Goal: Task Accomplishment & Management: Manage account settings

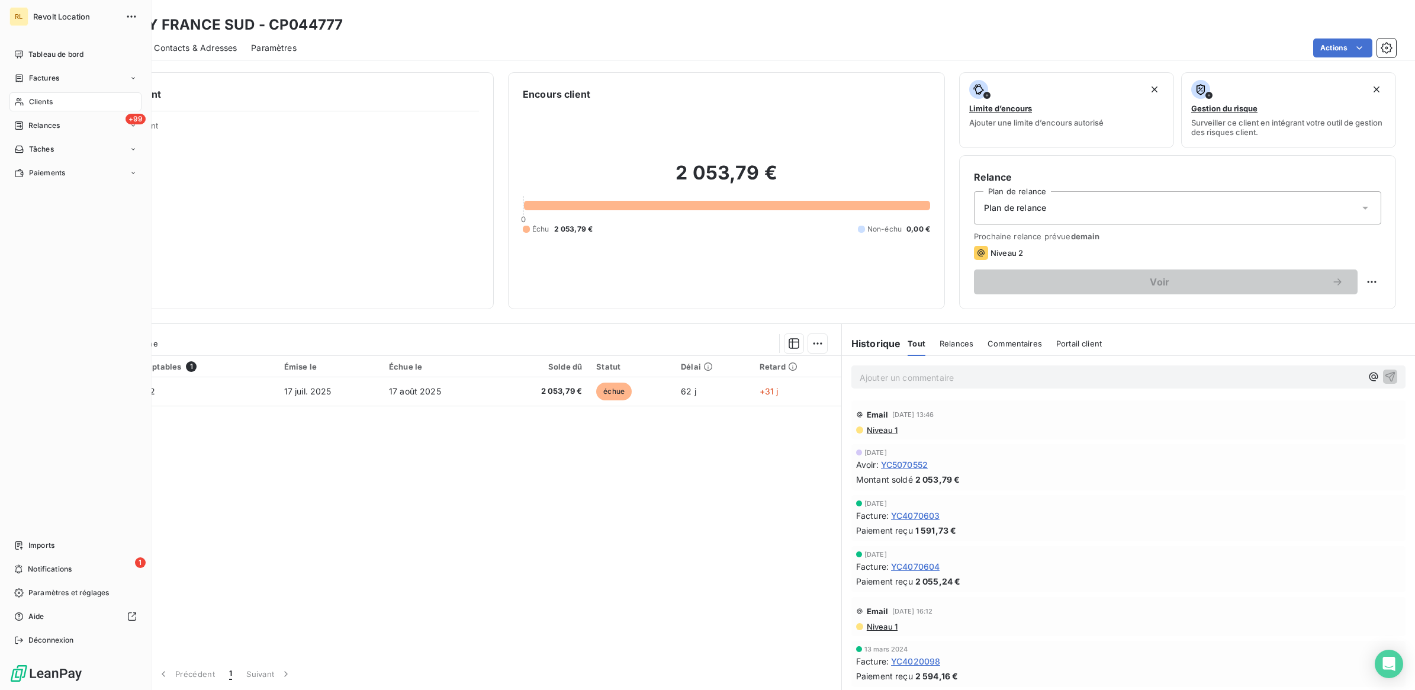
click at [43, 99] on span "Clients" at bounding box center [41, 102] width 24 height 11
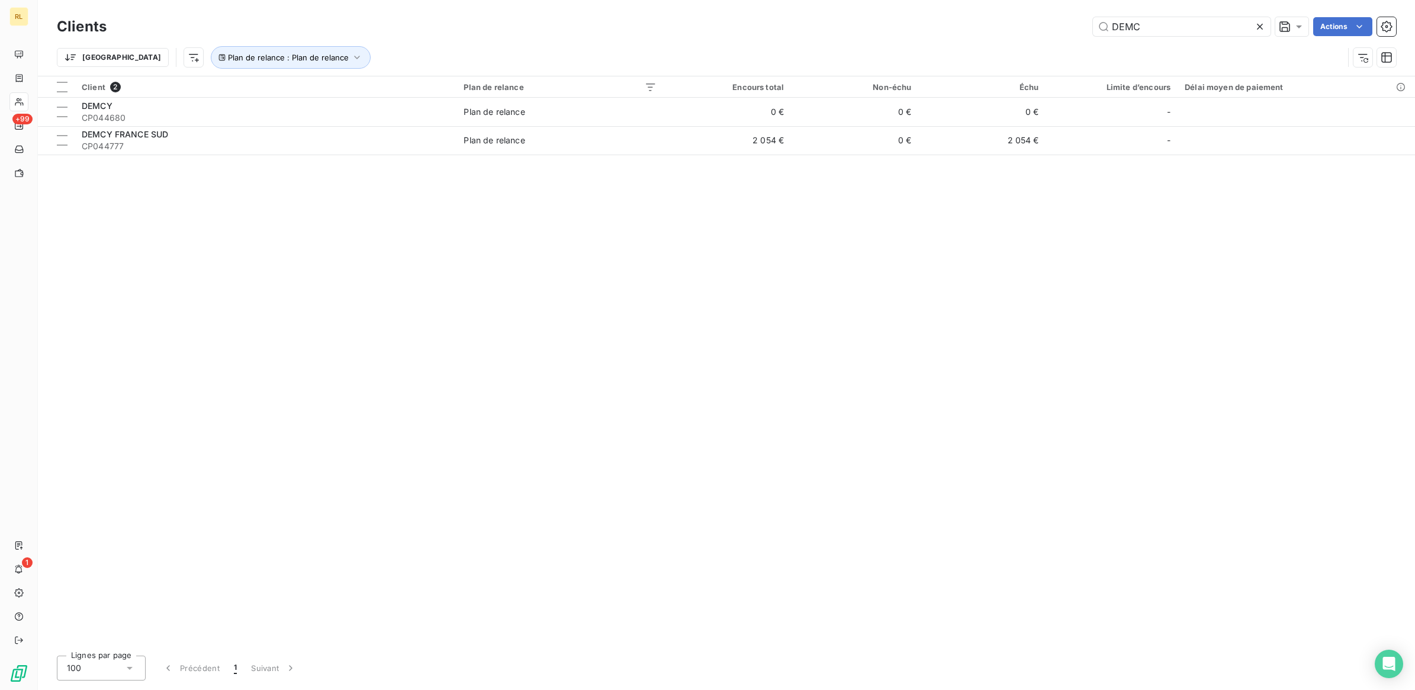
drag, startPoint x: 1144, startPoint y: 25, endPoint x: 1008, endPoint y: 24, distance: 135.6
click at [1008, 24] on div "DEMC Actions" at bounding box center [758, 26] width 1275 height 19
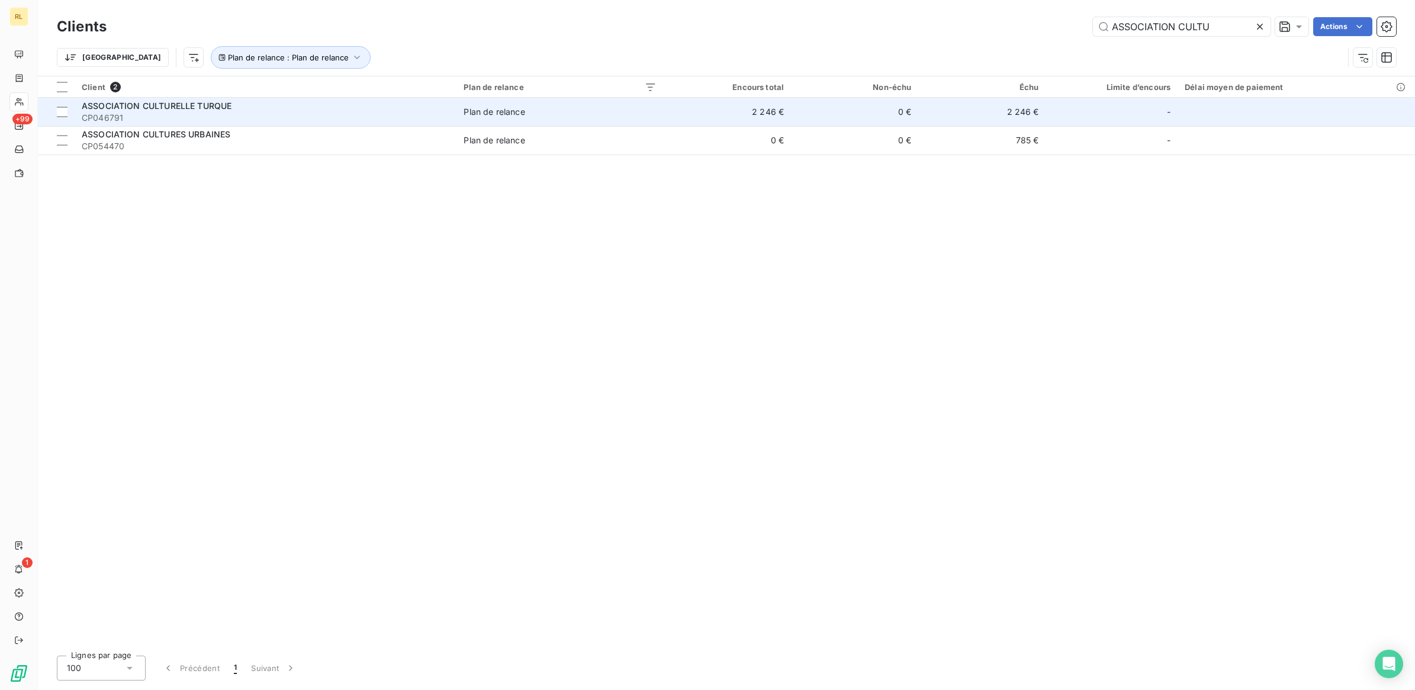
type input "ASSOCIATION CULTU"
click at [276, 114] on span "CP046791" at bounding box center [266, 118] width 368 height 12
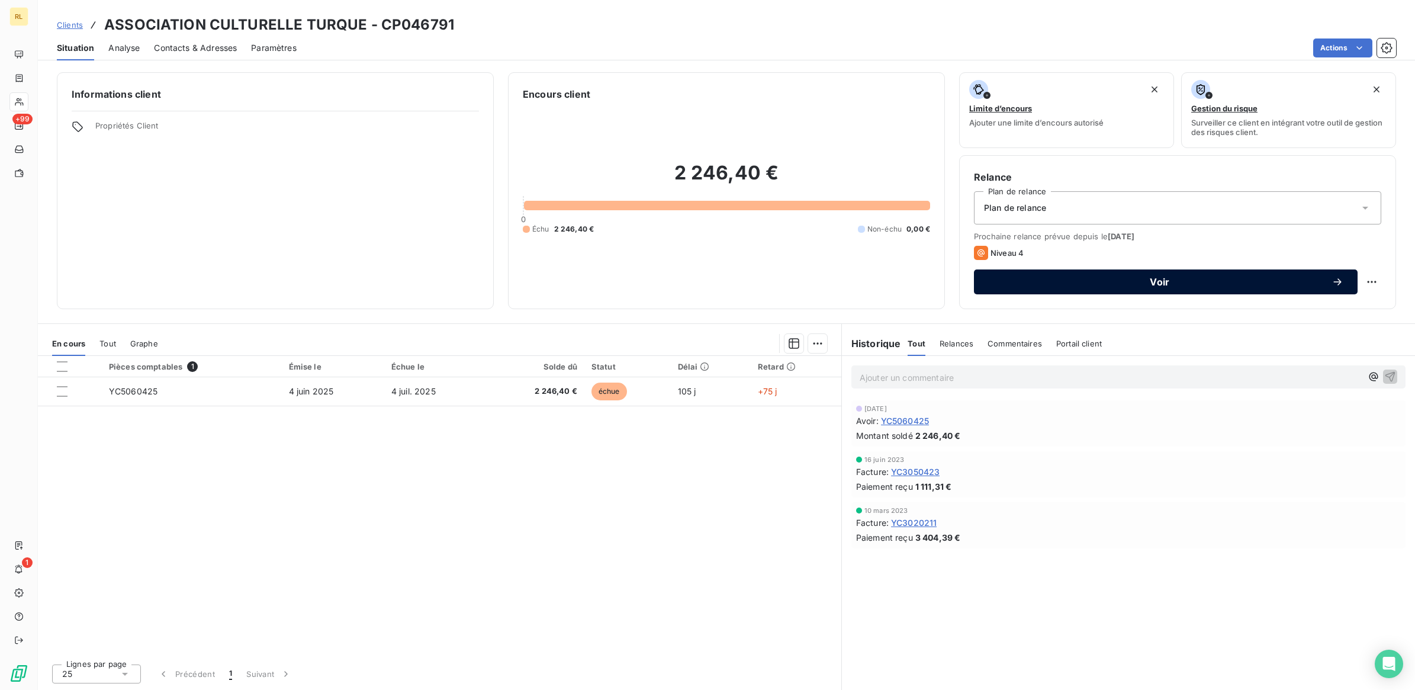
click at [1159, 277] on span "Voir" at bounding box center [1159, 281] width 343 height 9
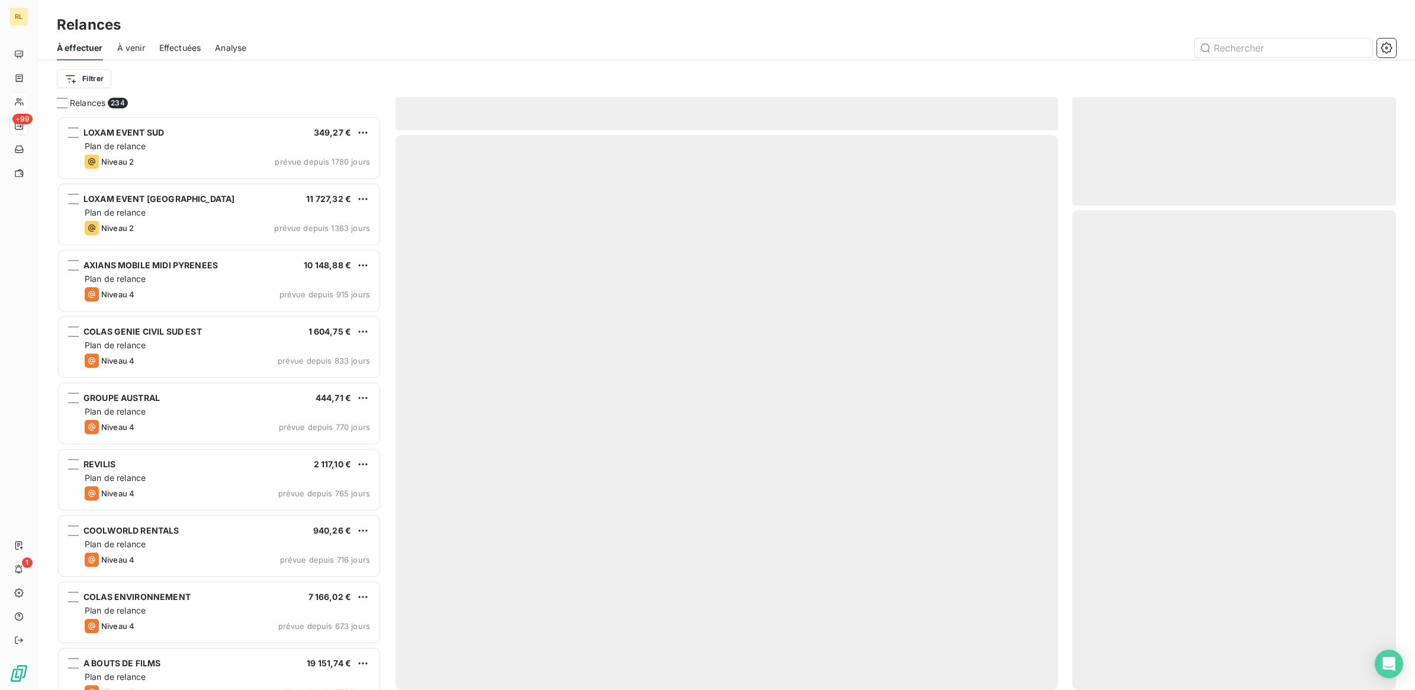
scroll to position [563, 313]
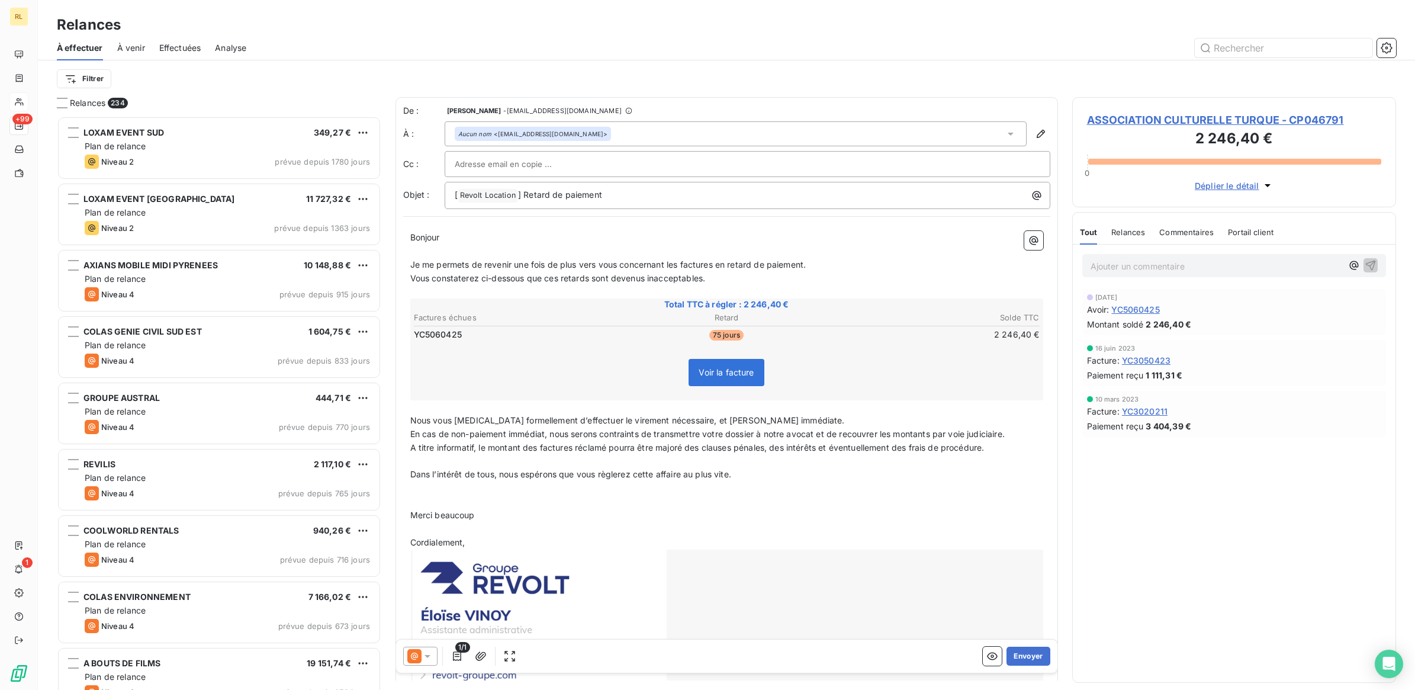
click at [426, 650] on icon at bounding box center [428, 656] width 12 height 12
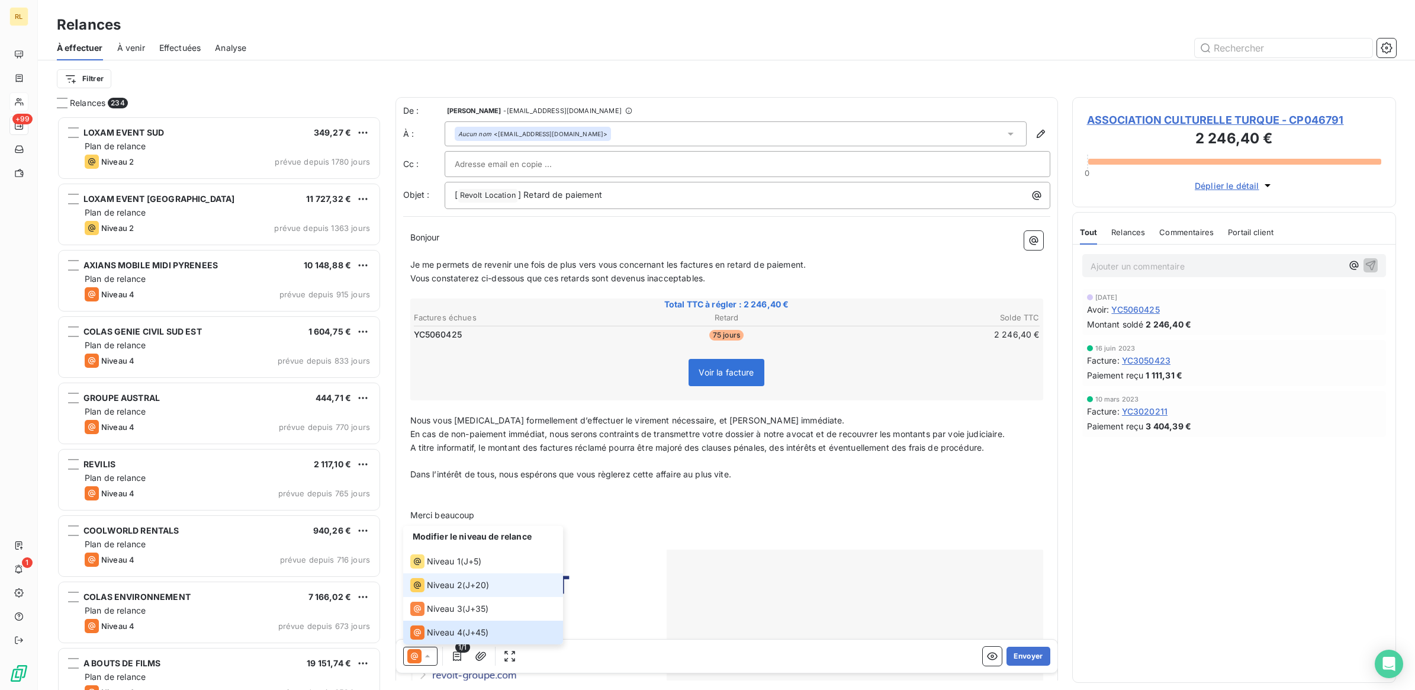
click at [436, 585] on span "Niveau 2" at bounding box center [445, 585] width 36 height 12
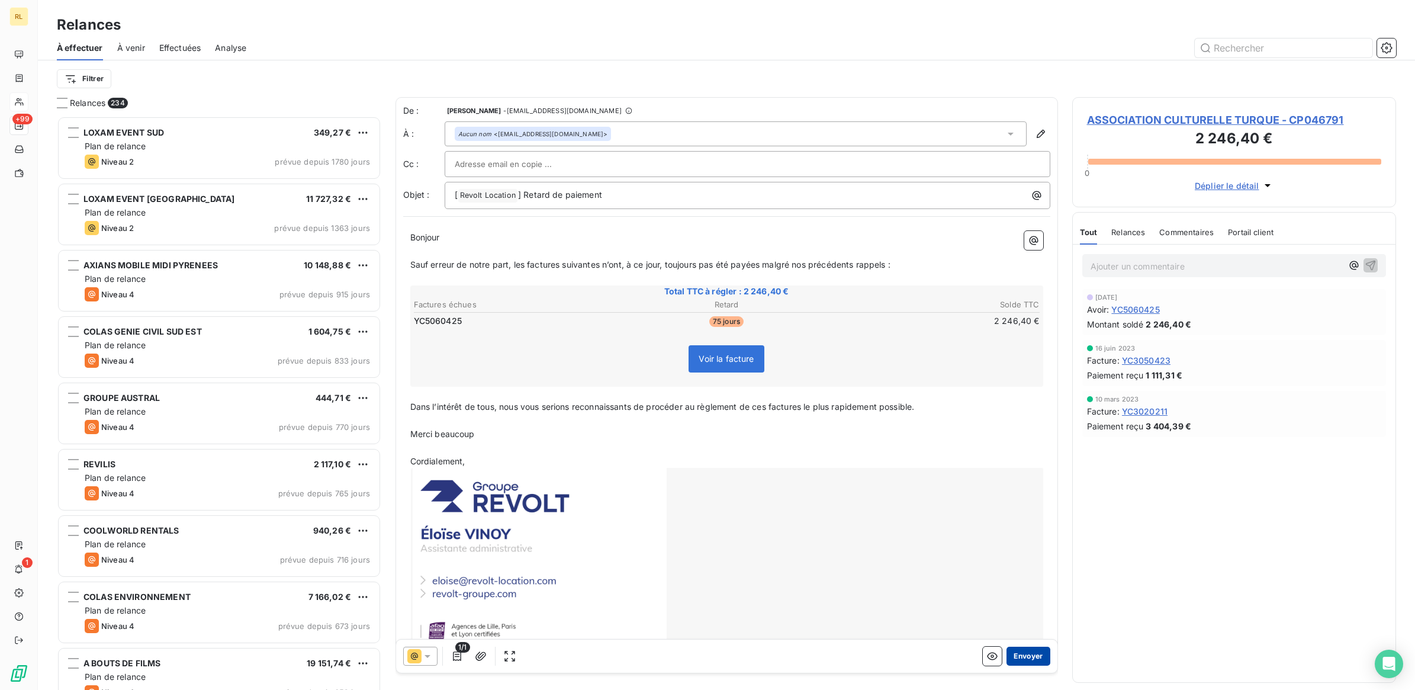
click at [1017, 654] on button "Envoyer" at bounding box center [1027, 656] width 43 height 19
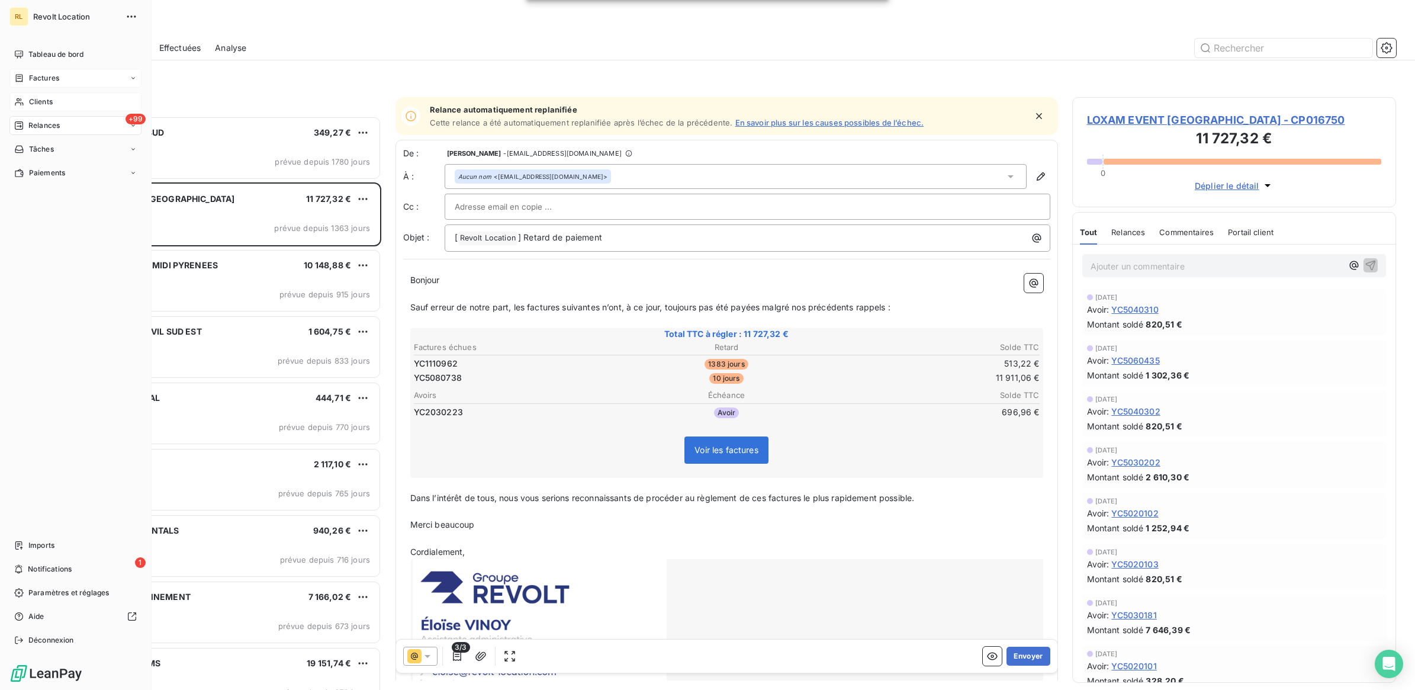
click at [49, 78] on span "Factures" at bounding box center [44, 78] width 30 height 11
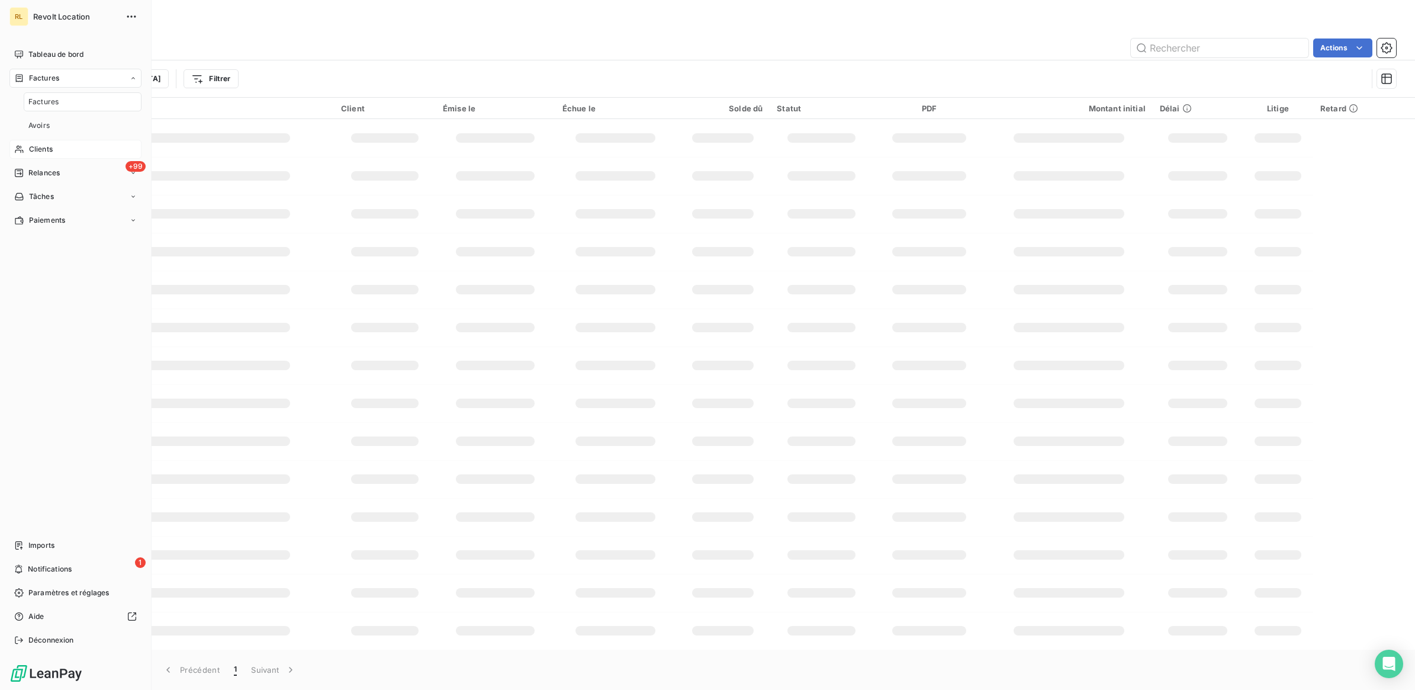
click at [41, 101] on span "Factures" at bounding box center [43, 102] width 30 height 11
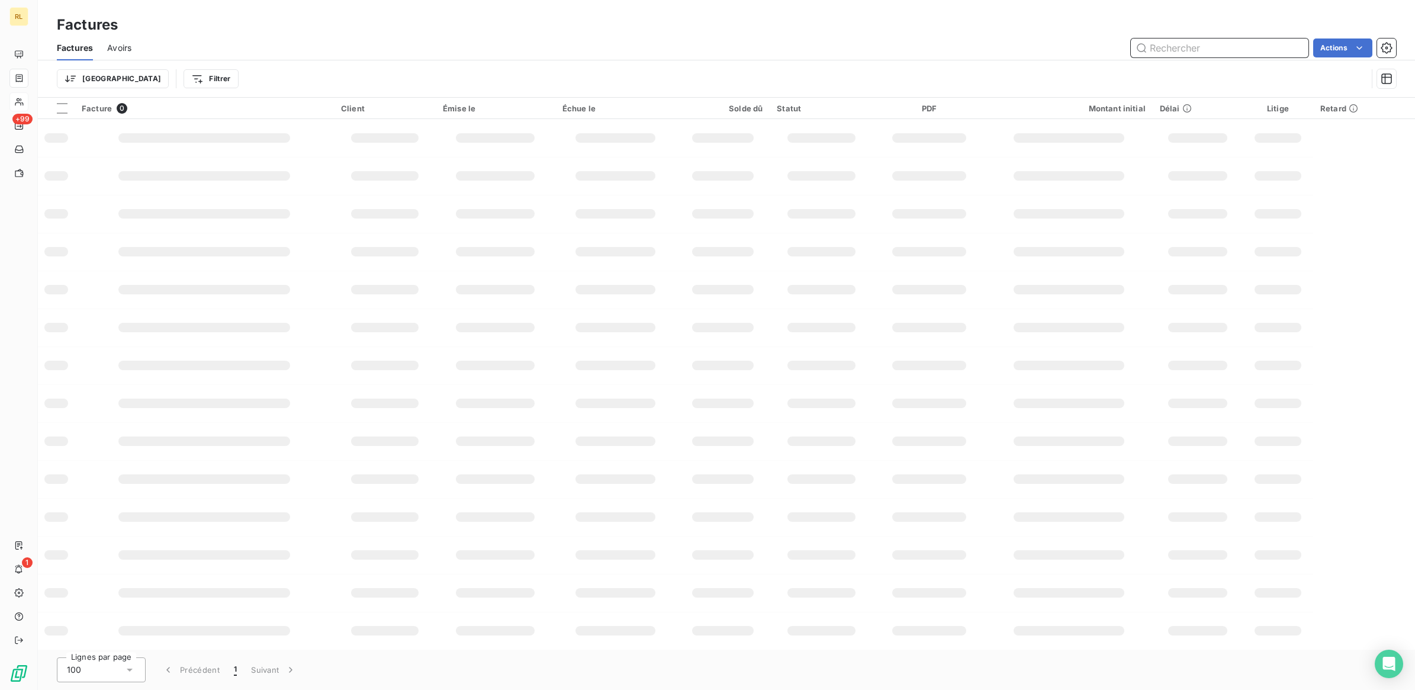
click at [1182, 46] on input "text" at bounding box center [1220, 47] width 178 height 19
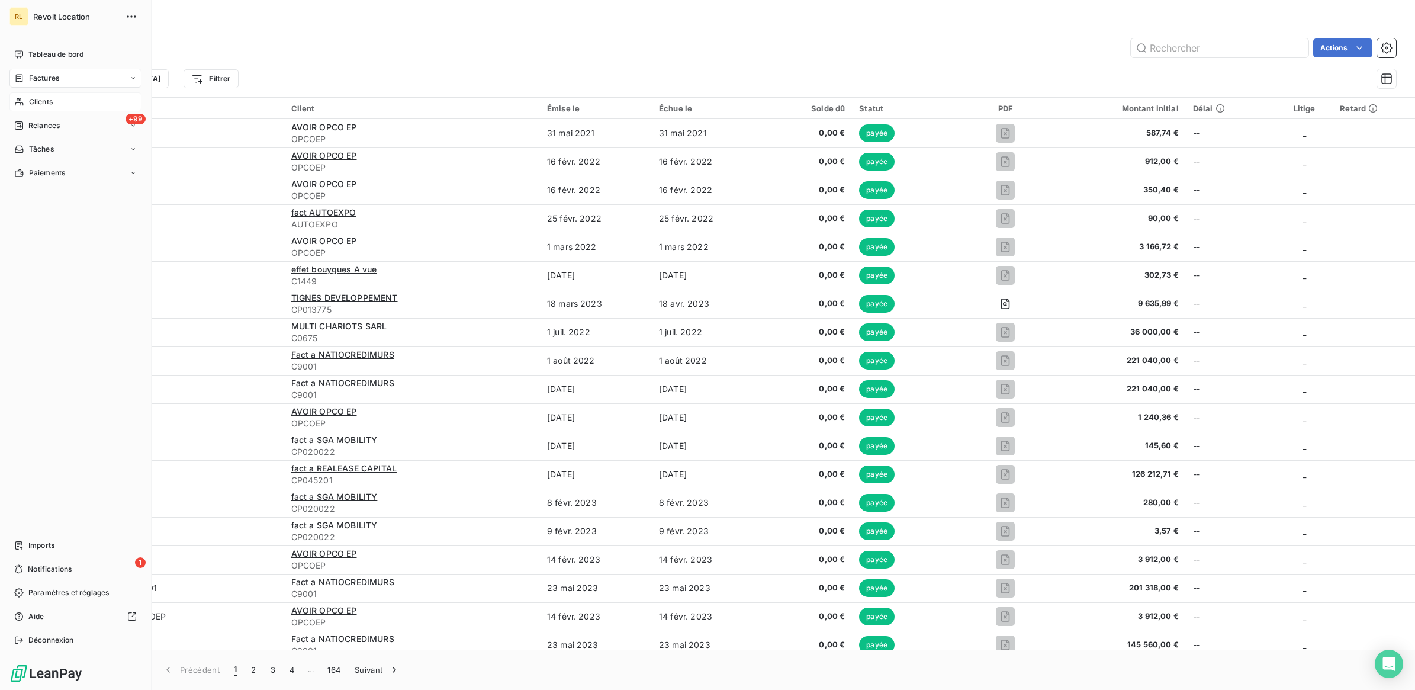
click at [43, 101] on span "Clients" at bounding box center [41, 102] width 24 height 11
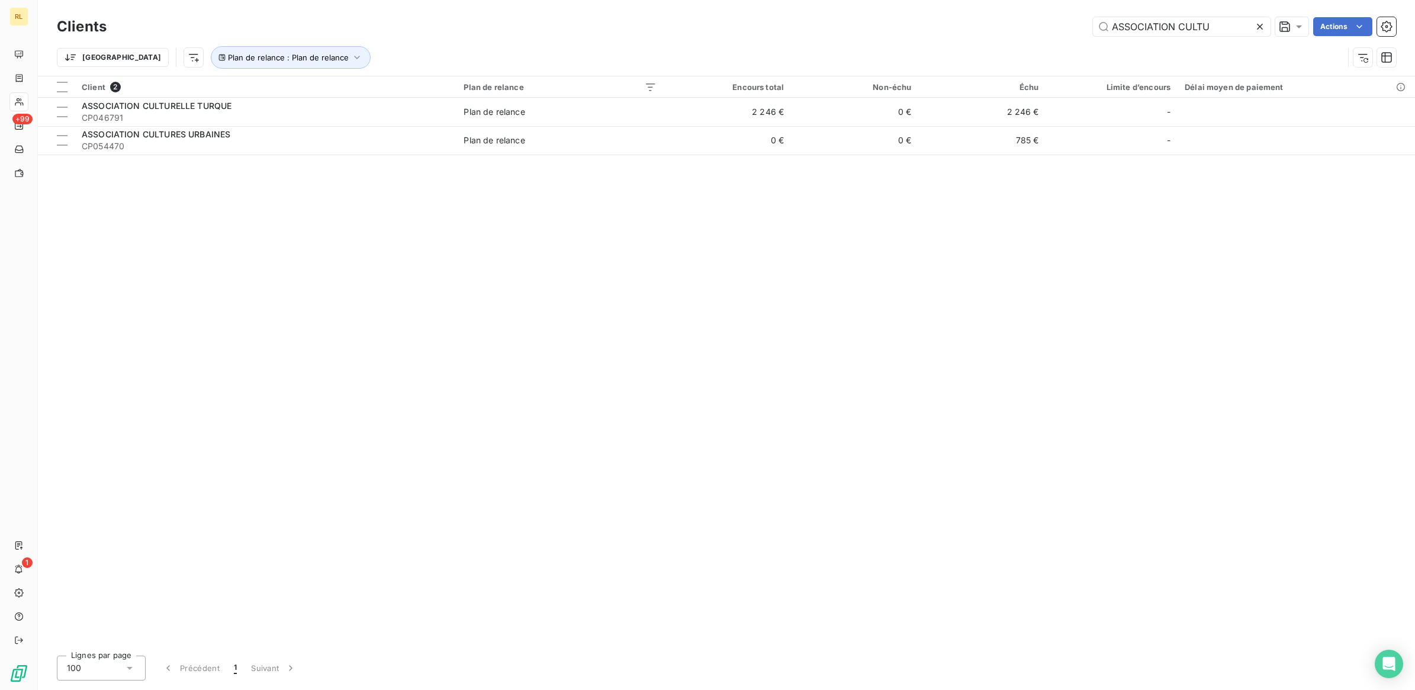
drag, startPoint x: 1220, startPoint y: 25, endPoint x: 980, endPoint y: 21, distance: 239.2
click at [980, 21] on div "ASSOCIATION CULTU Actions" at bounding box center [758, 26] width 1275 height 19
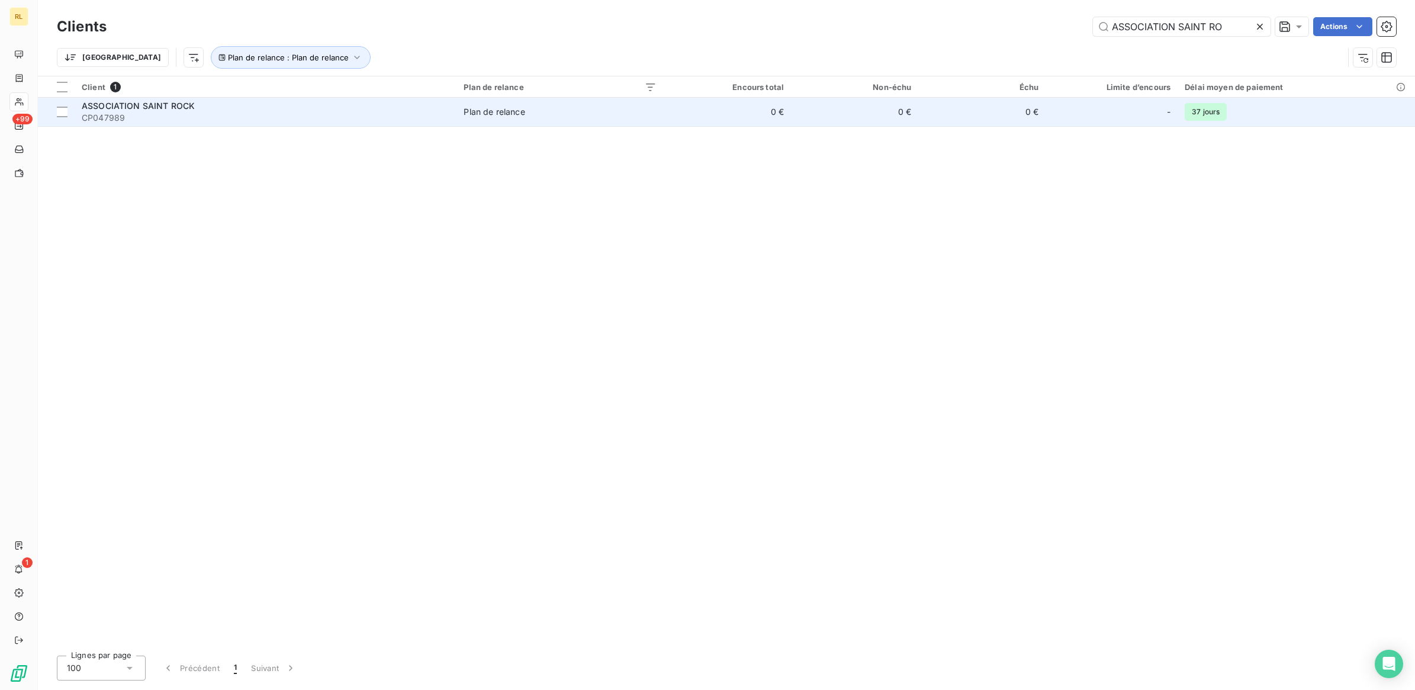
type input "ASSOCIATION SAINT RO"
click at [241, 105] on div "ASSOCIATION SAINT ROCK" at bounding box center [266, 106] width 368 height 12
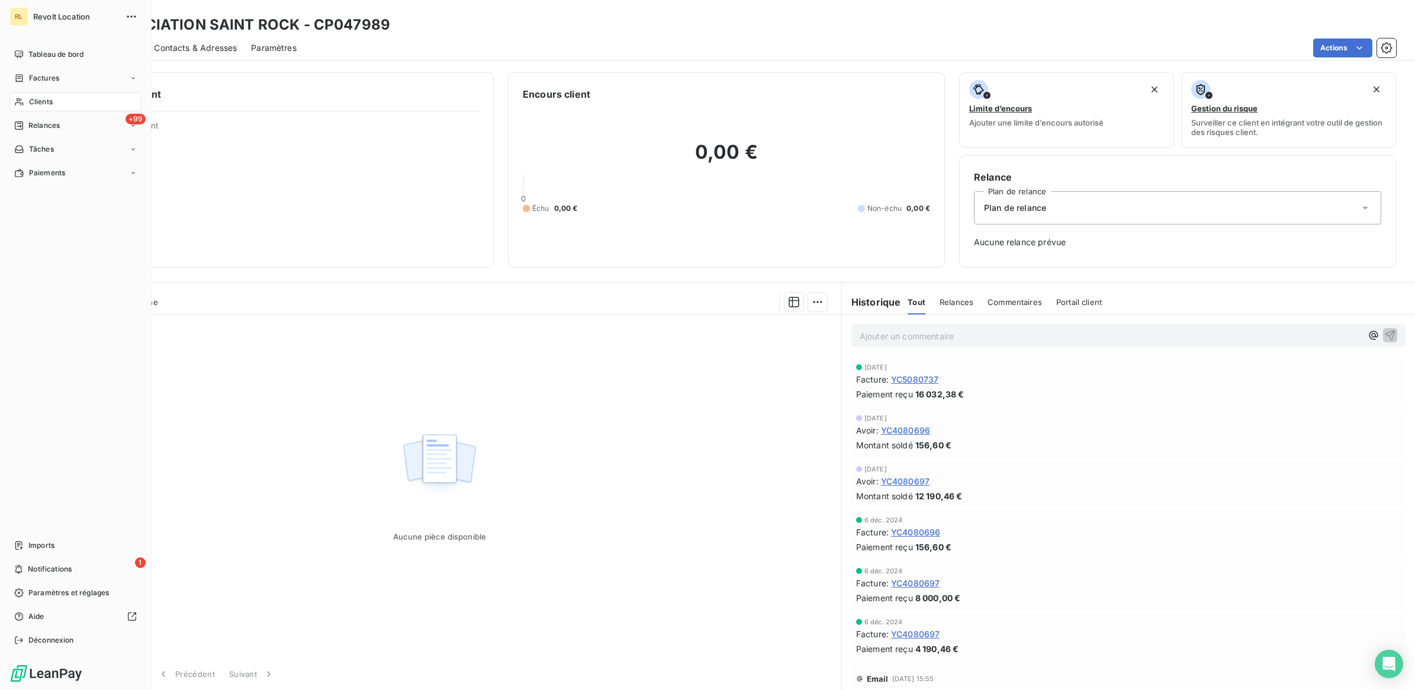
click at [51, 101] on span "Clients" at bounding box center [41, 102] width 24 height 11
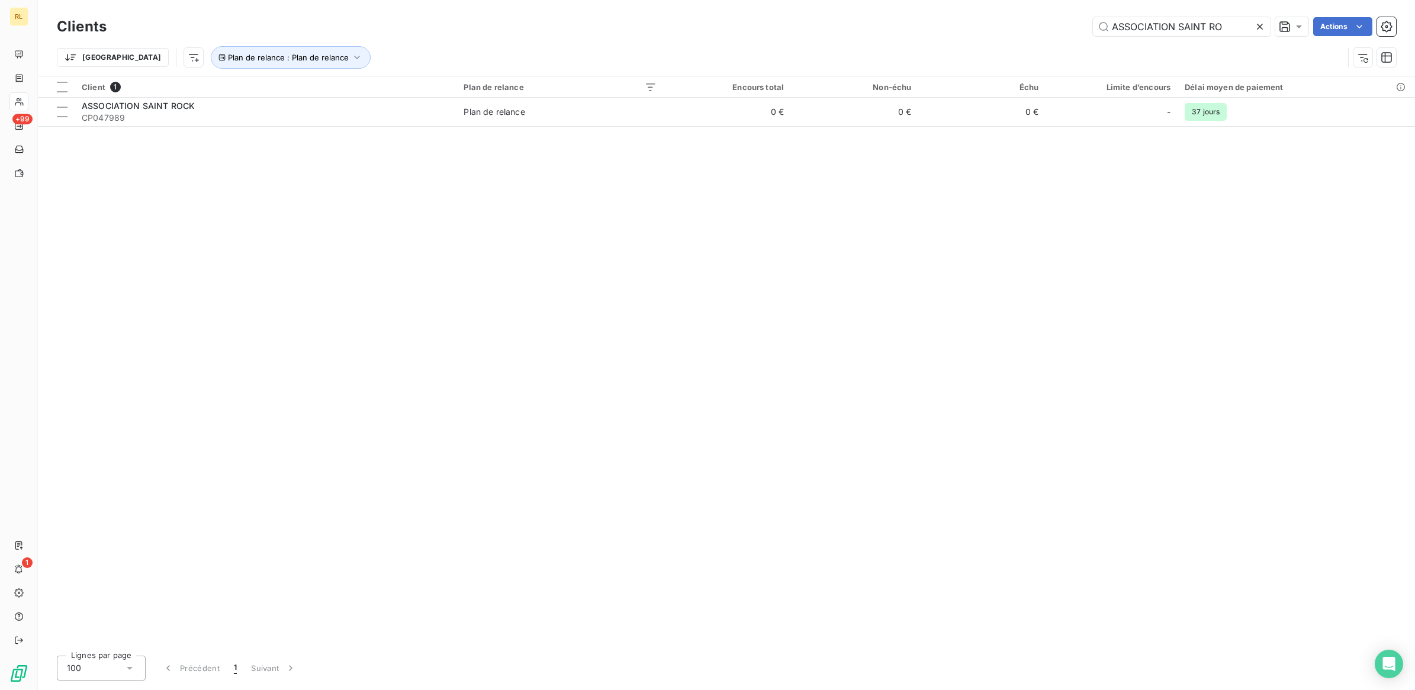
drag, startPoint x: 1238, startPoint y: 28, endPoint x: 1026, endPoint y: 25, distance: 212.0
click at [1028, 24] on div "ASSOCIATION SAINT RO Actions" at bounding box center [758, 26] width 1275 height 19
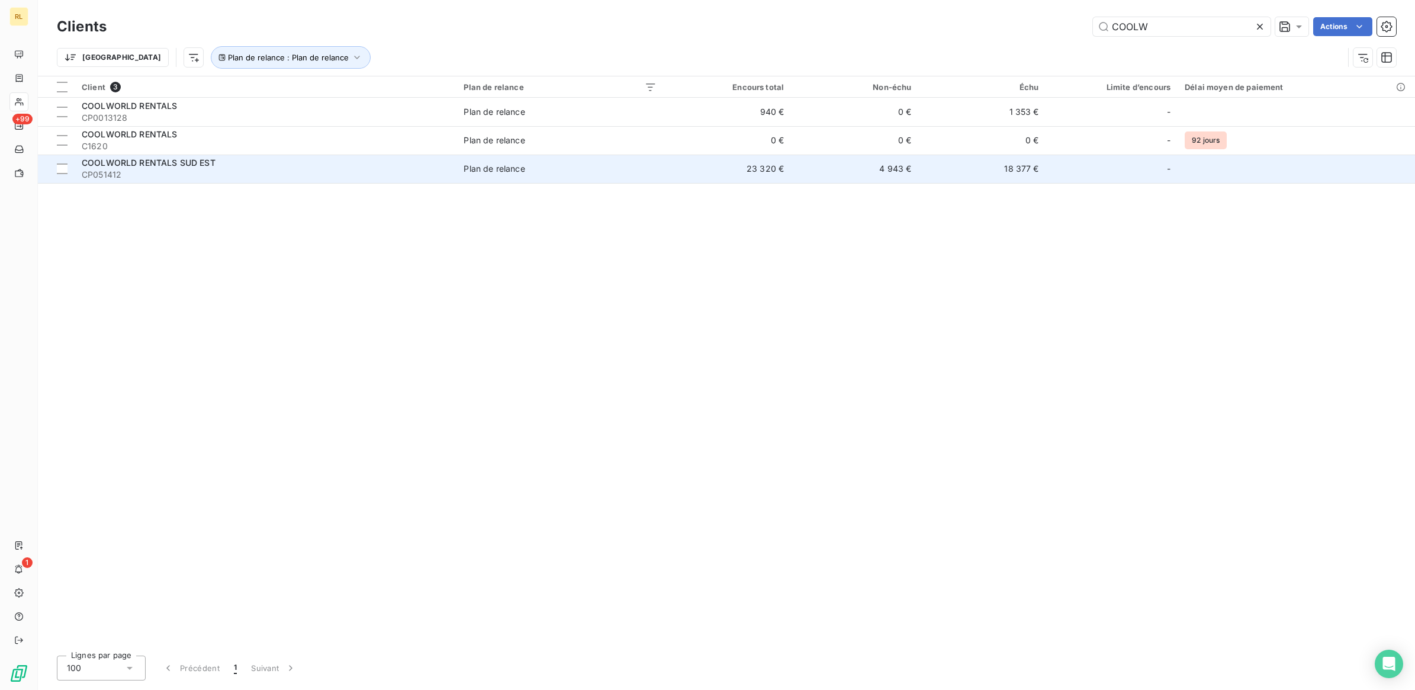
type input "COOLW"
click at [198, 167] on span "COOLWORLD RENTALS SUD EST" at bounding box center [149, 162] width 134 height 10
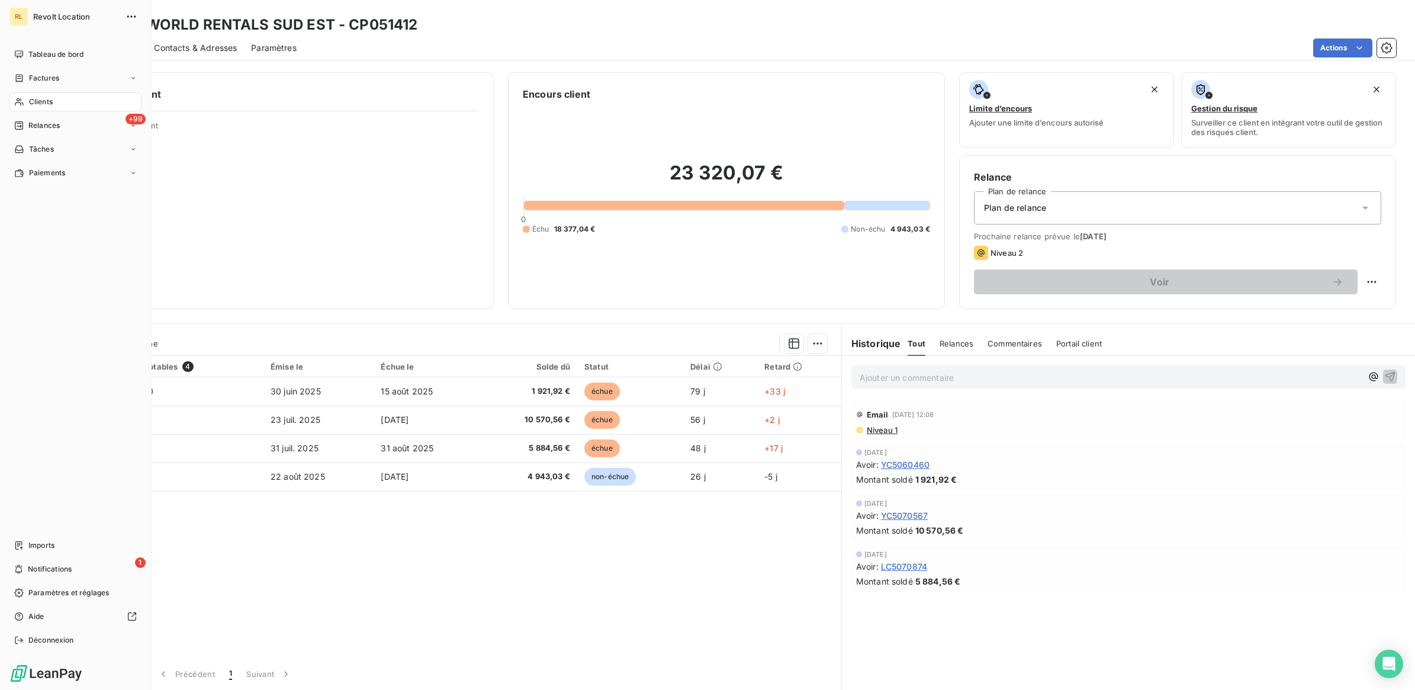
click at [59, 101] on div "Clients" at bounding box center [75, 101] width 132 height 19
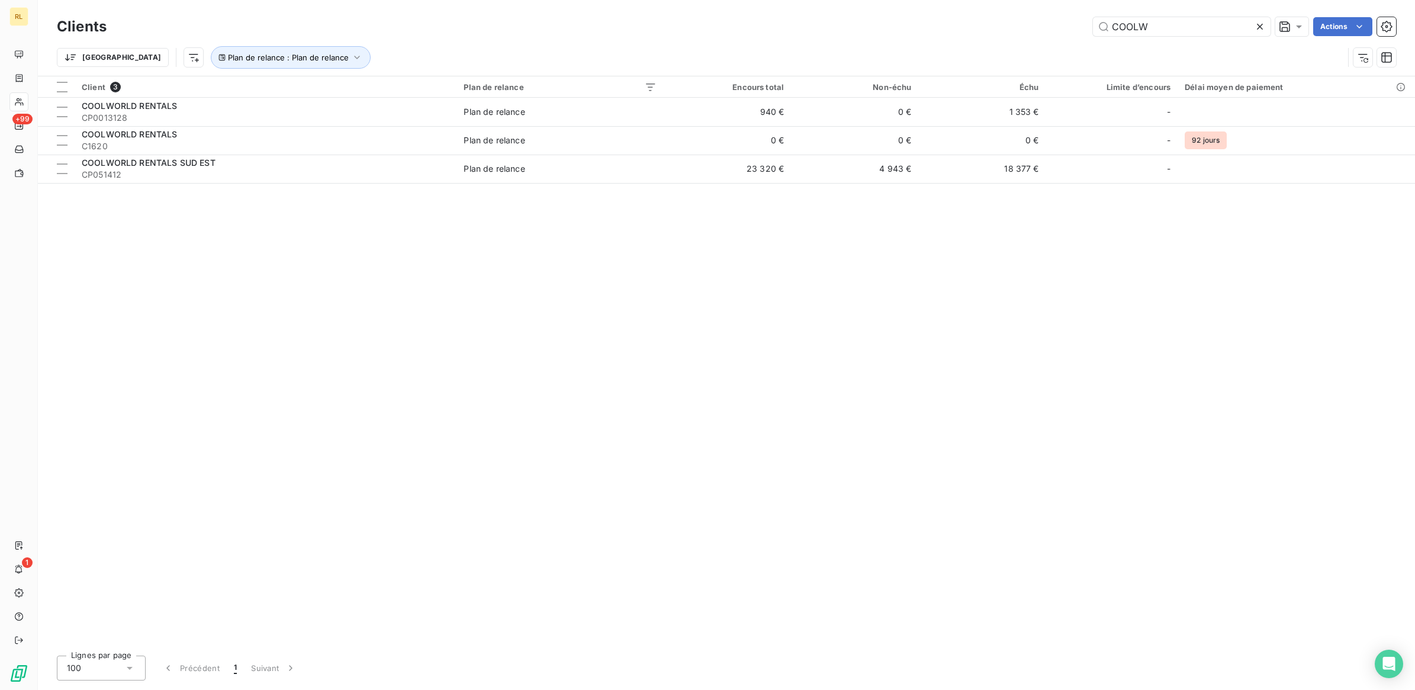
drag, startPoint x: 1143, startPoint y: 24, endPoint x: 1045, endPoint y: 24, distance: 98.3
click at [1047, 24] on div "COOLW Actions" at bounding box center [758, 26] width 1275 height 19
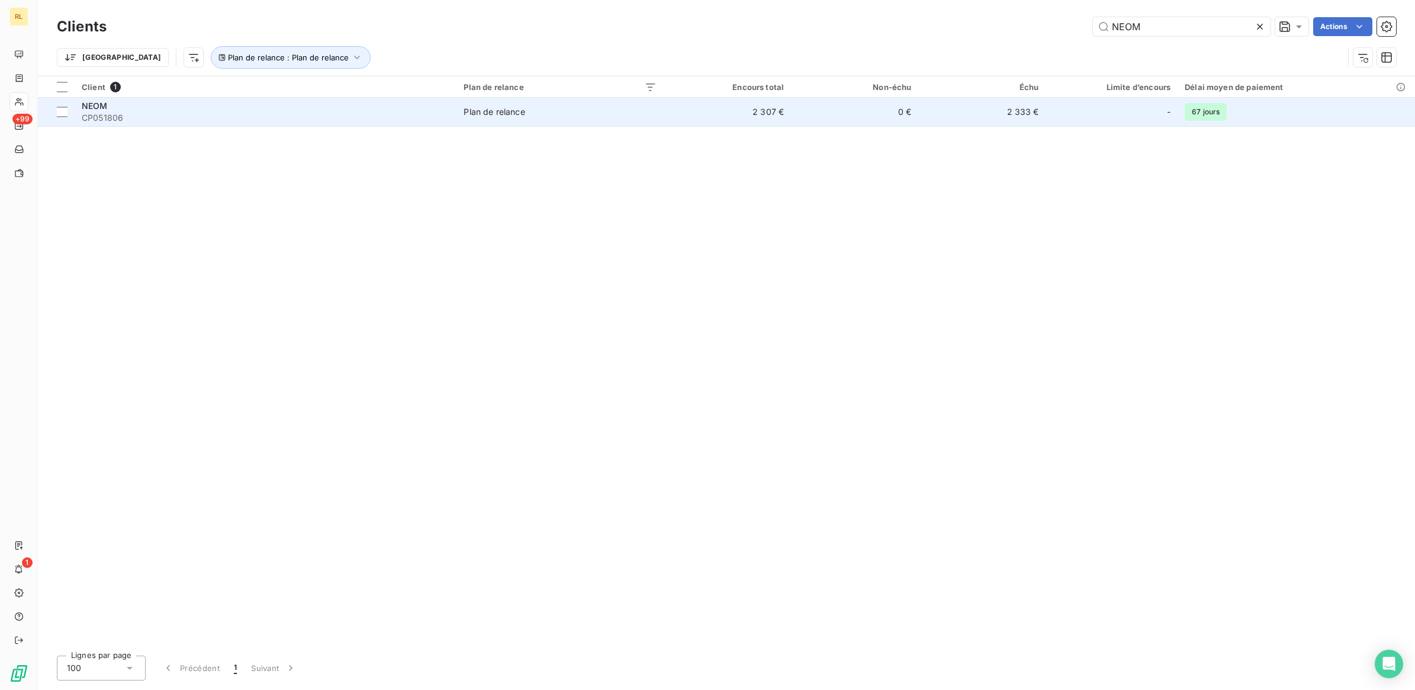
type input "NEOM"
click at [338, 112] on span "CP051806" at bounding box center [266, 118] width 368 height 12
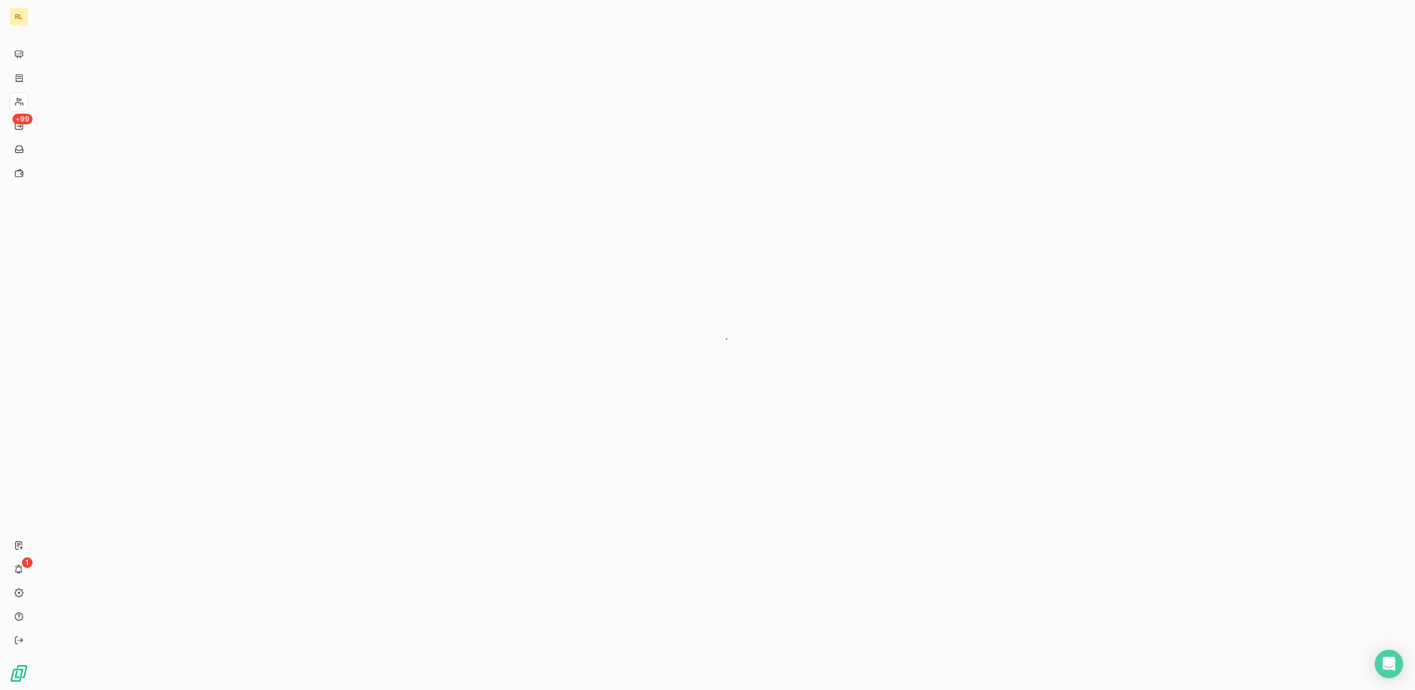
click at [338, 111] on div at bounding box center [726, 345] width 1377 height 690
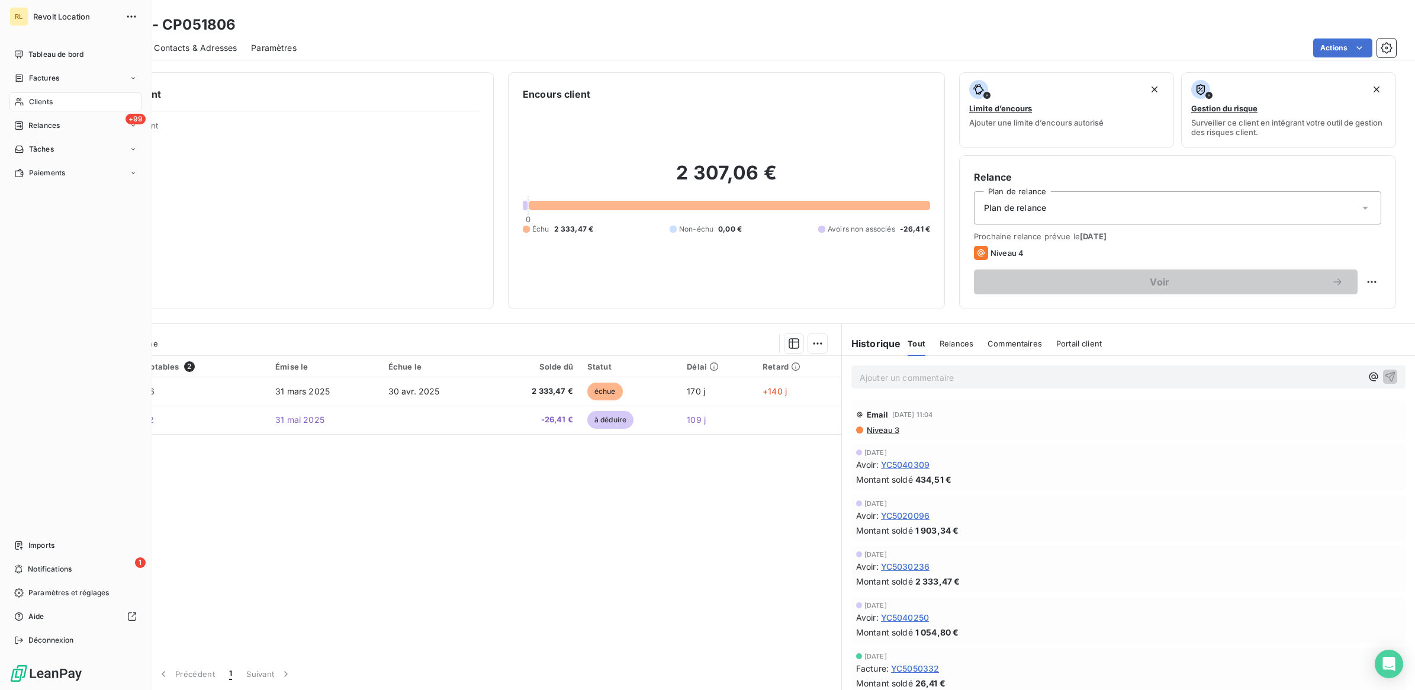
click at [31, 99] on span "Clients" at bounding box center [41, 102] width 24 height 11
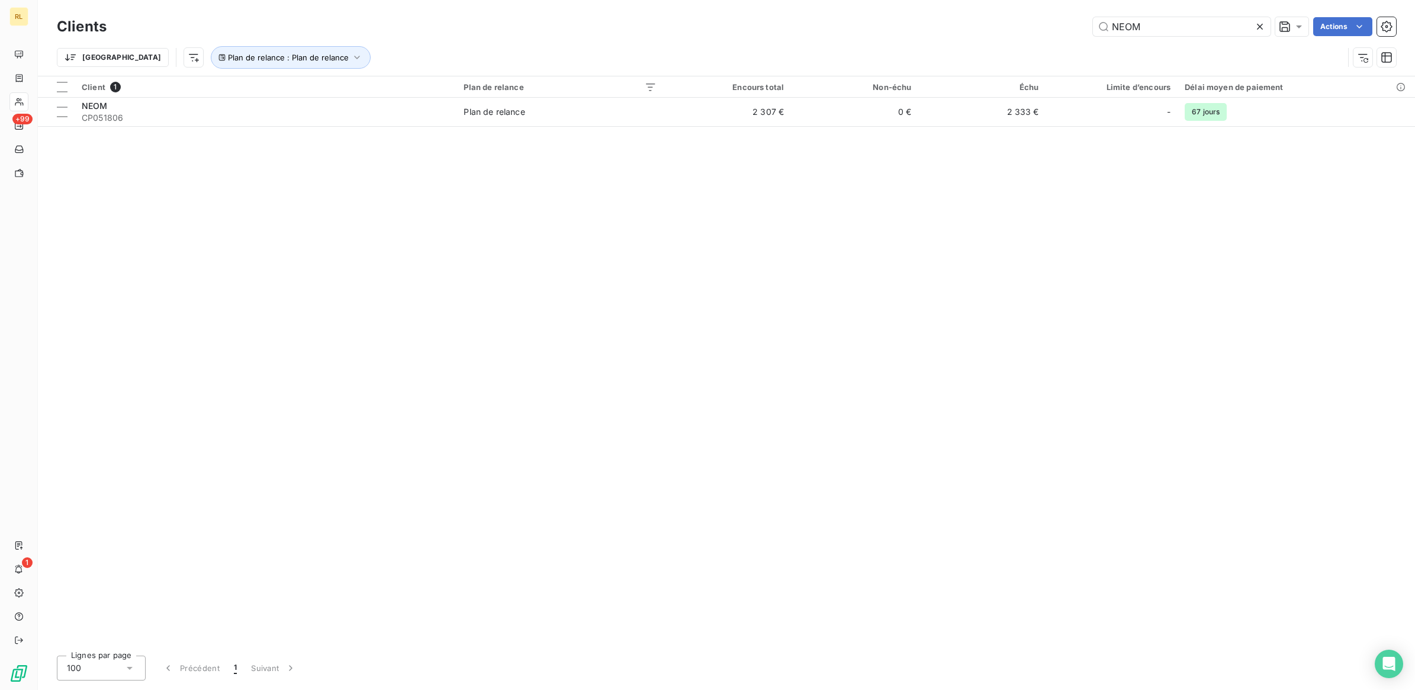
drag, startPoint x: 1184, startPoint y: 30, endPoint x: 995, endPoint y: 25, distance: 189.5
click at [995, 25] on div "NEOM Actions" at bounding box center [758, 26] width 1275 height 19
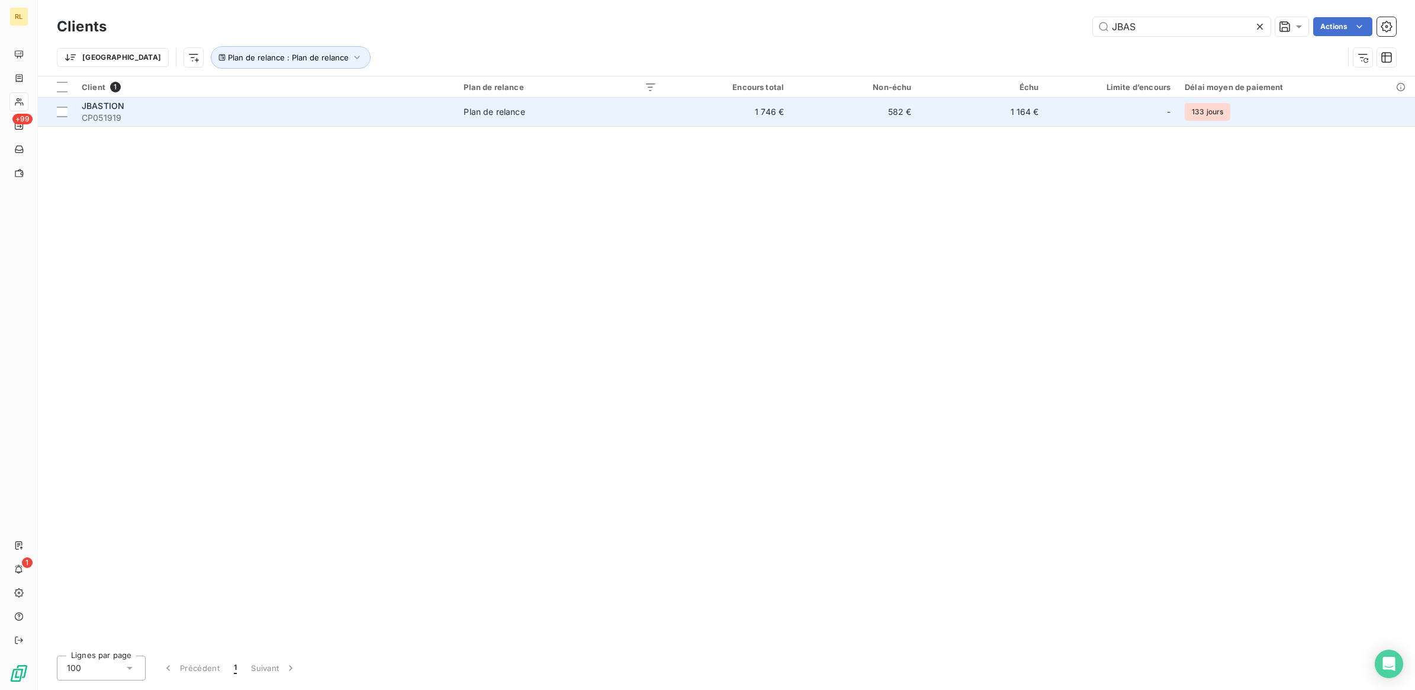
type input "JBAS"
click at [368, 107] on div "JBASTION" at bounding box center [266, 106] width 368 height 12
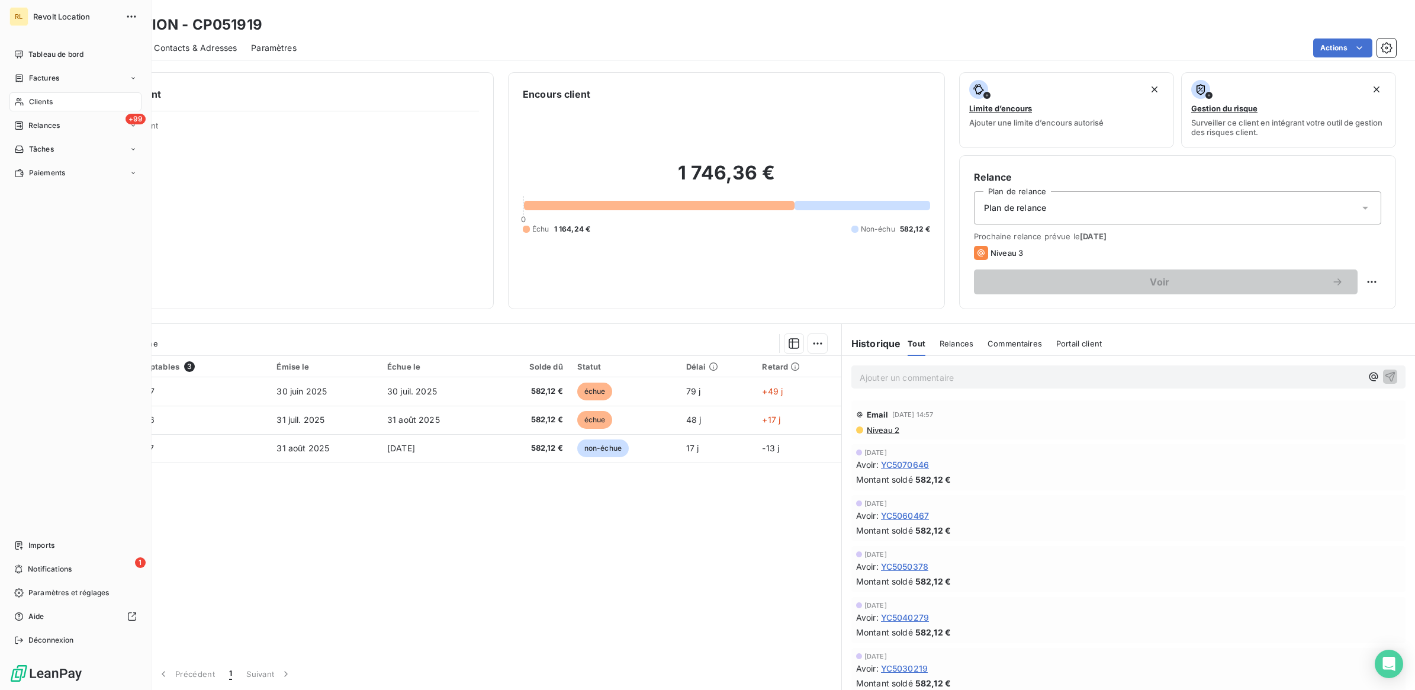
click at [67, 101] on div "Clients" at bounding box center [75, 101] width 132 height 19
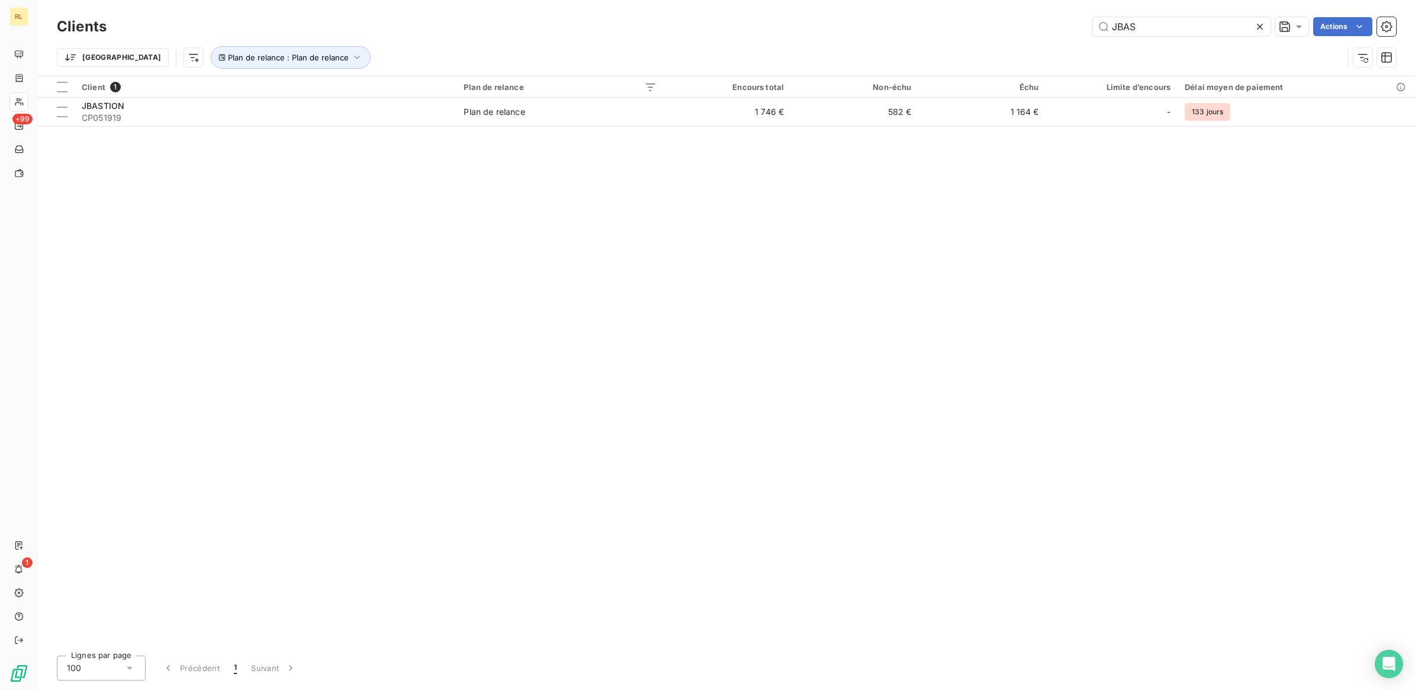
drag, startPoint x: 1150, startPoint y: 31, endPoint x: 1008, endPoint y: 30, distance: 142.7
click at [1008, 30] on div "JBAS Actions" at bounding box center [758, 26] width 1275 height 19
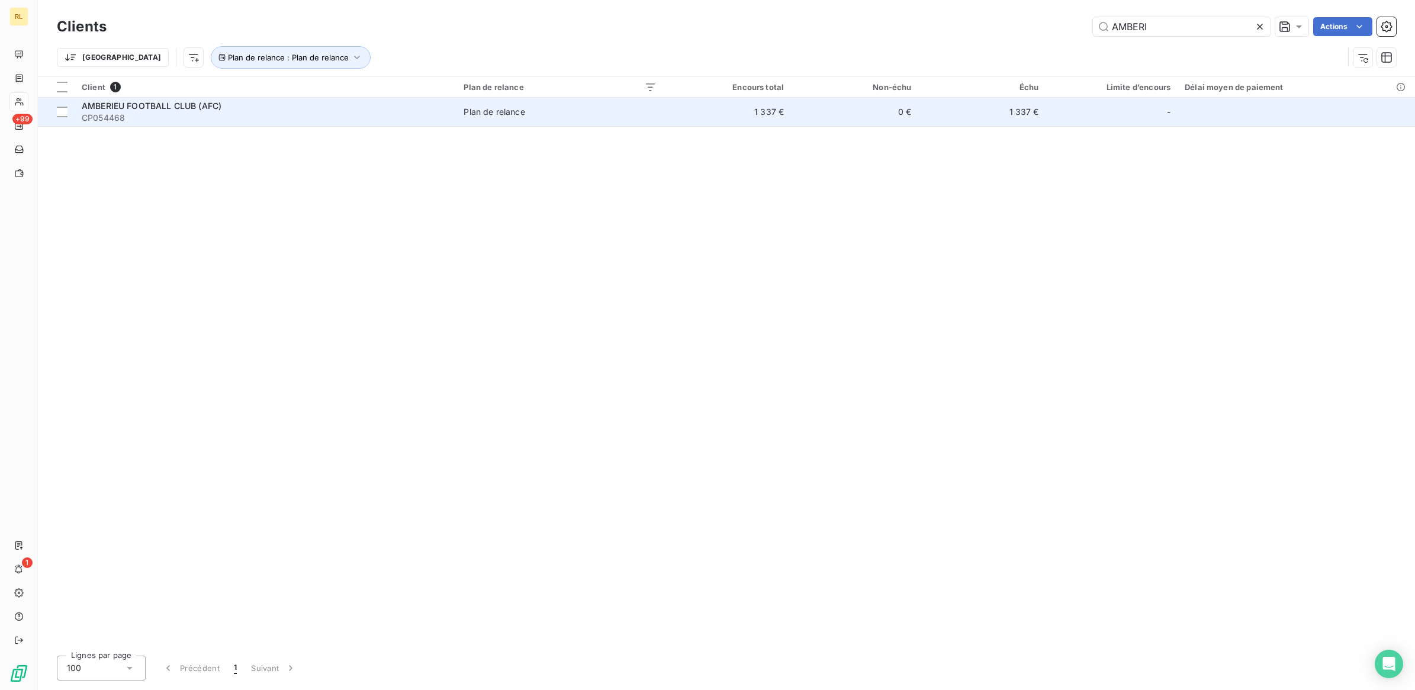
type input "AMBERI"
click at [171, 112] on span "CP054468" at bounding box center [266, 118] width 368 height 12
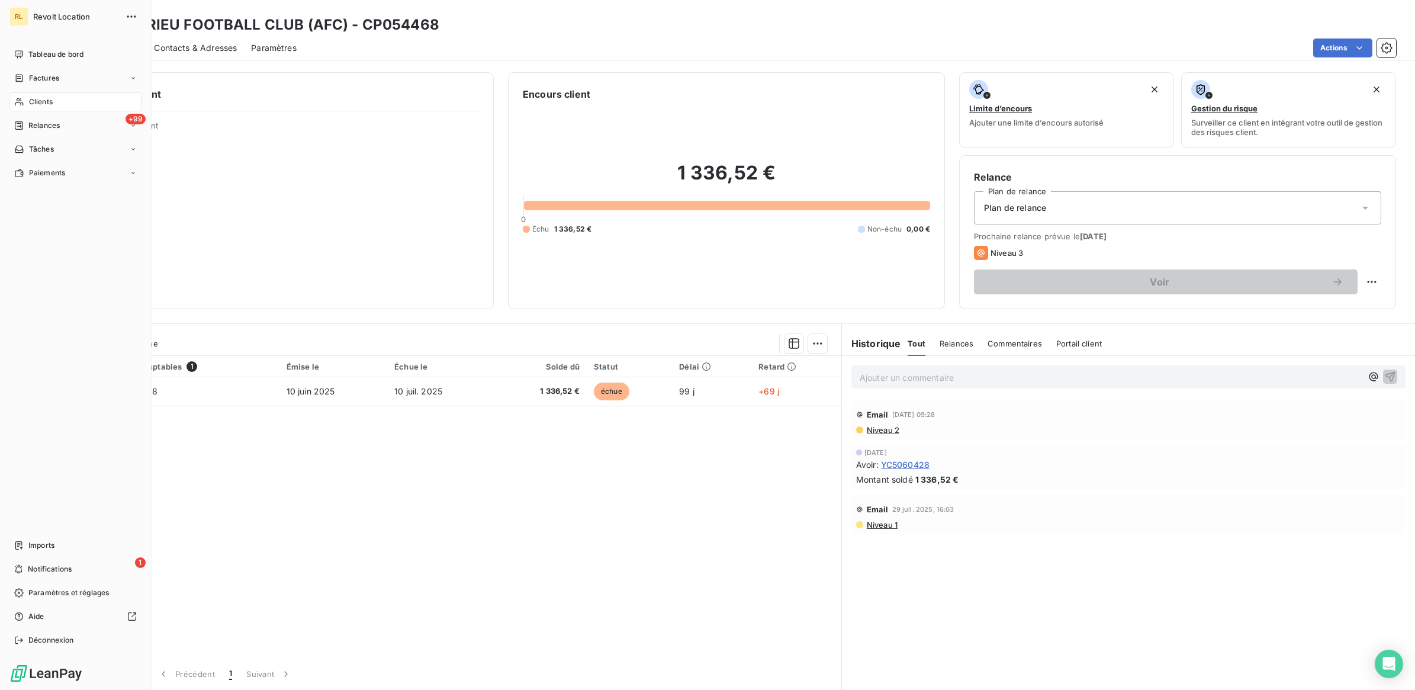
click at [48, 99] on span "Clients" at bounding box center [41, 102] width 24 height 11
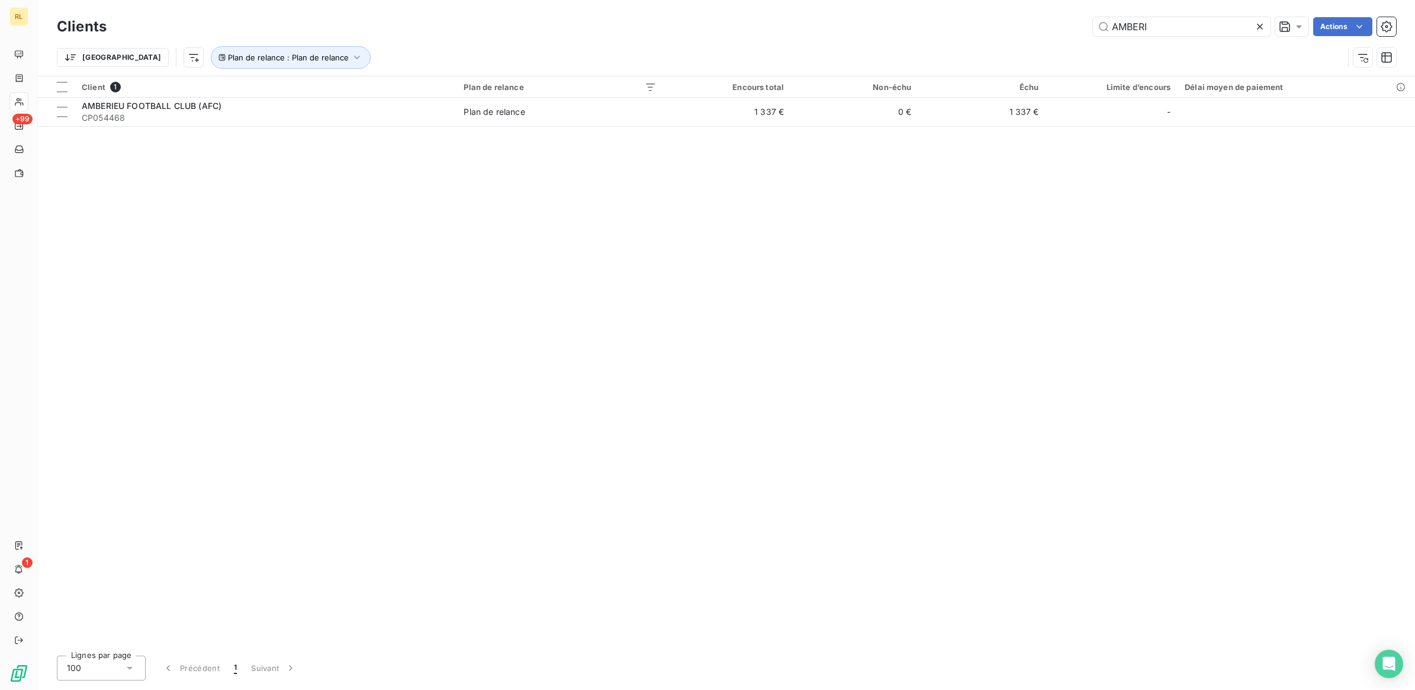
drag, startPoint x: 1160, startPoint y: 31, endPoint x: 967, endPoint y: 28, distance: 193.6
click at [967, 28] on div "AMBERI Actions" at bounding box center [758, 26] width 1275 height 19
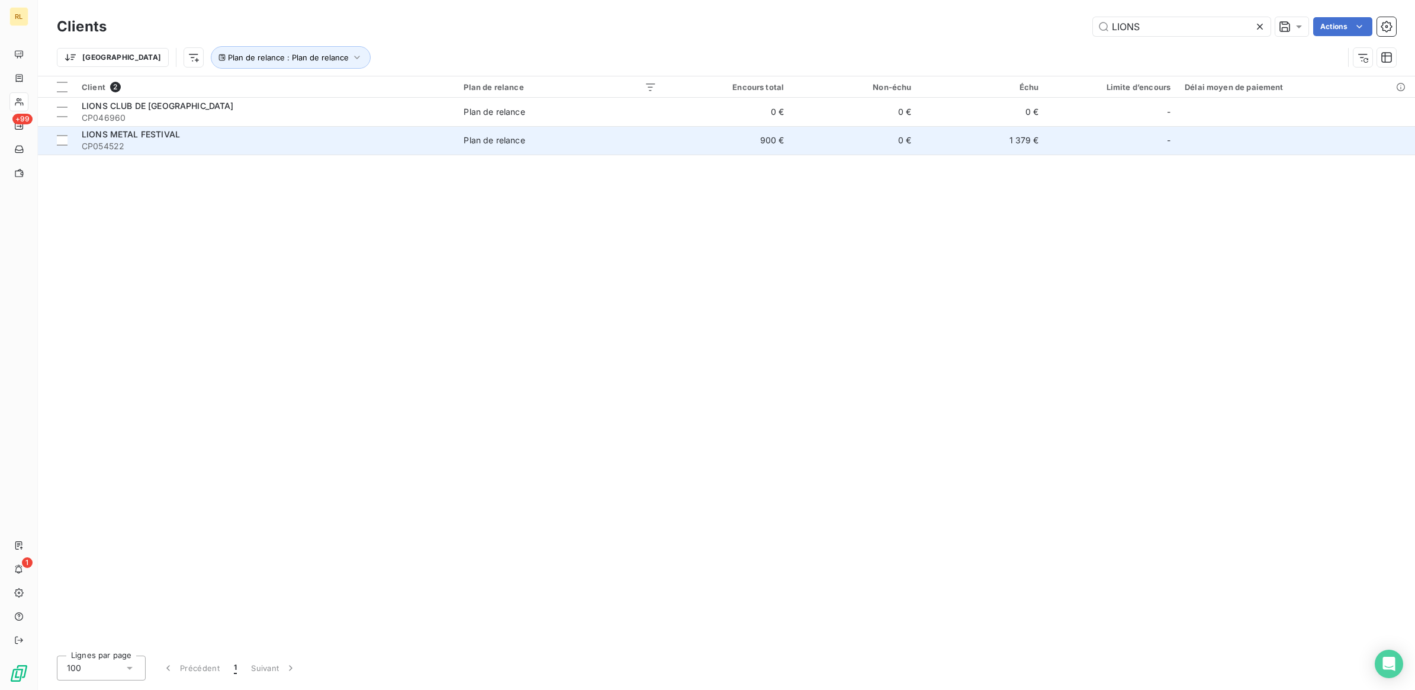
type input "LIONS"
click at [160, 143] on span "CP054522" at bounding box center [266, 146] width 368 height 12
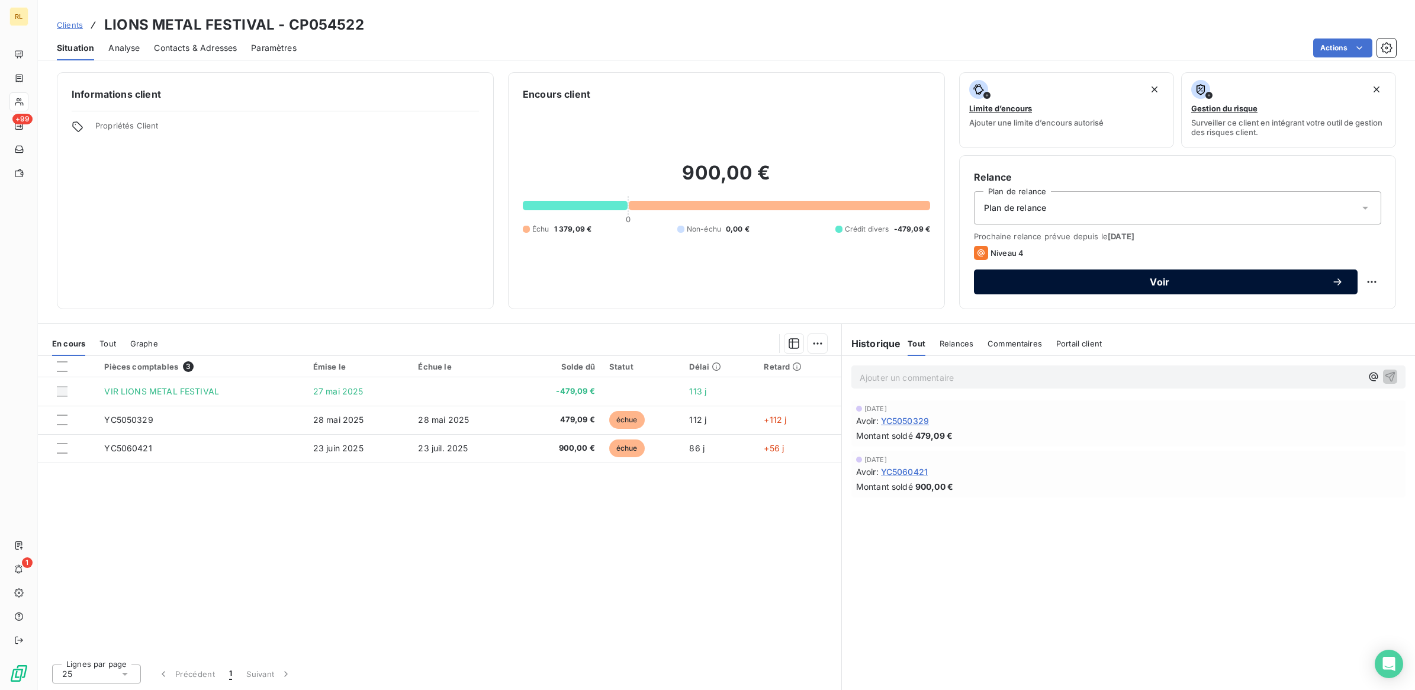
click at [1160, 280] on span "Voir" at bounding box center [1159, 281] width 343 height 9
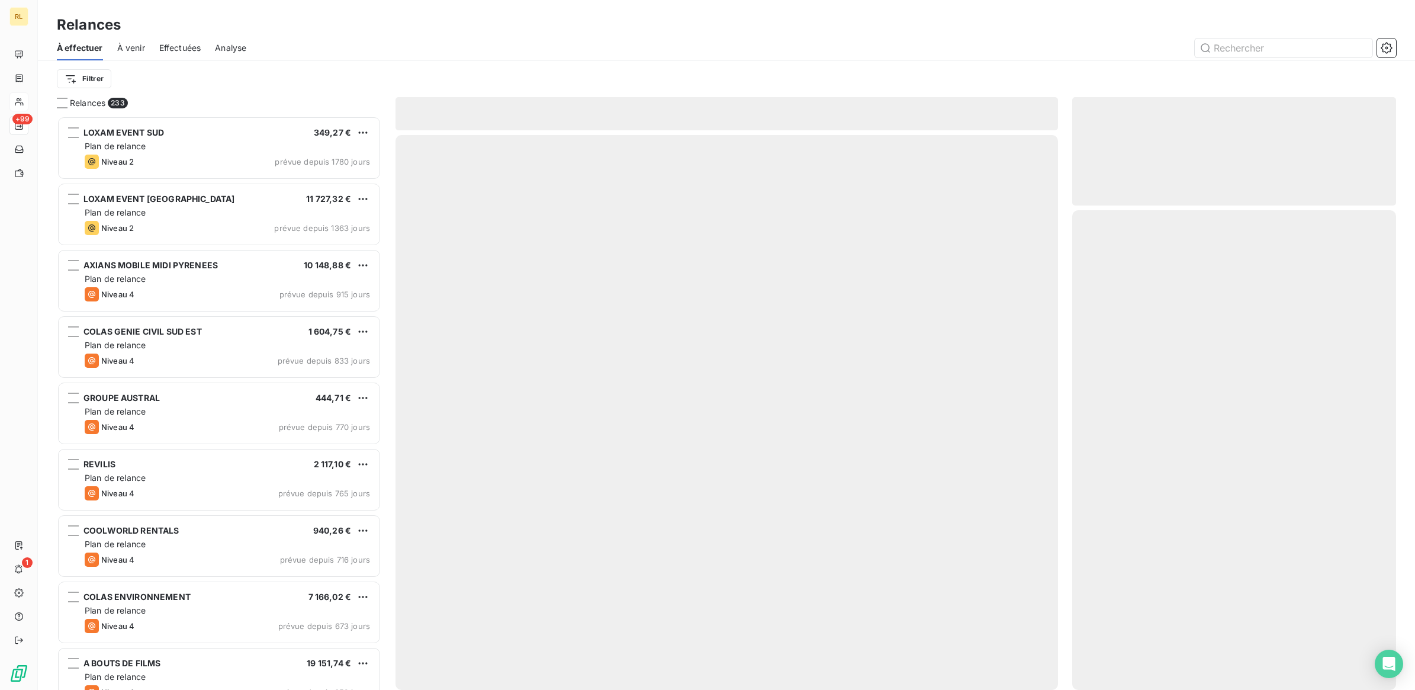
scroll to position [563, 313]
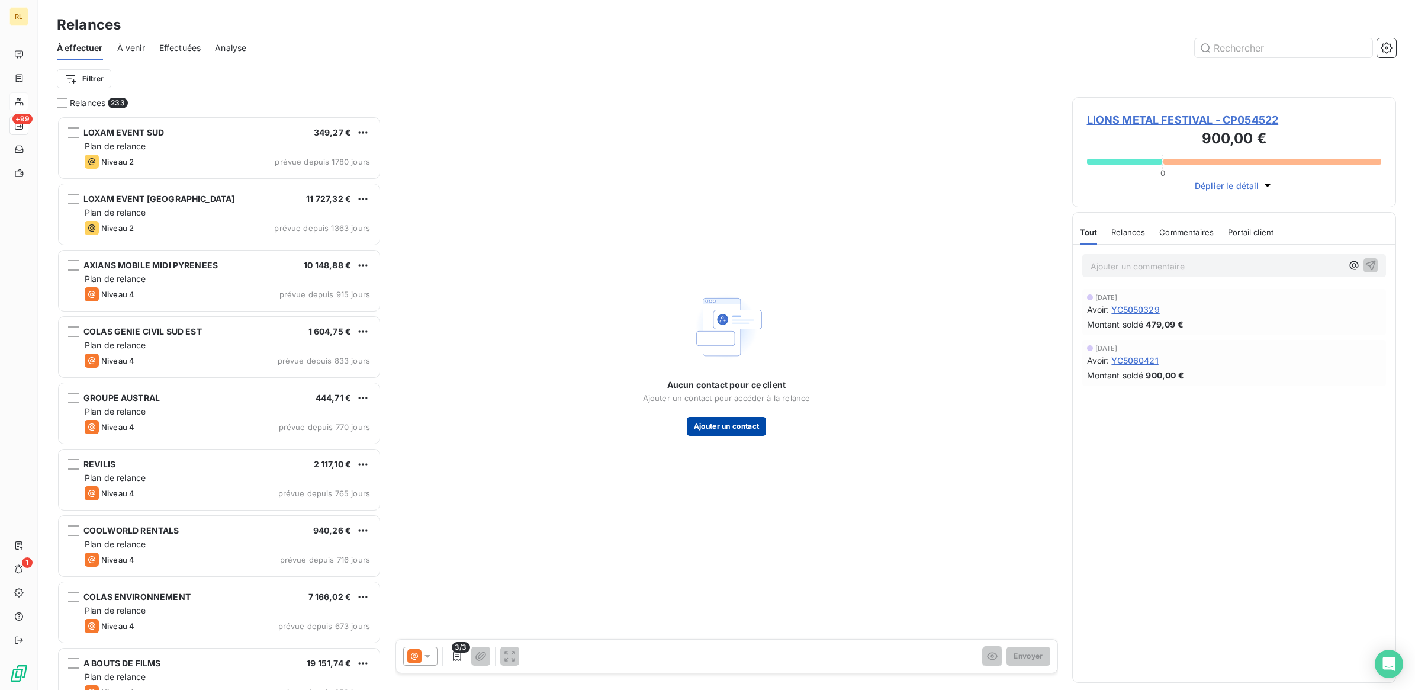
click at [712, 428] on button "Ajouter un contact" at bounding box center [727, 426] width 80 height 19
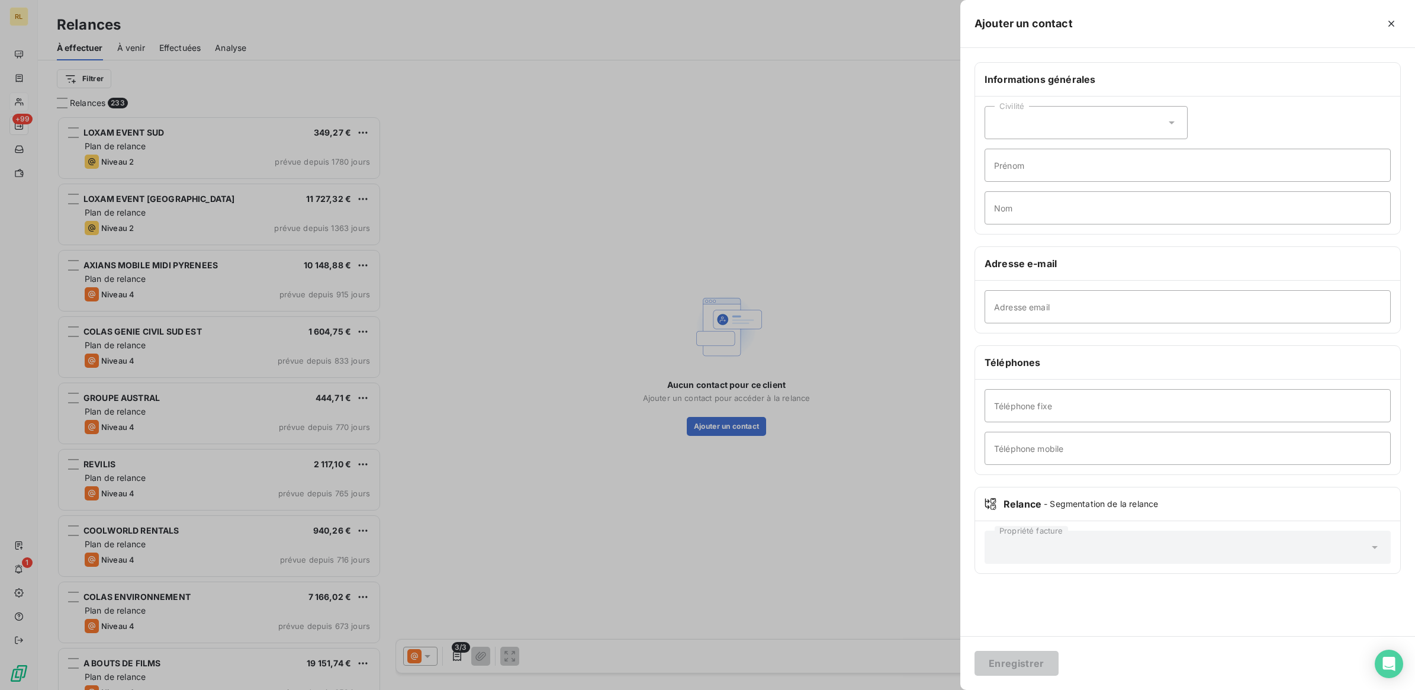
click at [881, 345] on div at bounding box center [707, 345] width 1415 height 690
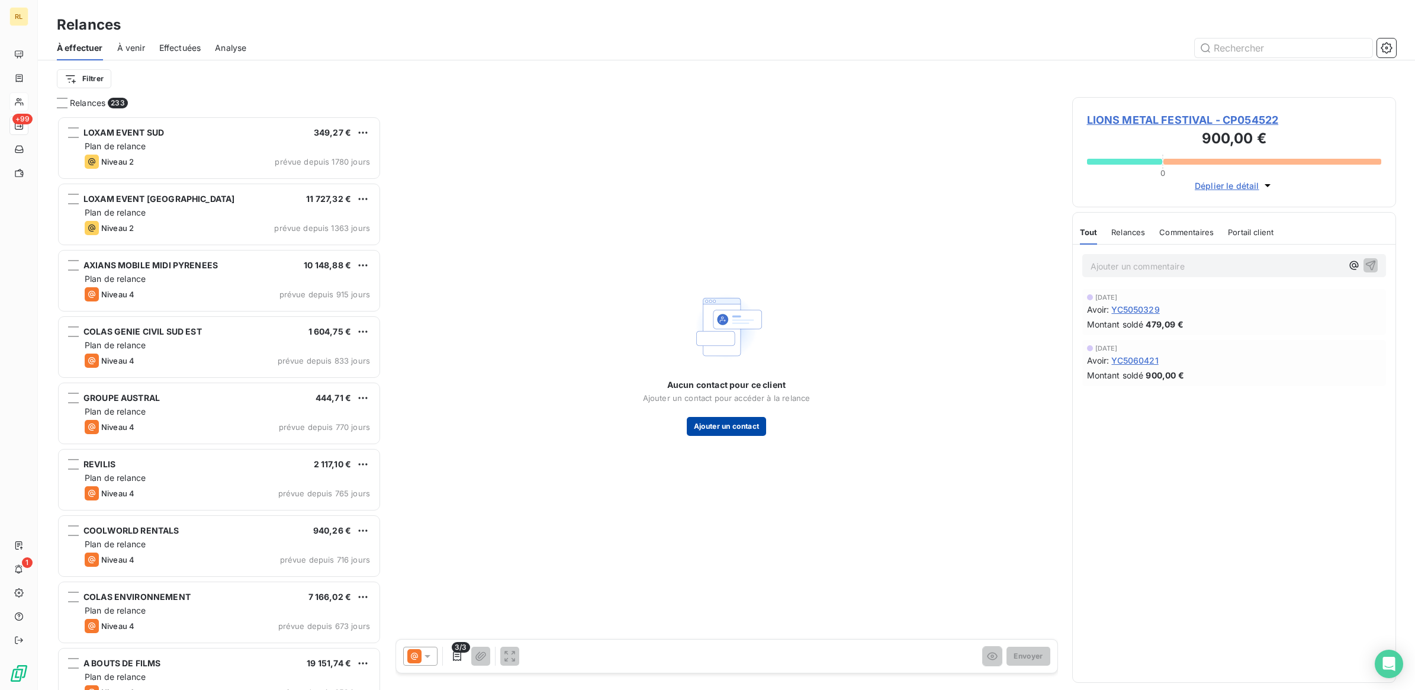
click at [743, 424] on button "Ajouter un contact" at bounding box center [727, 426] width 80 height 19
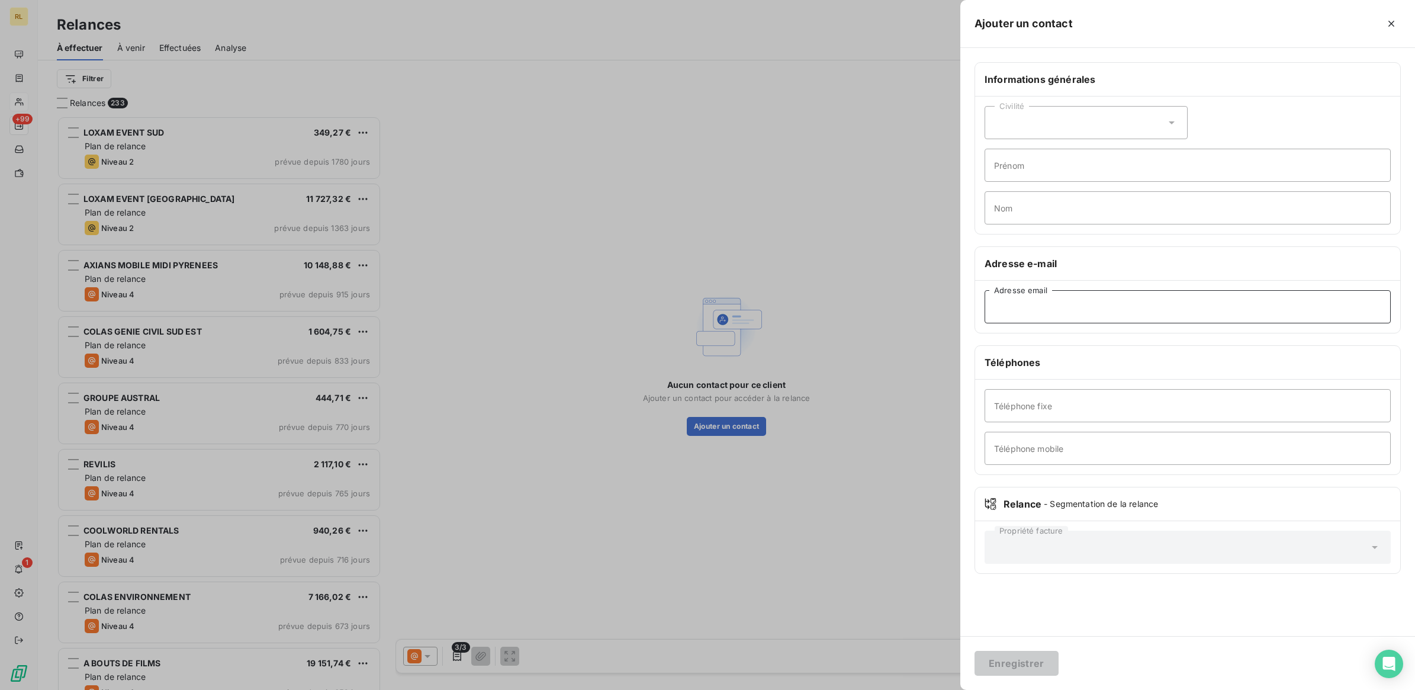
click at [1024, 306] on input "Adresse email" at bounding box center [1188, 306] width 406 height 33
paste input "[EMAIL_ADDRESS][DOMAIN_NAME]"
type input "[EMAIL_ADDRESS][DOMAIN_NAME]"
click at [1034, 656] on button "Enregistrer" at bounding box center [1017, 663] width 84 height 25
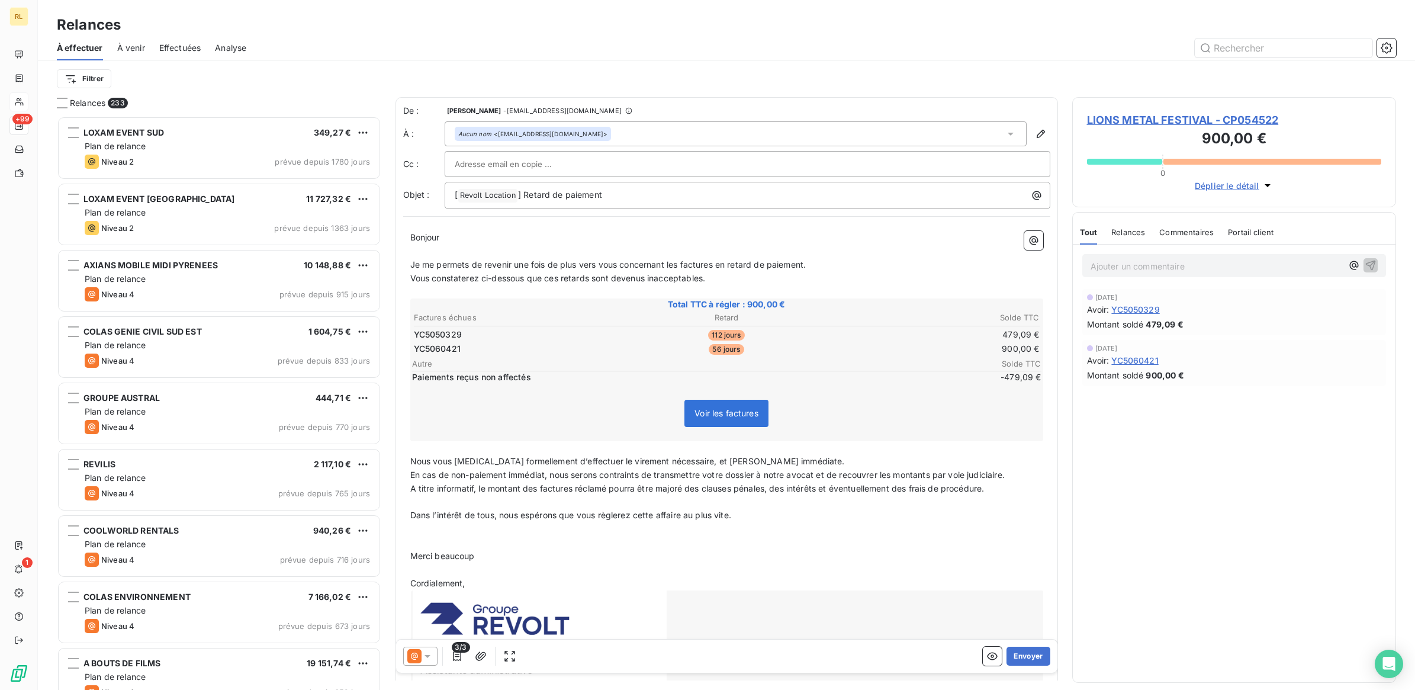
click at [430, 654] on icon at bounding box center [428, 656] width 12 height 12
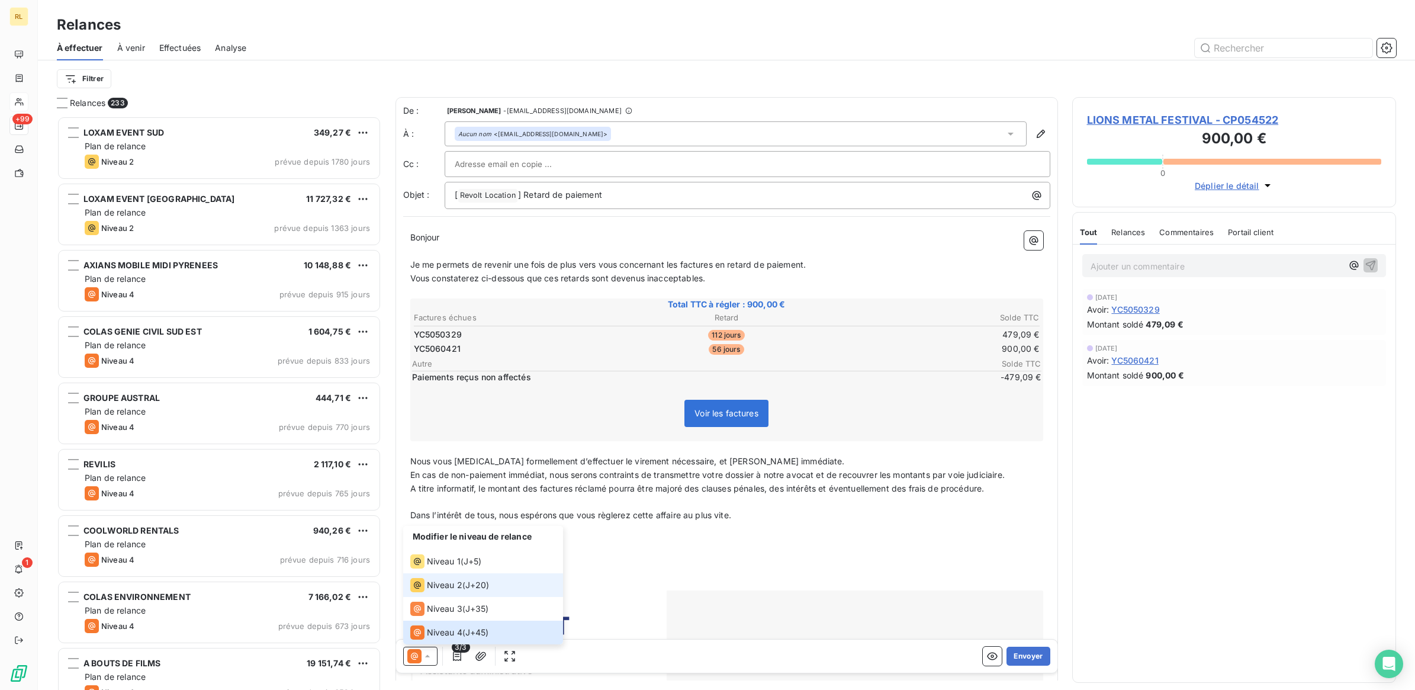
click at [462, 583] on div "Niveau 2 ( J+20 )" at bounding box center [449, 585] width 79 height 14
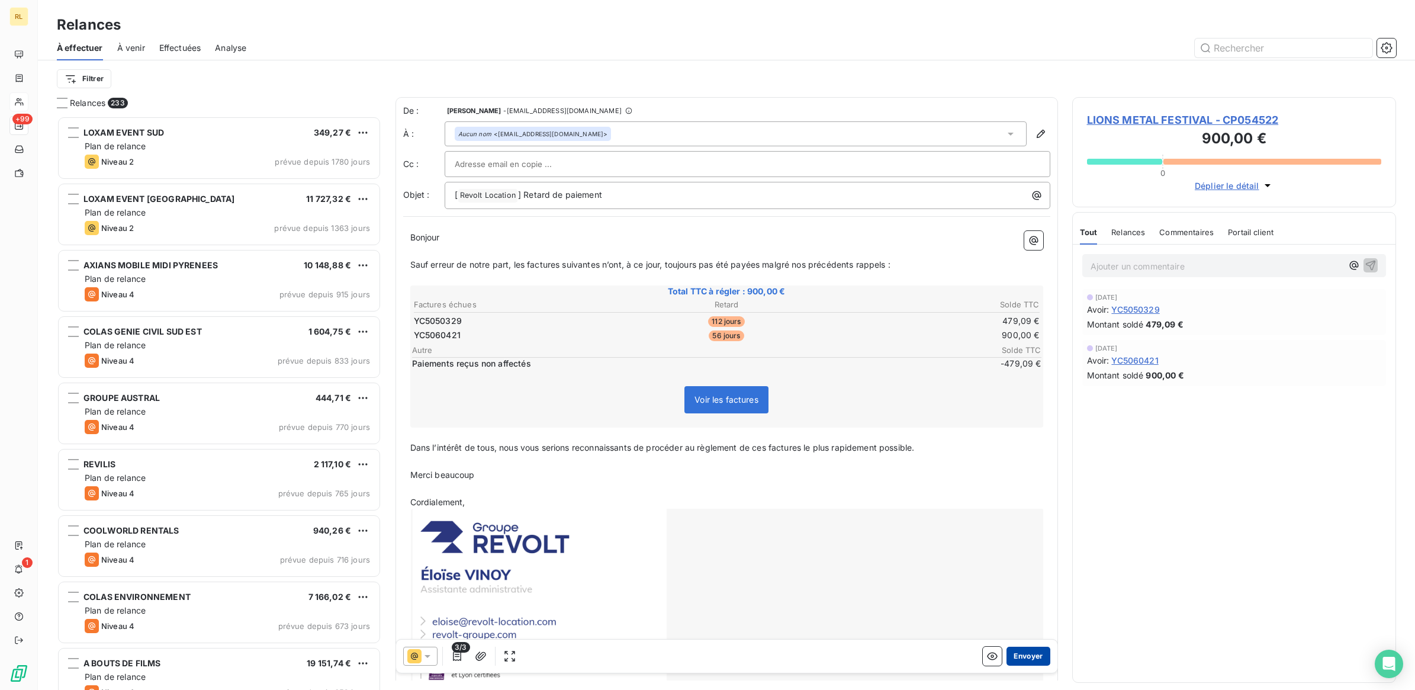
click at [1017, 652] on button "Envoyer" at bounding box center [1027, 656] width 43 height 19
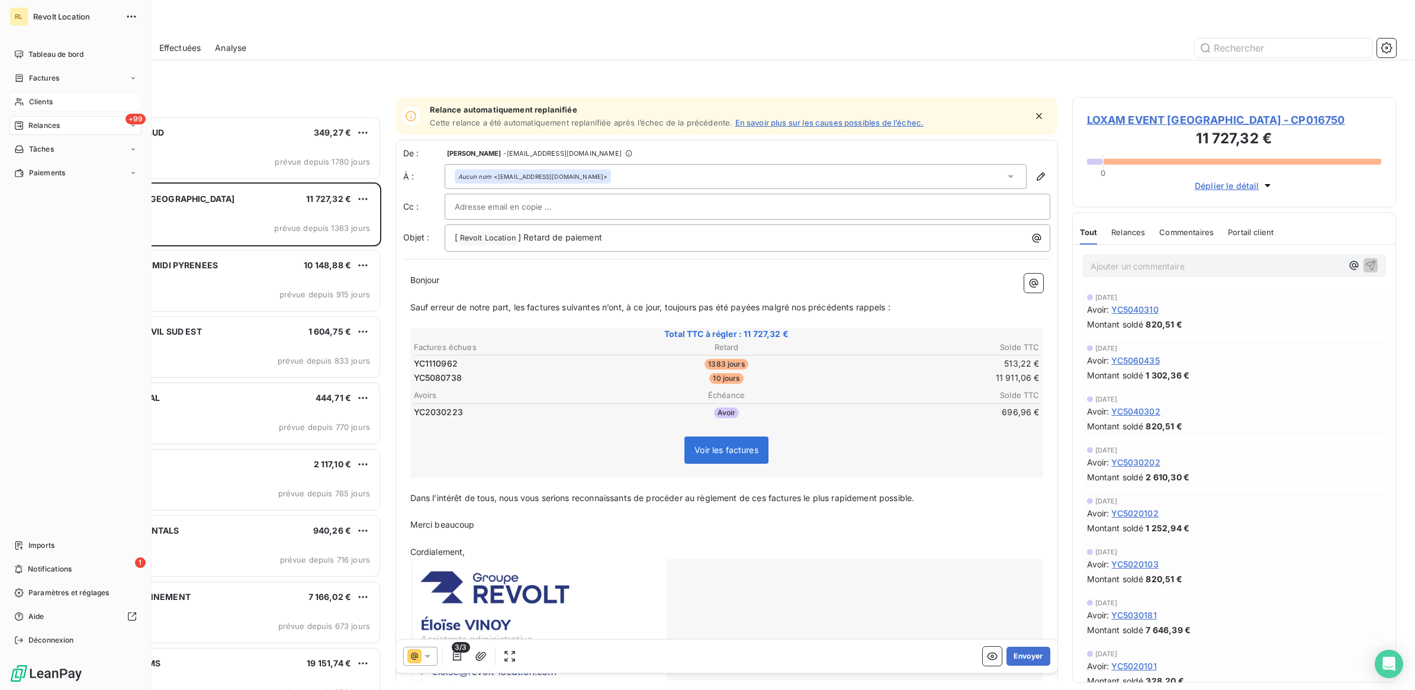
click at [53, 102] on div "Clients" at bounding box center [75, 101] width 132 height 19
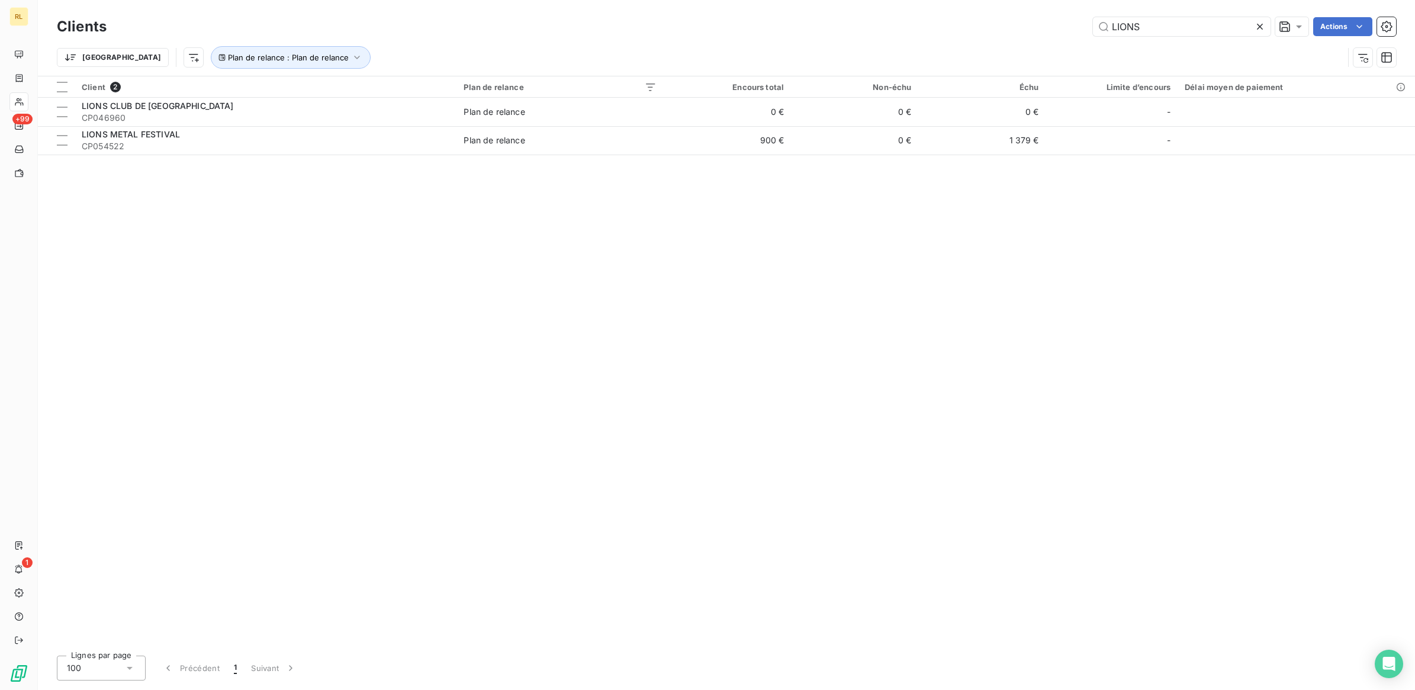
drag, startPoint x: 1143, startPoint y: 28, endPoint x: 975, endPoint y: 24, distance: 168.2
click at [975, 25] on div "LIONS Actions" at bounding box center [758, 26] width 1275 height 19
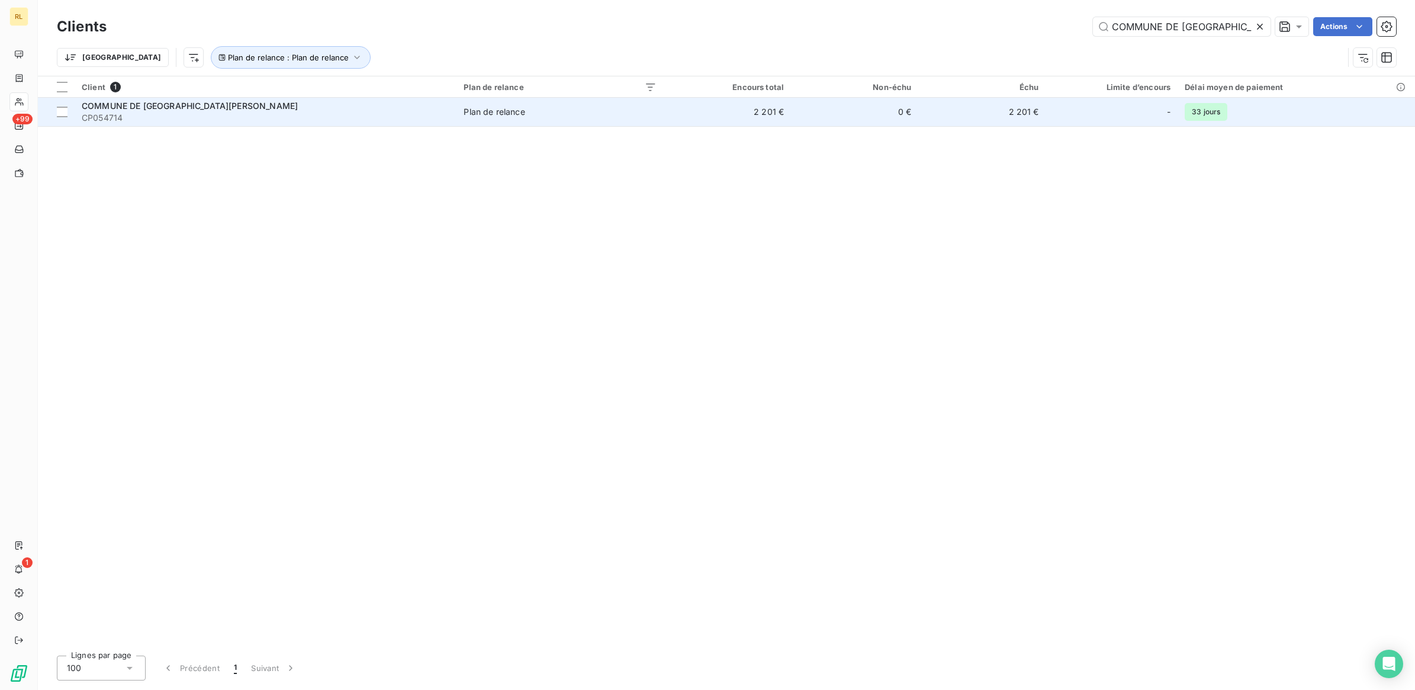
type input "COMMUNE DE [GEOGRAPHIC_DATA]"
click at [268, 107] on div "COMMUNE DE [GEOGRAPHIC_DATA][PERSON_NAME]" at bounding box center [266, 106] width 368 height 12
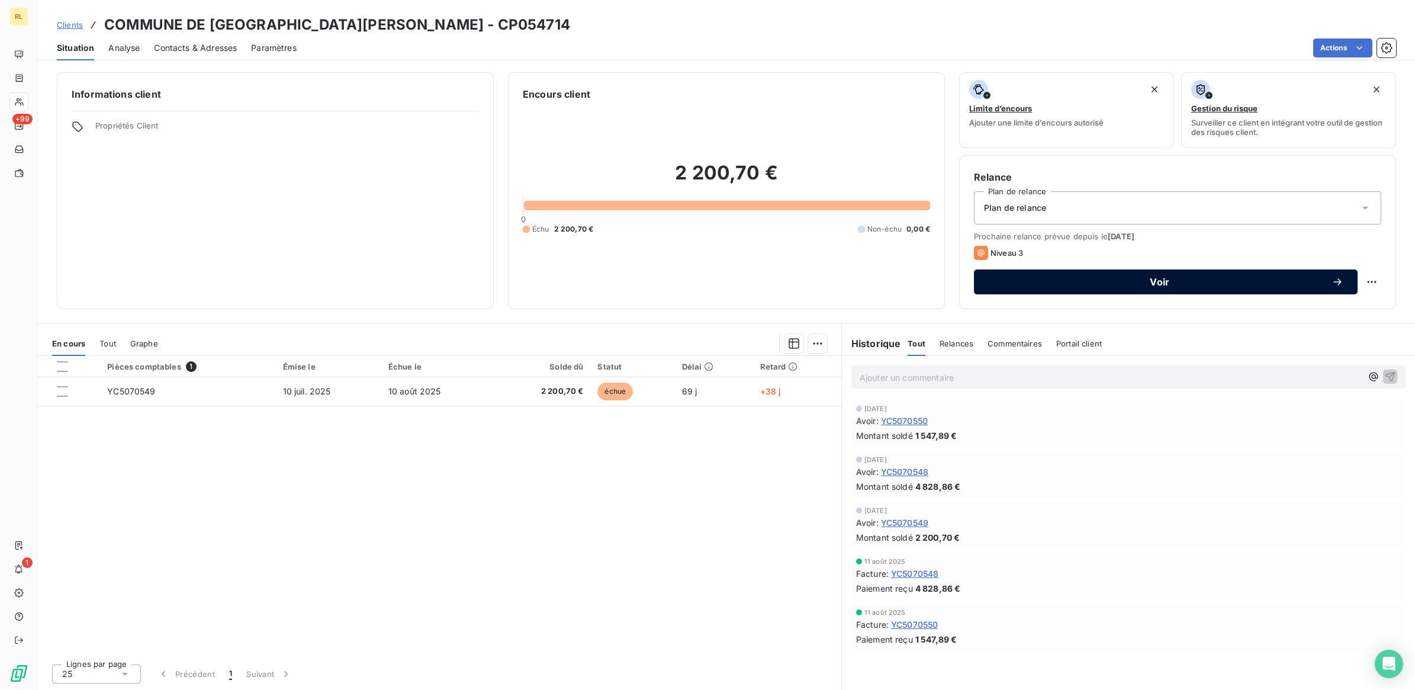
click at [1165, 279] on span "Voir" at bounding box center [1159, 281] width 343 height 9
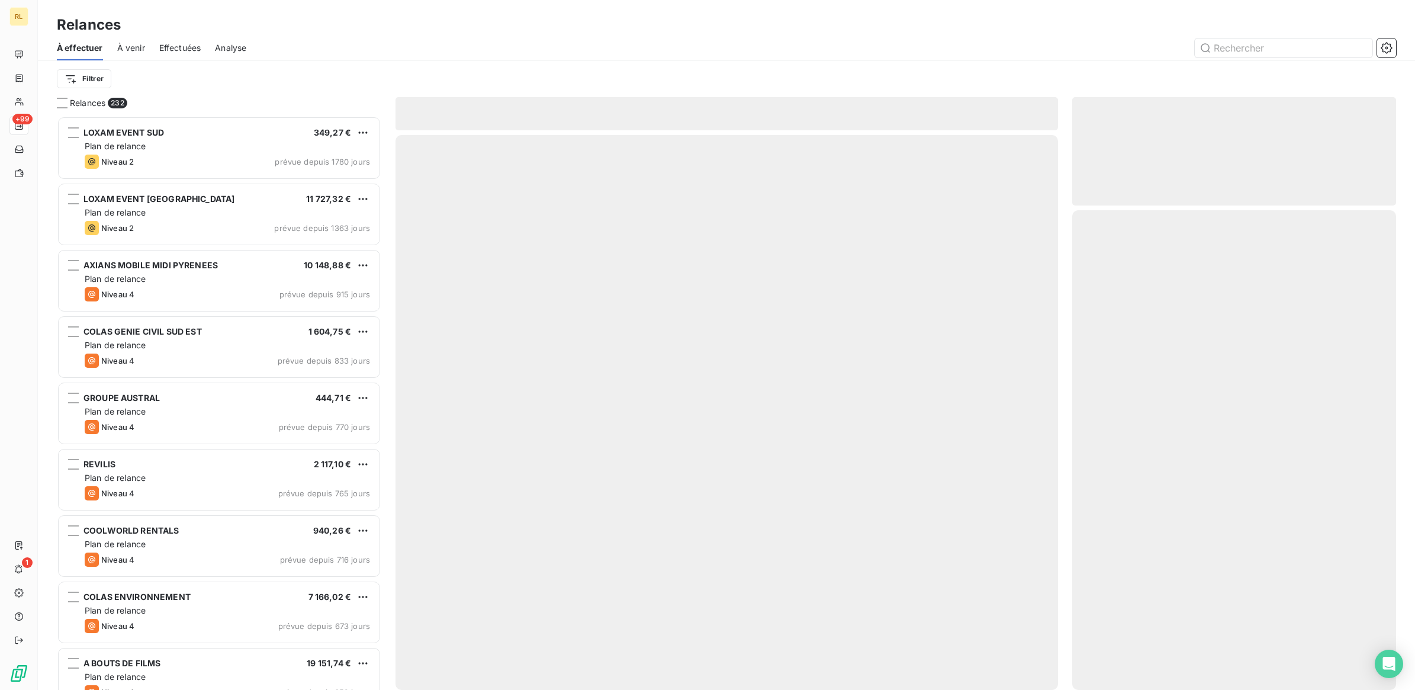
scroll to position [563, 313]
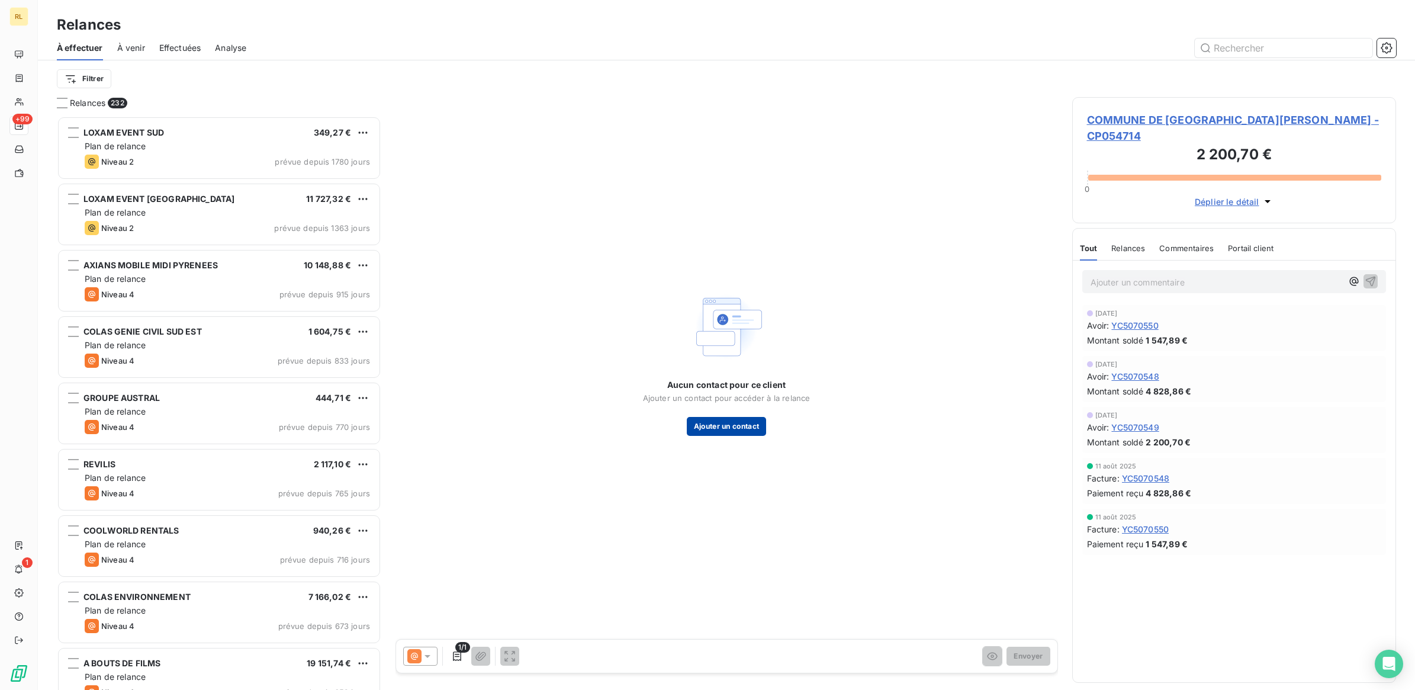
click at [724, 428] on button "Ajouter un contact" at bounding box center [727, 426] width 80 height 19
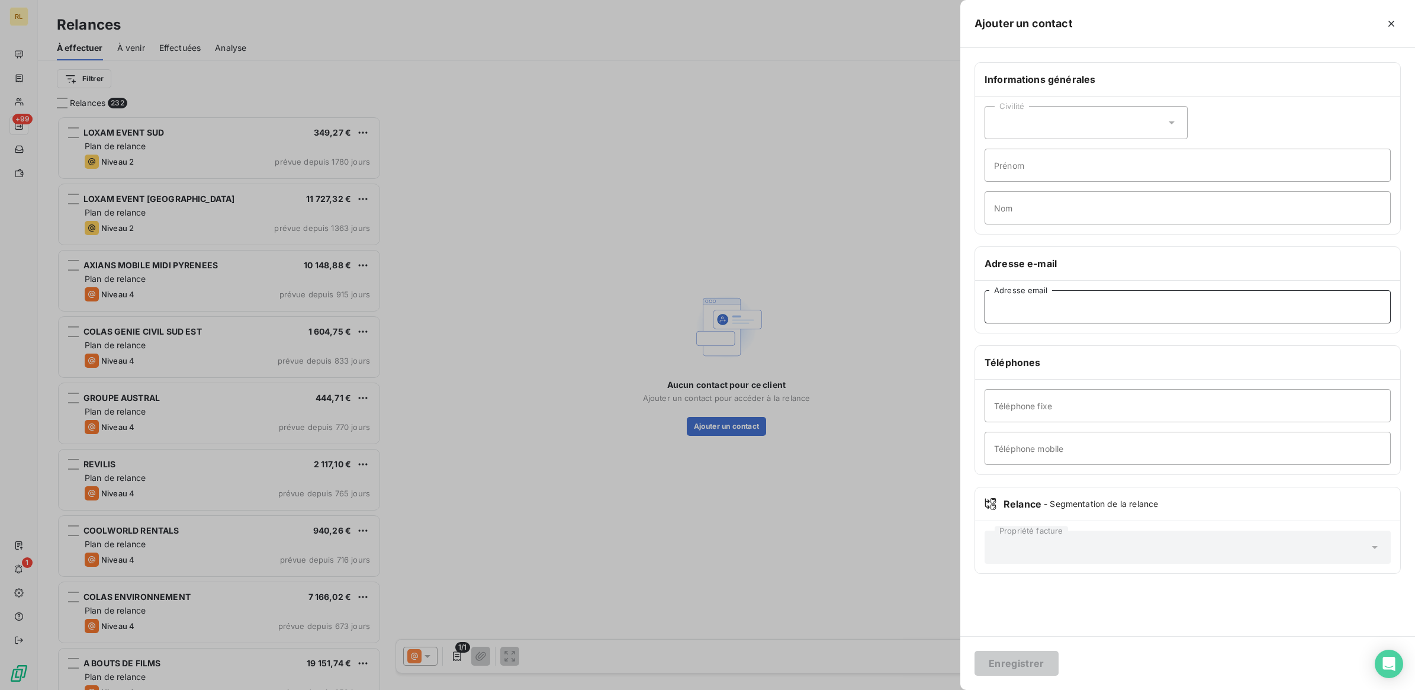
click at [1043, 306] on input "Adresse email" at bounding box center [1188, 306] width 406 height 33
paste input "[EMAIL_ADDRESS][DOMAIN_NAME]"
type input "[EMAIL_ADDRESS][DOMAIN_NAME]"
click at [1017, 668] on button "Enregistrer" at bounding box center [1017, 663] width 84 height 25
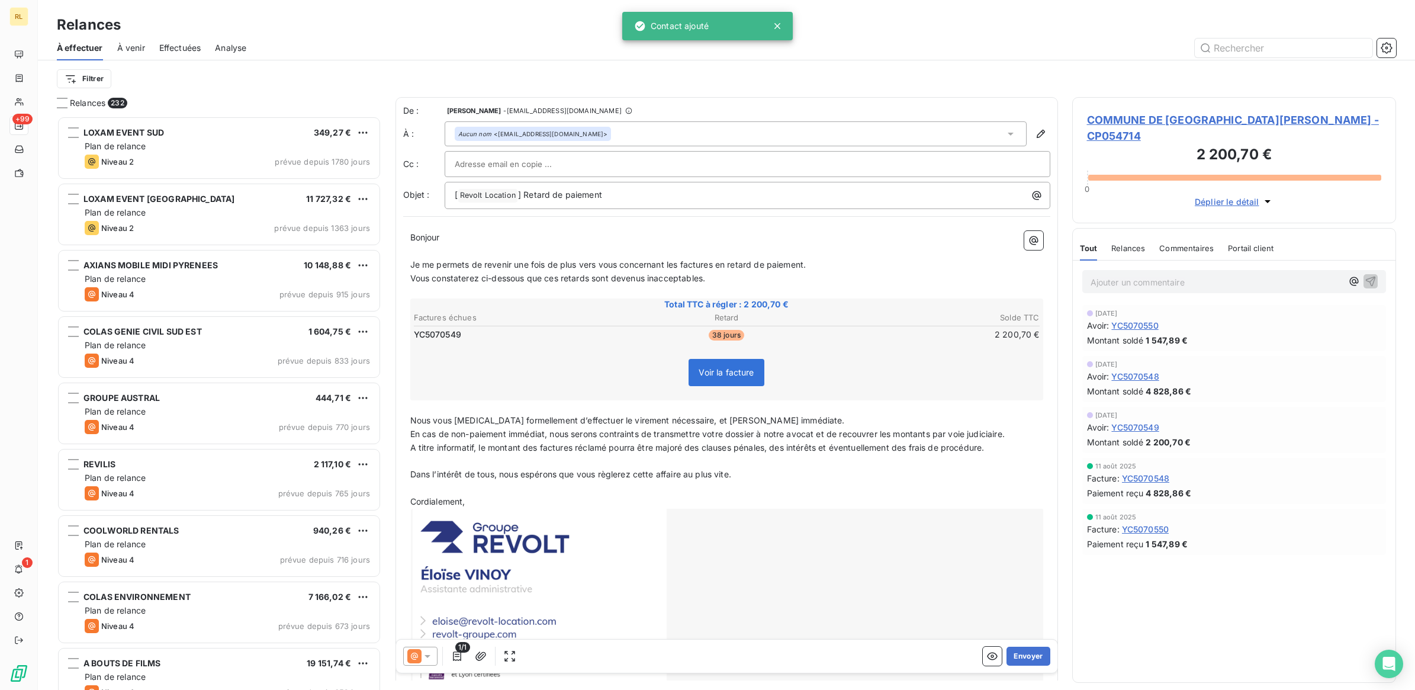
click at [577, 158] on div at bounding box center [748, 164] width 586 height 18
paste input "[EMAIL_ADDRESS][DOMAIN_NAME]"
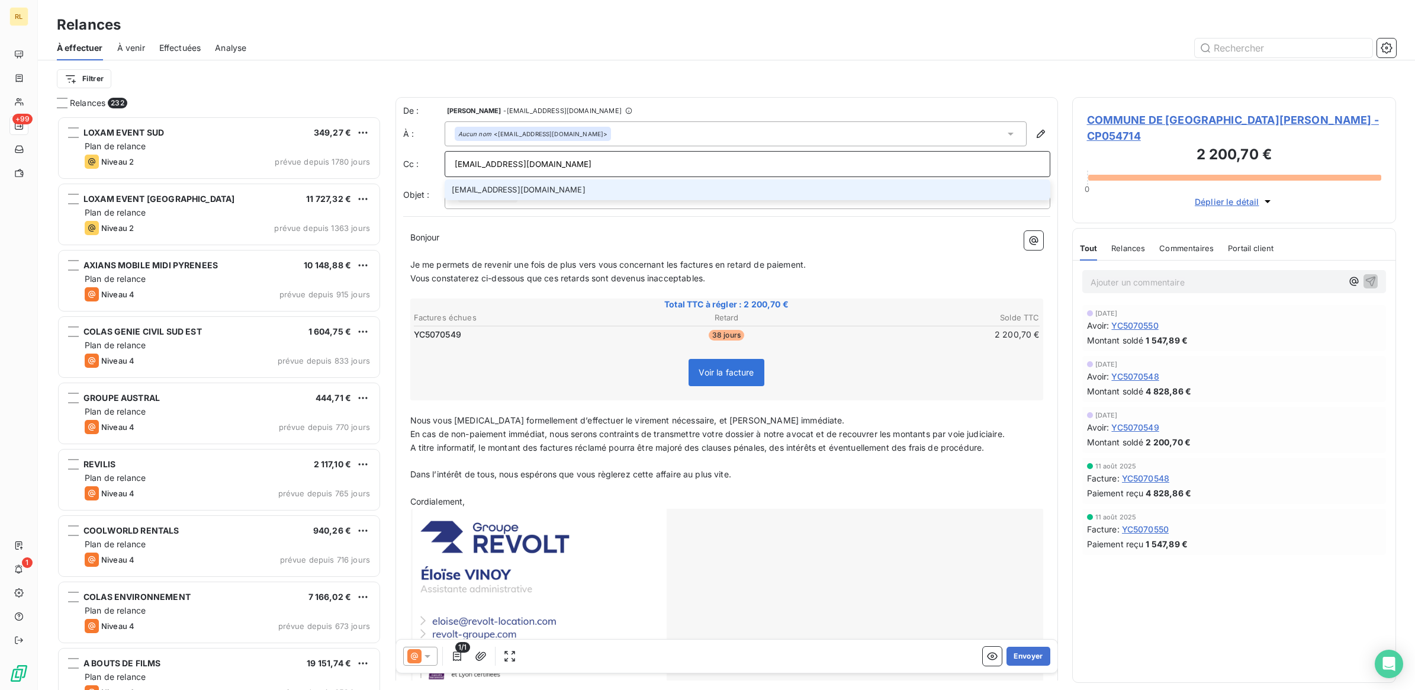
type input "[EMAIL_ADDRESS][DOMAIN_NAME]"
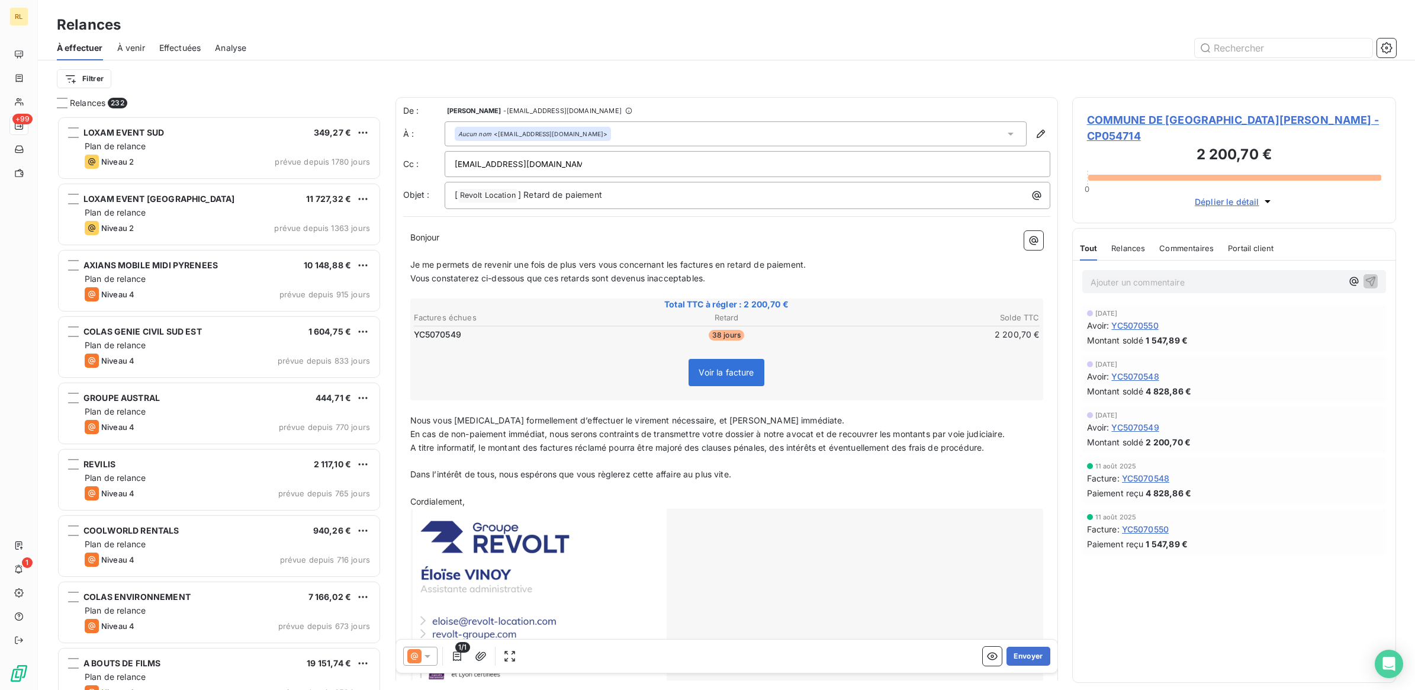
click at [430, 655] on icon at bounding box center [428, 656] width 12 height 12
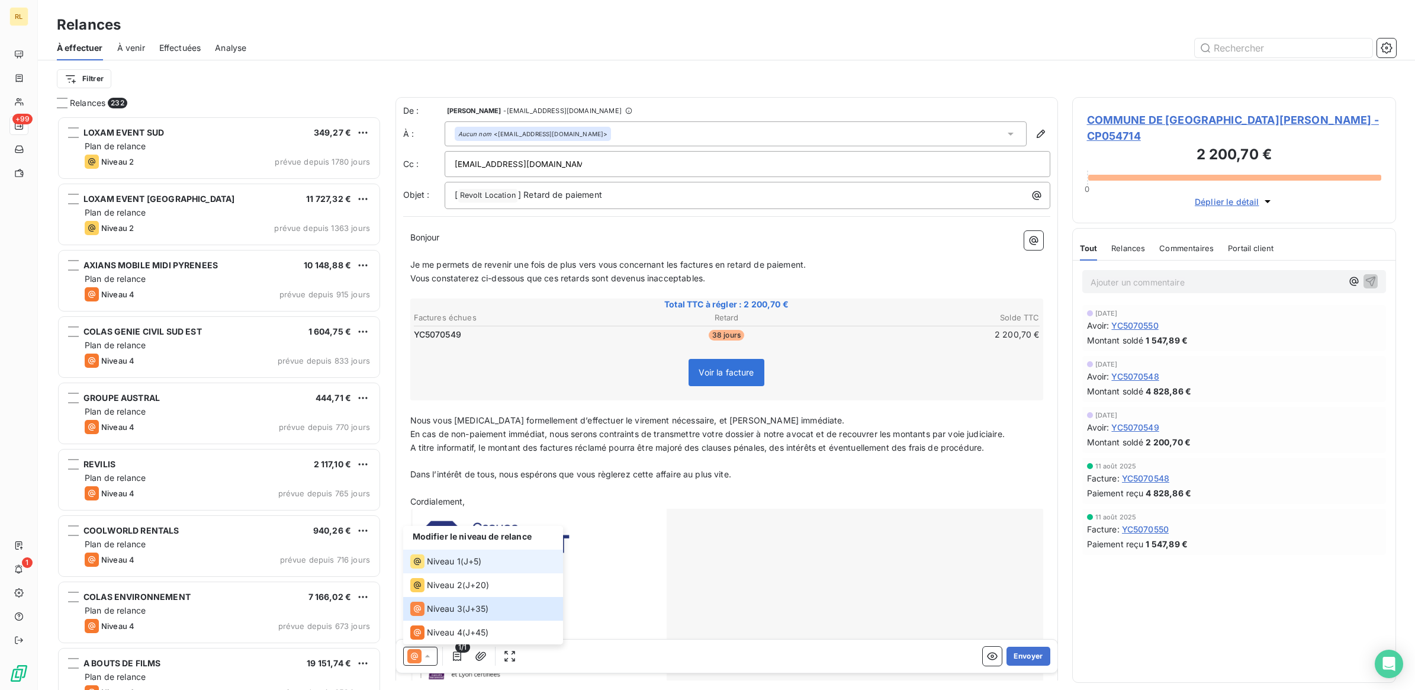
click at [465, 555] on span "J+5 )" at bounding box center [473, 561] width 18 height 12
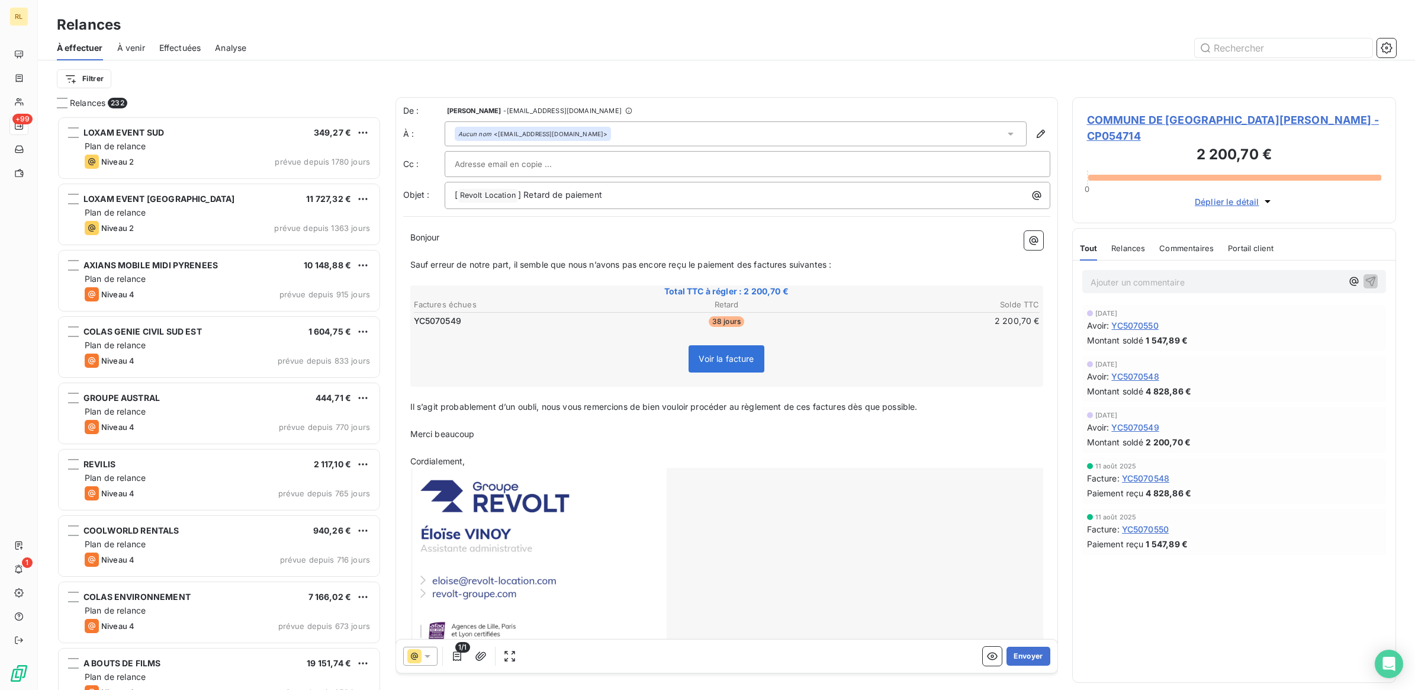
click at [548, 165] on input "text" at bounding box center [518, 164] width 127 height 18
paste input "[EMAIL_ADDRESS][DOMAIN_NAME]"
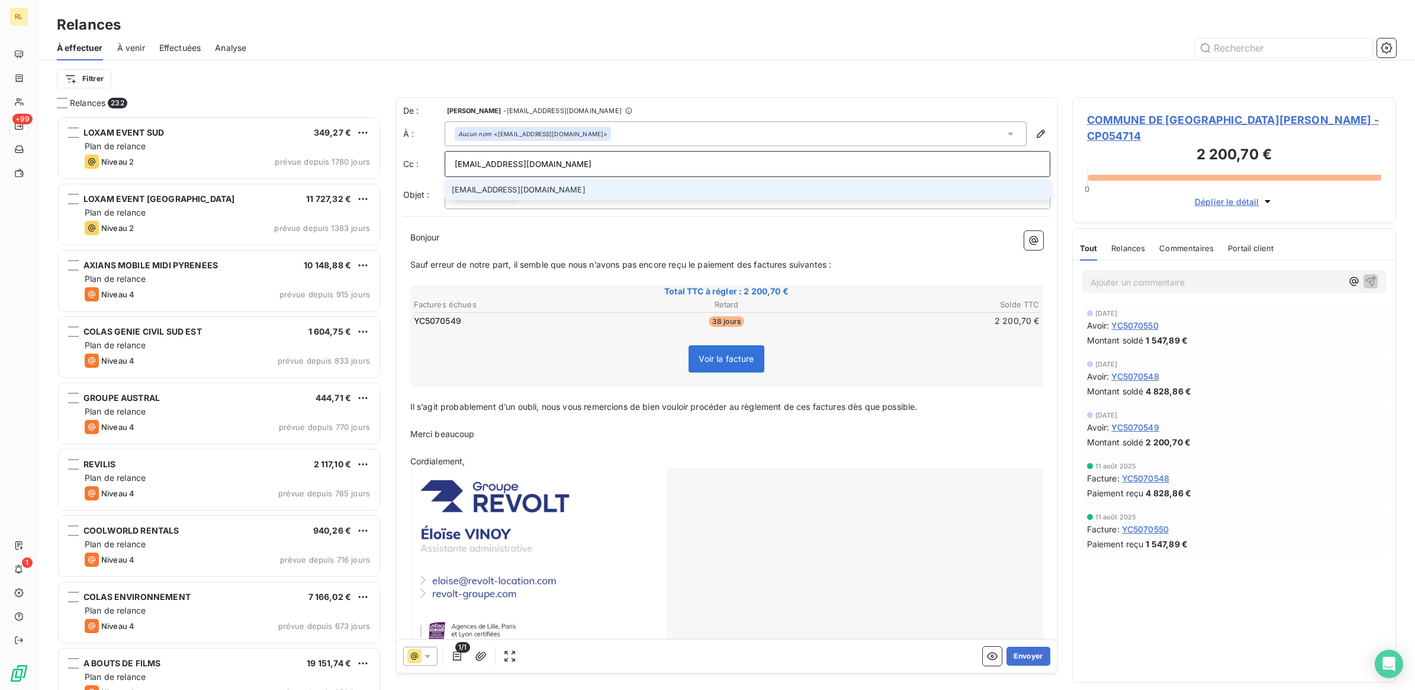
type input "[EMAIL_ADDRESS][DOMAIN_NAME]"
click at [545, 187] on li "[EMAIL_ADDRESS][DOMAIN_NAME]" at bounding box center [748, 189] width 606 height 21
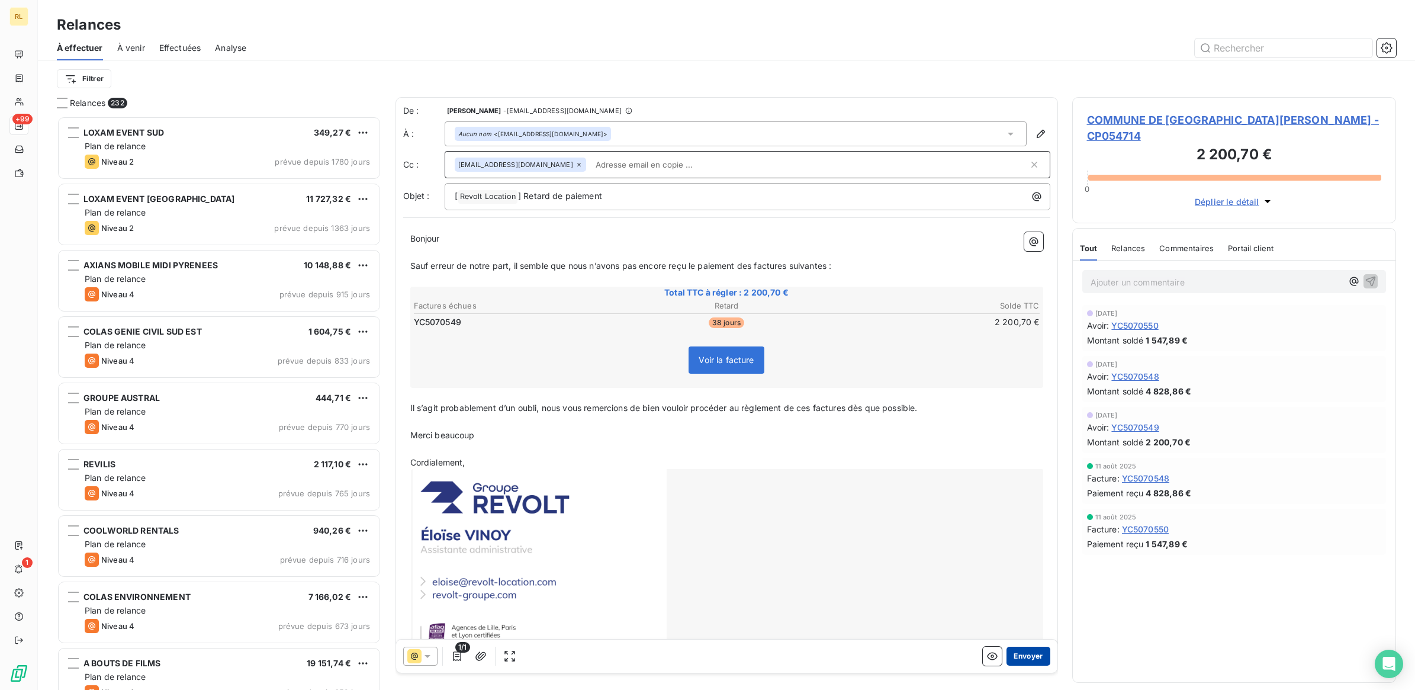
click at [1025, 658] on button "Envoyer" at bounding box center [1027, 656] width 43 height 19
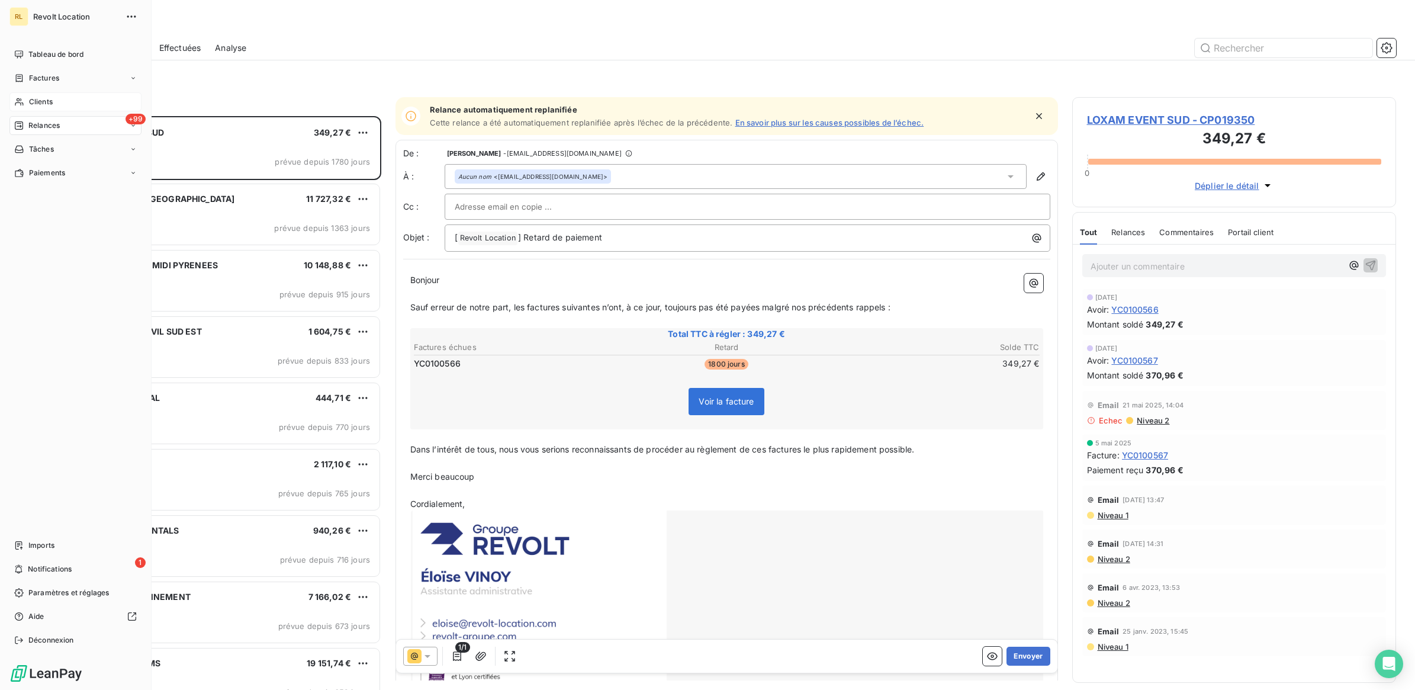
click at [62, 99] on div "Clients" at bounding box center [75, 101] width 132 height 19
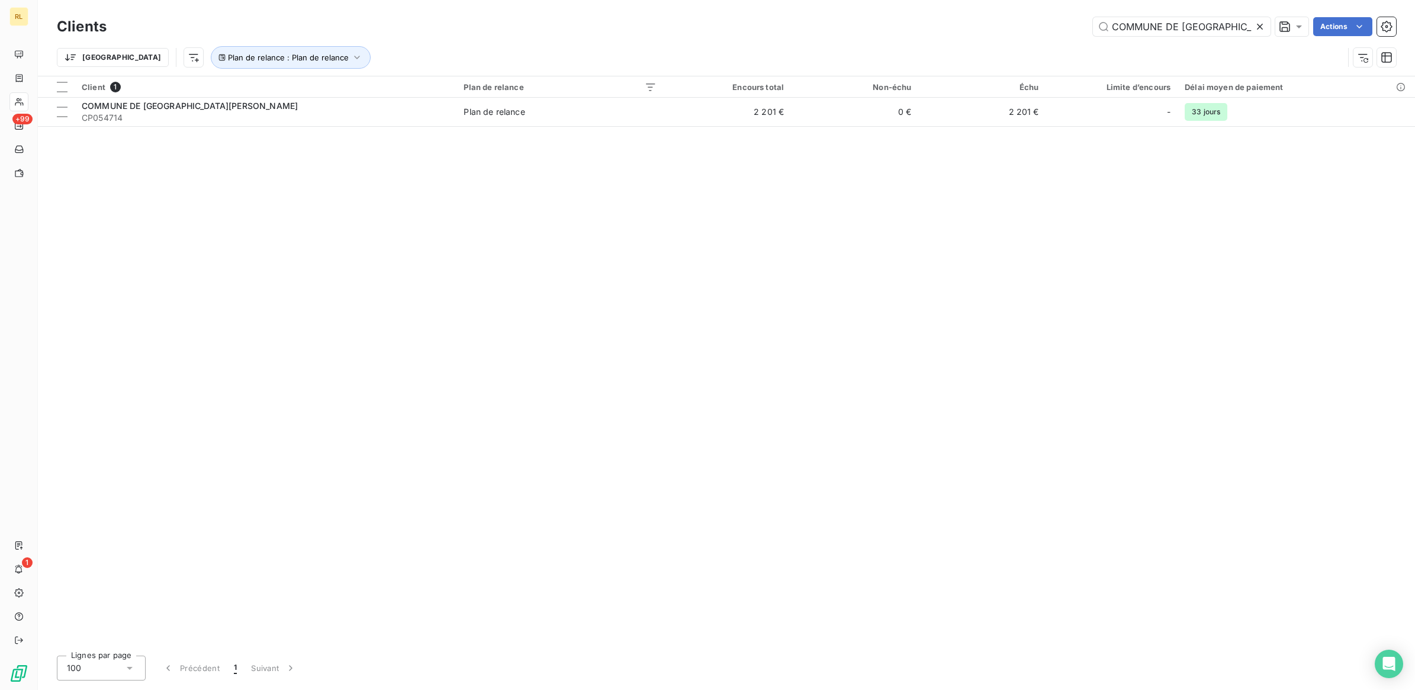
drag, startPoint x: 1196, startPoint y: 27, endPoint x: 1043, endPoint y: 34, distance: 152.9
click at [1043, 34] on div "COMMUNE DE SA Actions" at bounding box center [758, 26] width 1275 height 19
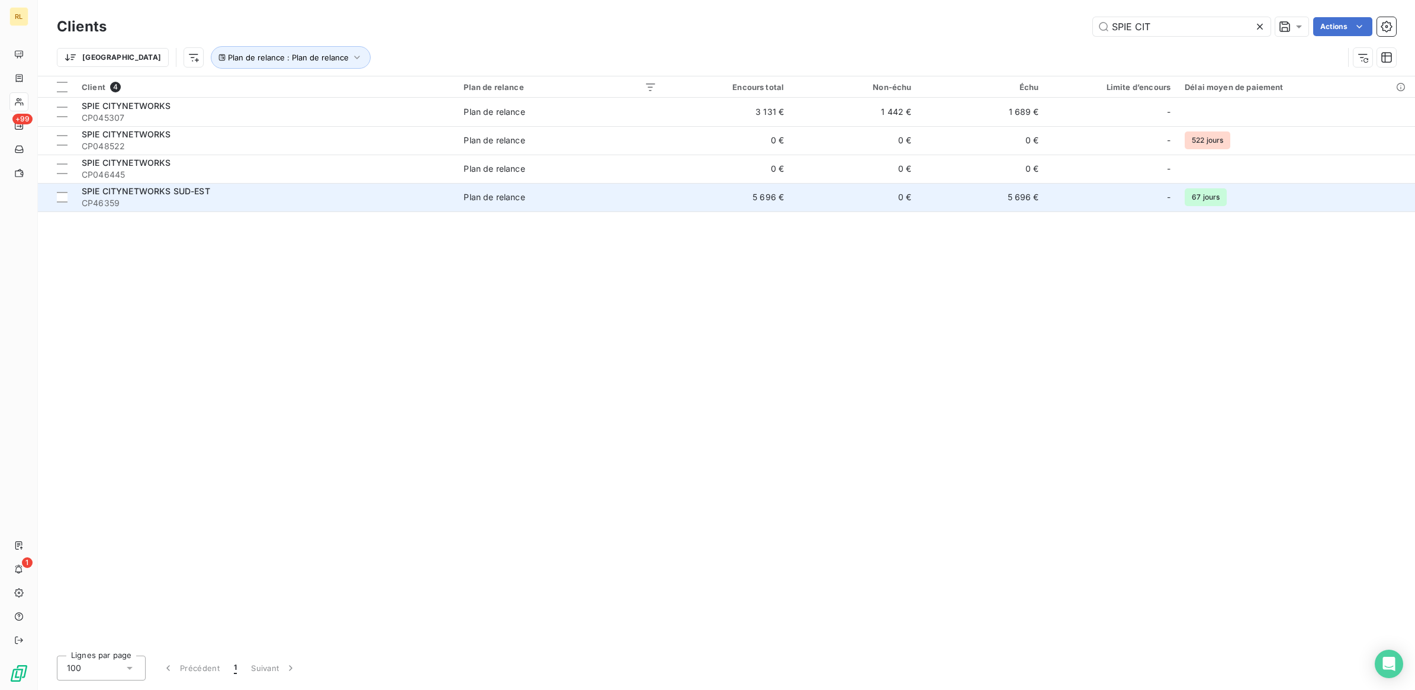
type input "SPIE CIT"
click at [258, 194] on div "SPIE CITYNETWORKS SUD-EST" at bounding box center [266, 191] width 368 height 12
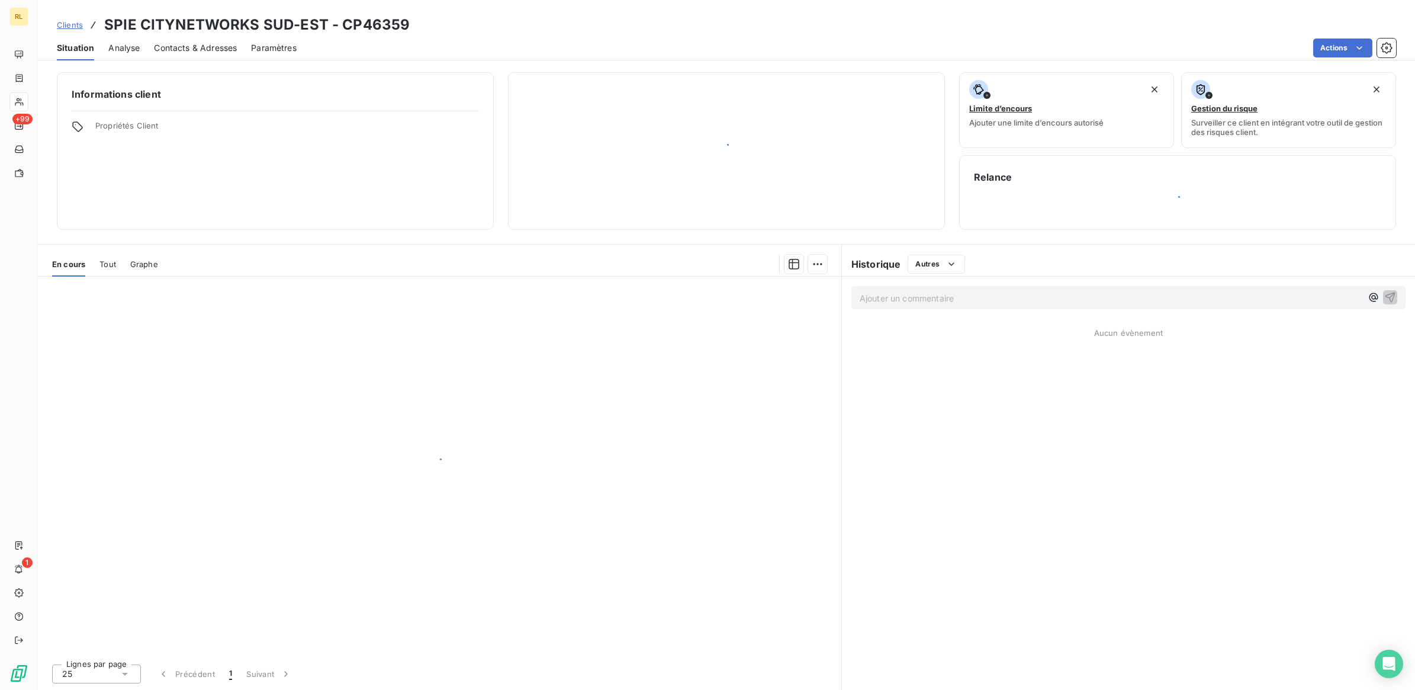
click at [258, 194] on div "Informations client Propriétés Client" at bounding box center [275, 150] width 437 height 157
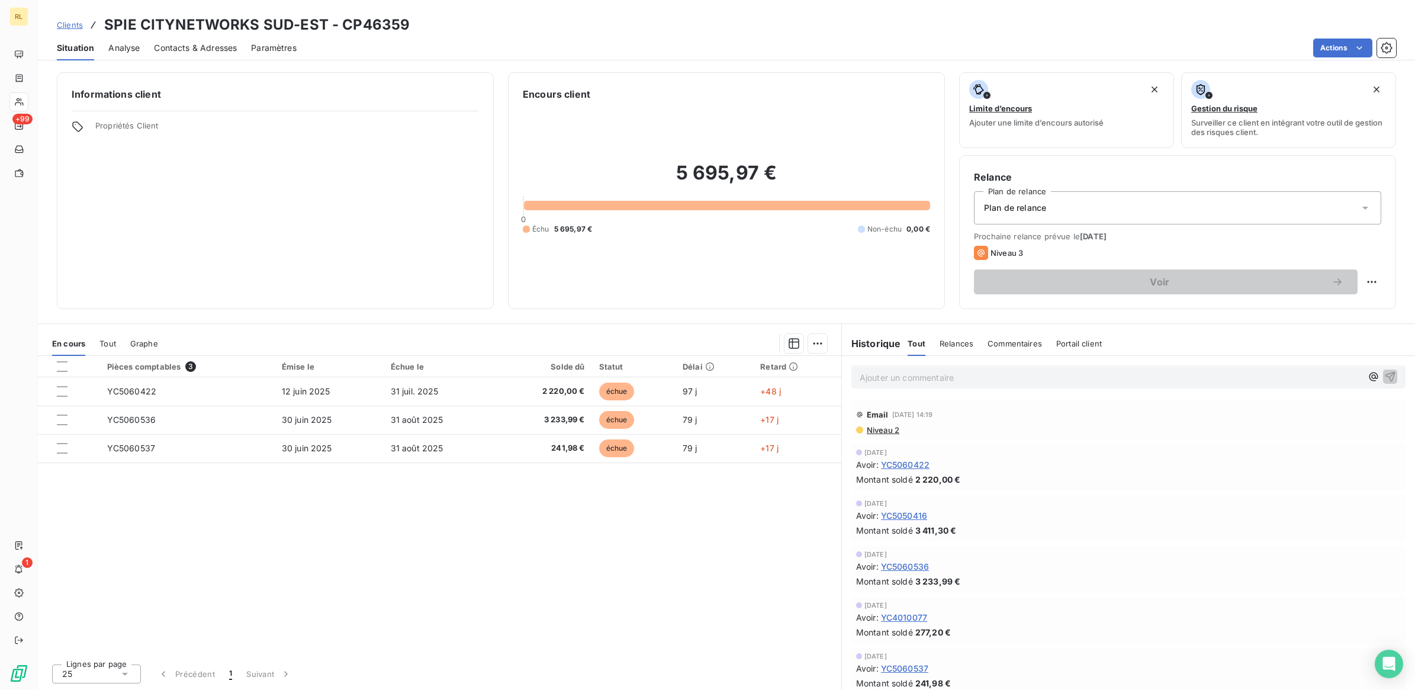
click at [1079, 437] on div "Email [DATE] 14:19 Niveau 2" at bounding box center [1128, 419] width 554 height 39
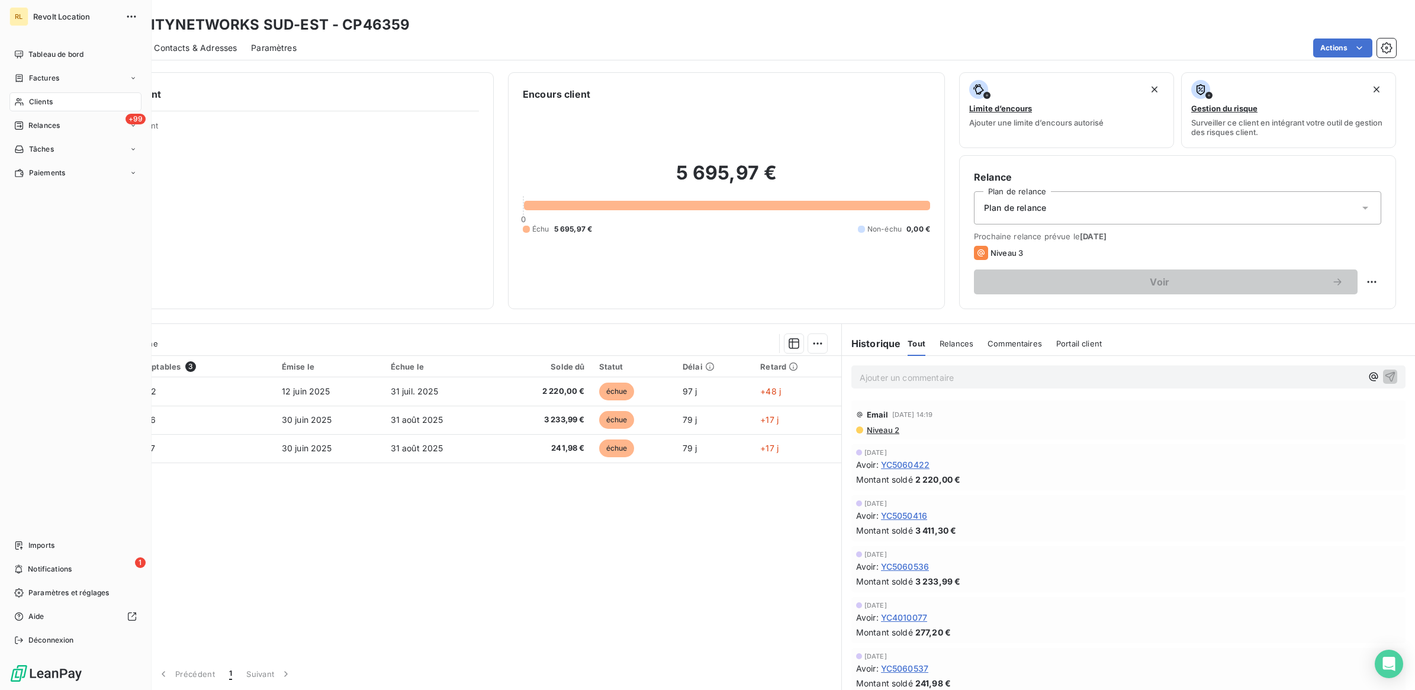
drag, startPoint x: 28, startPoint y: 98, endPoint x: 57, endPoint y: 98, distance: 29.6
click at [28, 98] on div "Clients" at bounding box center [75, 101] width 132 height 19
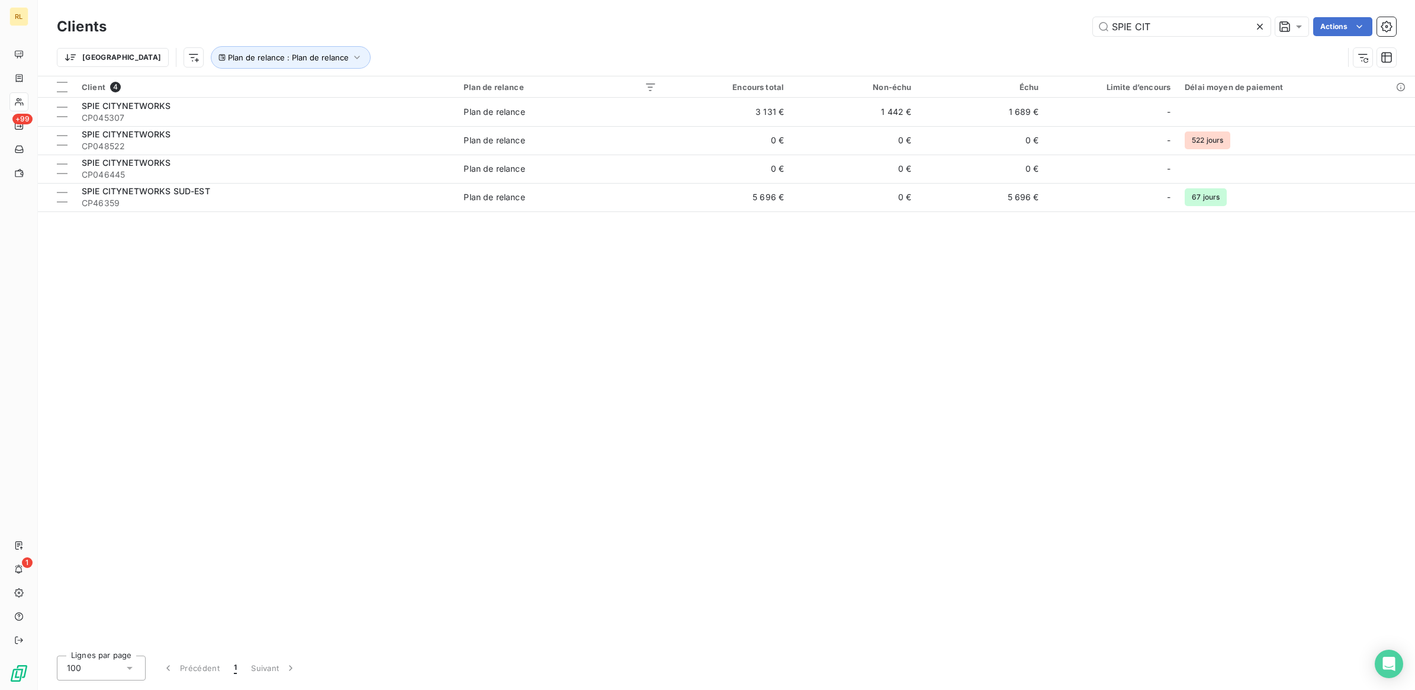
drag, startPoint x: 1168, startPoint y: 31, endPoint x: 1025, endPoint y: 21, distance: 143.0
click at [1025, 21] on div "SPIE CIT Actions" at bounding box center [758, 26] width 1275 height 19
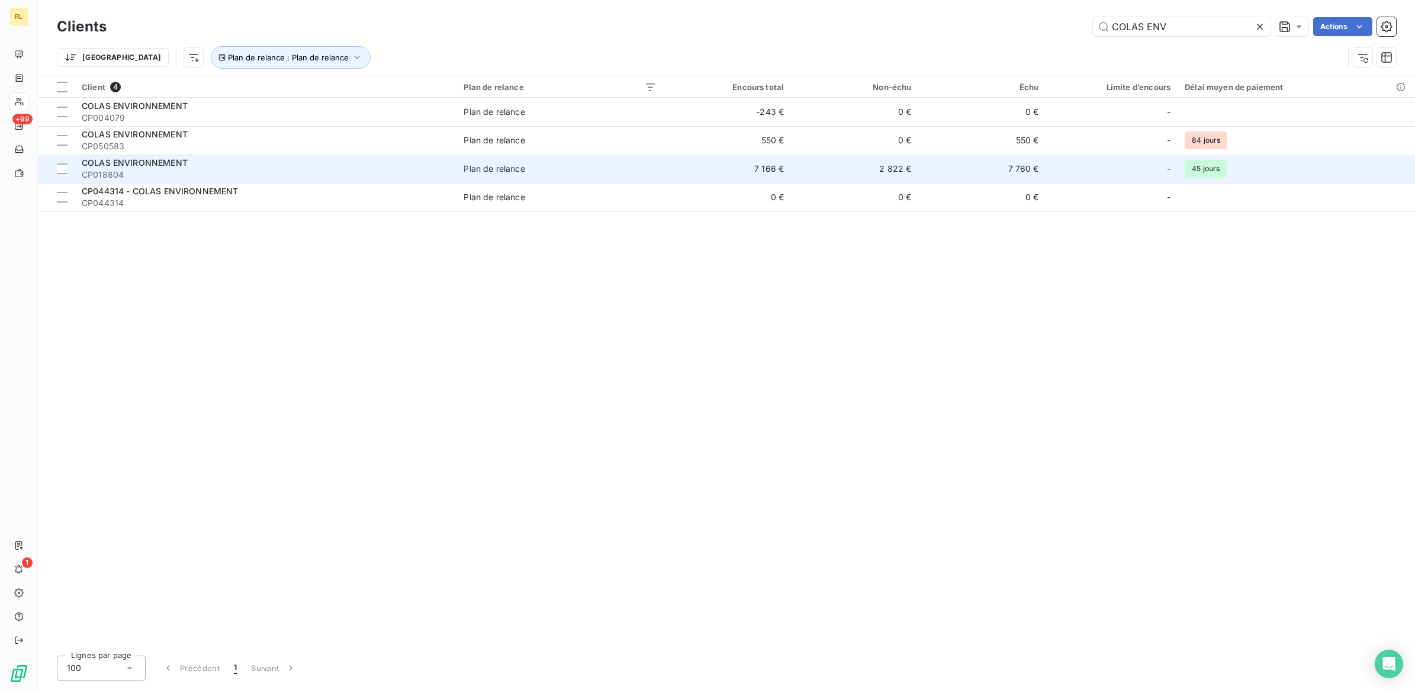
type input "COLAS ENV"
click at [194, 170] on span "CP018804" at bounding box center [266, 175] width 368 height 12
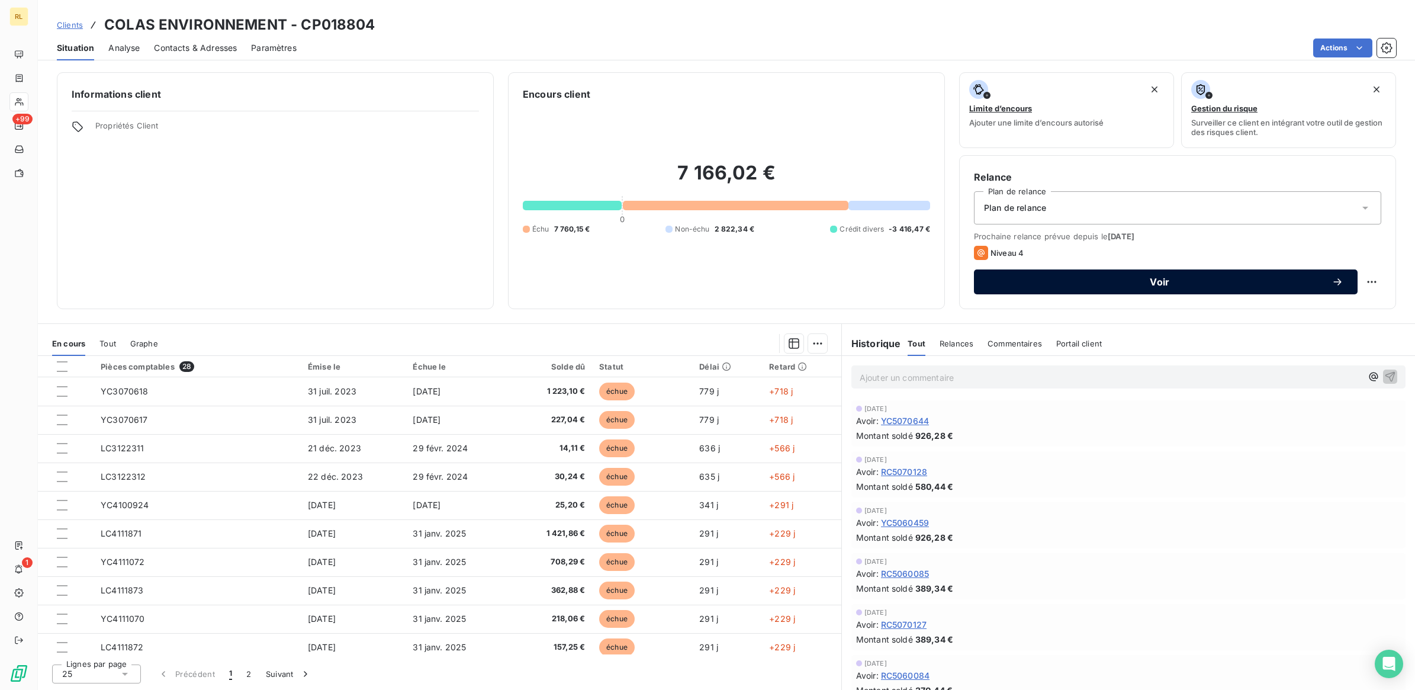
click at [1168, 274] on button "Voir" at bounding box center [1166, 281] width 384 height 25
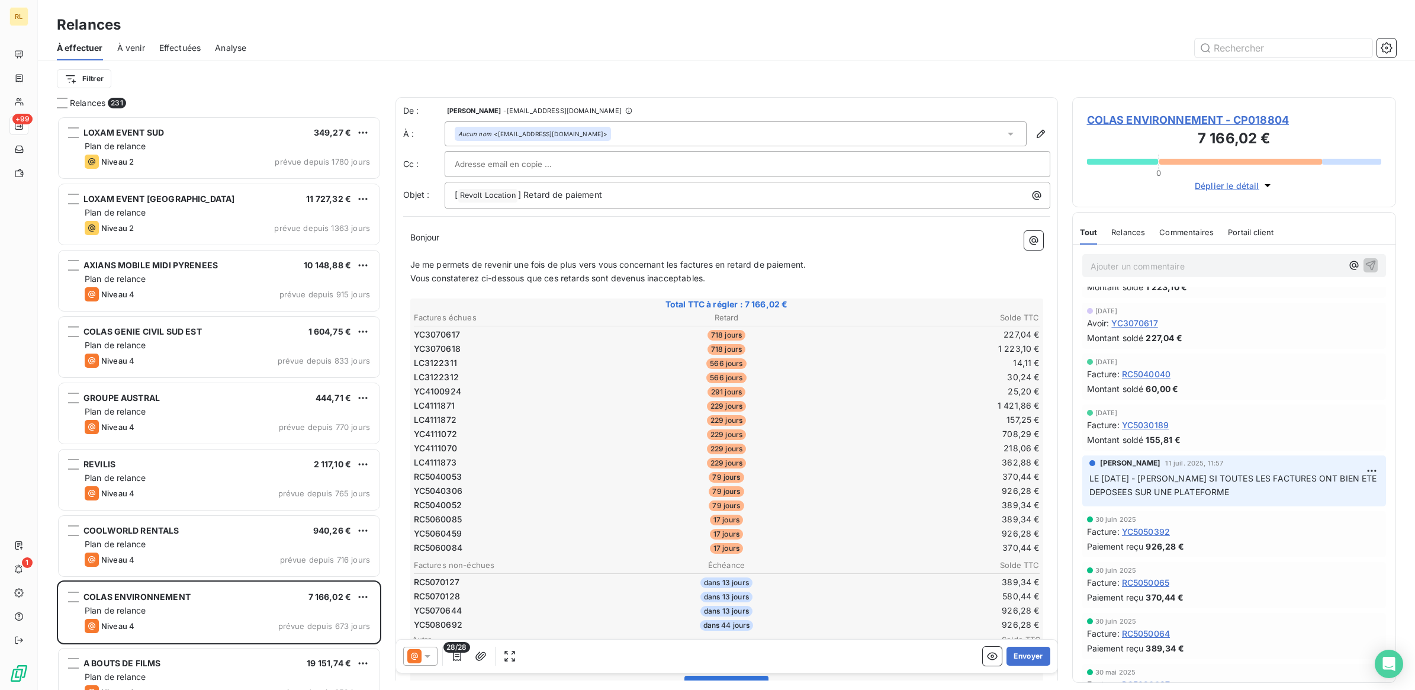
scroll to position [3034, 0]
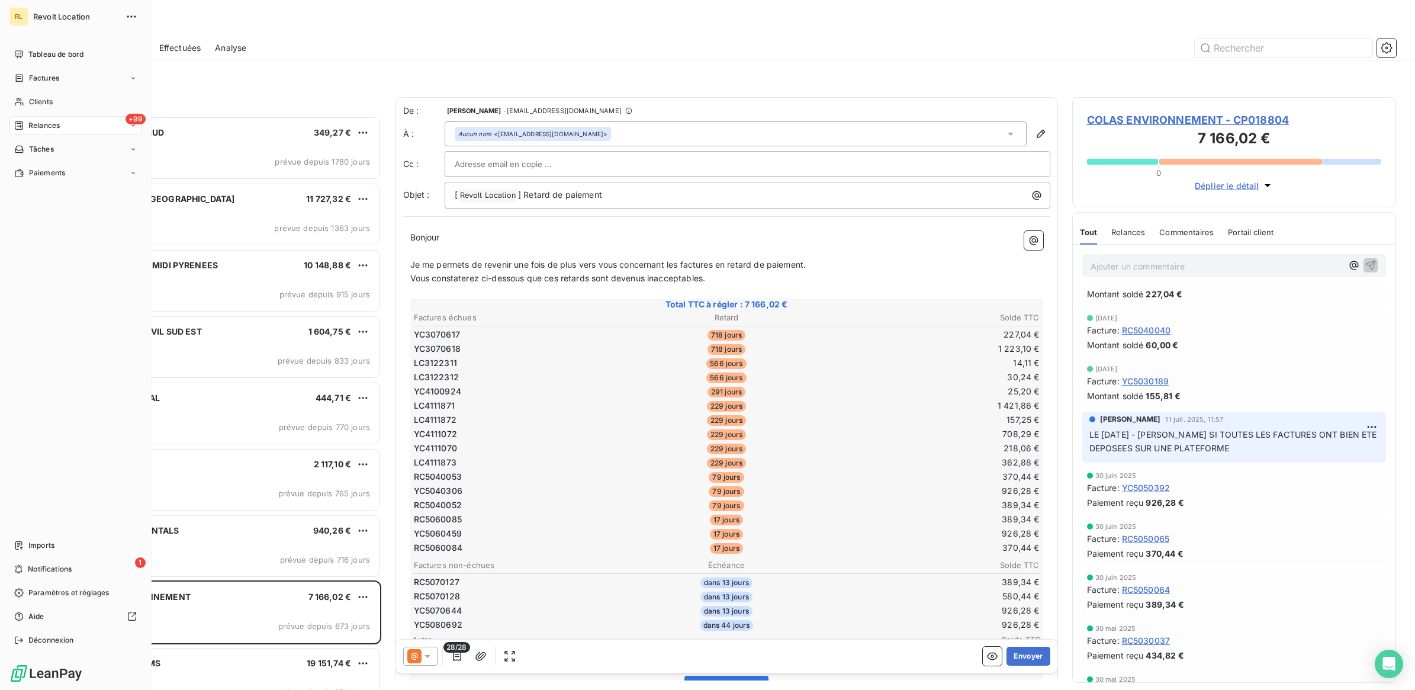
click at [70, 126] on div "+99 Relances" at bounding box center [75, 125] width 132 height 19
click at [65, 152] on span "À effectuer" at bounding box center [47, 149] width 38 height 11
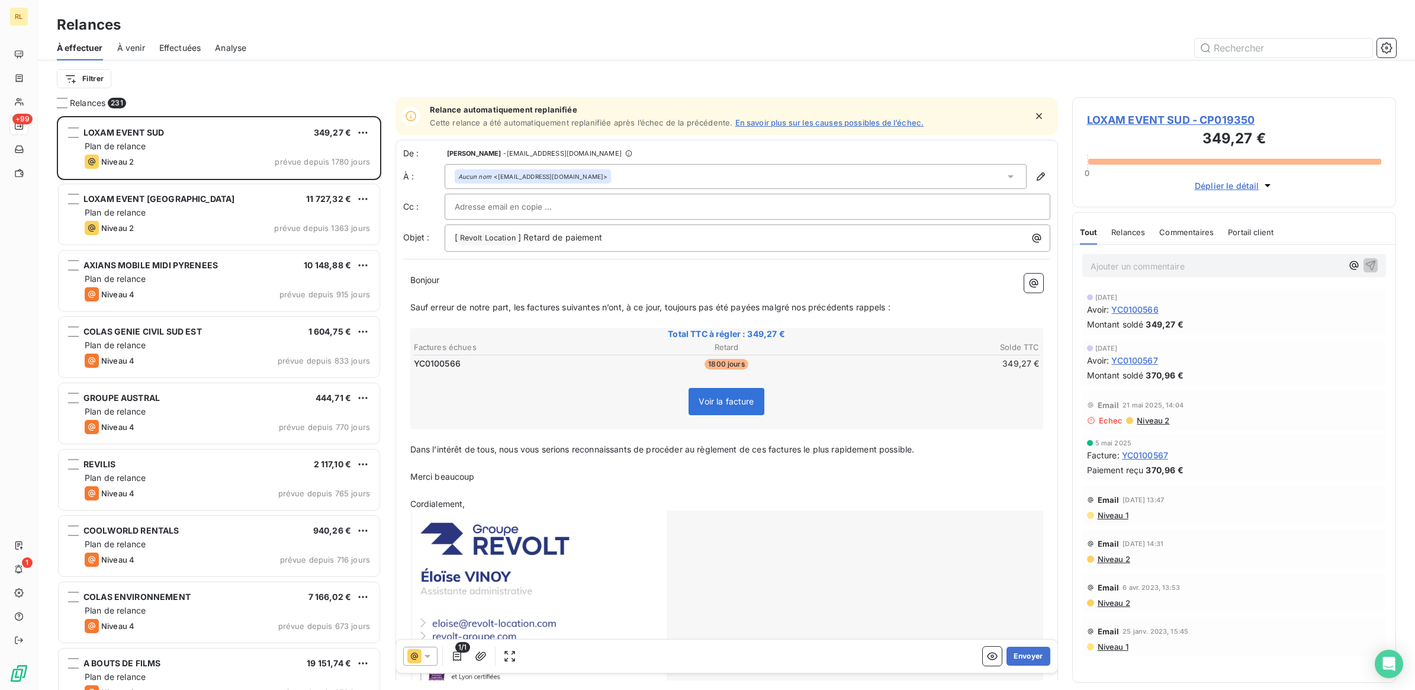
click at [274, 38] on div at bounding box center [829, 47] width 1136 height 19
click at [88, 101] on span "Relances" at bounding box center [88, 103] width 36 height 12
click at [102, 75] on html "RL +99 1 Relances À effectuer À venir Effectuées Analyse Filtrer Relances 231 L…" at bounding box center [707, 345] width 1415 height 690
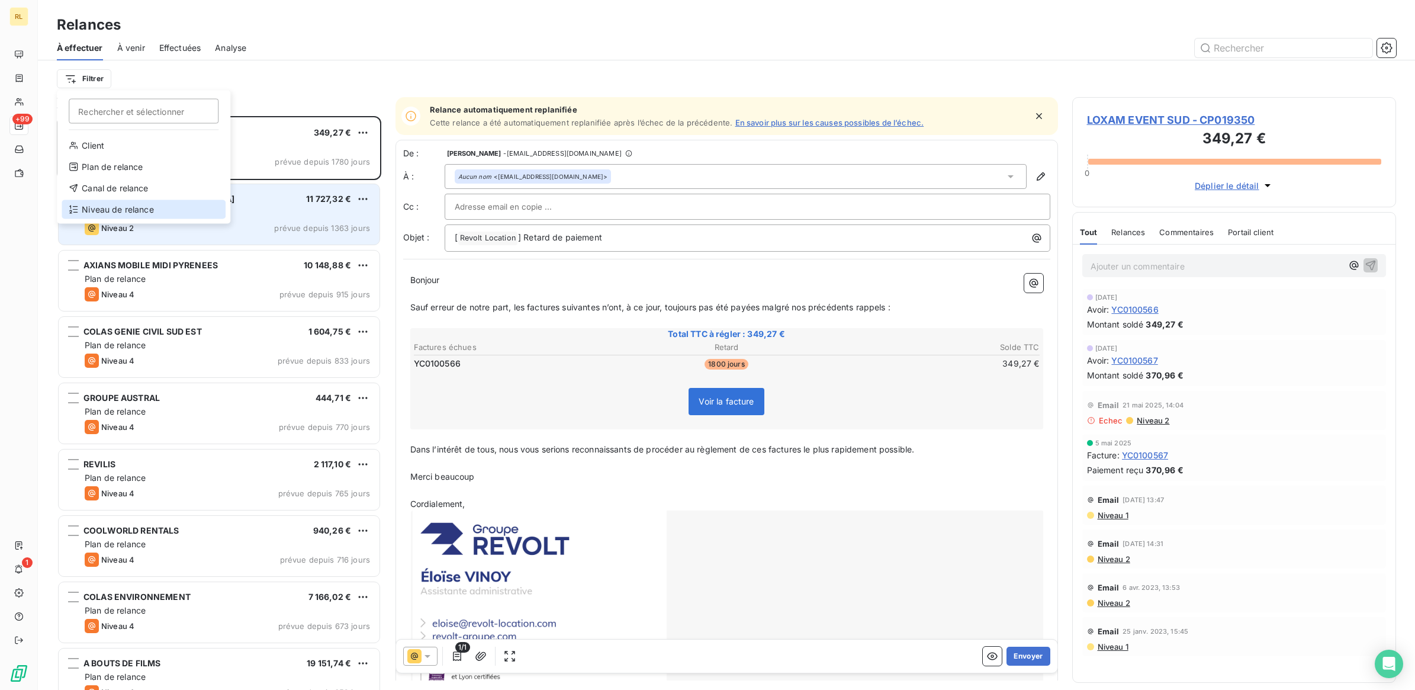
click at [134, 204] on div "Niveau de relance" at bounding box center [144, 209] width 164 height 19
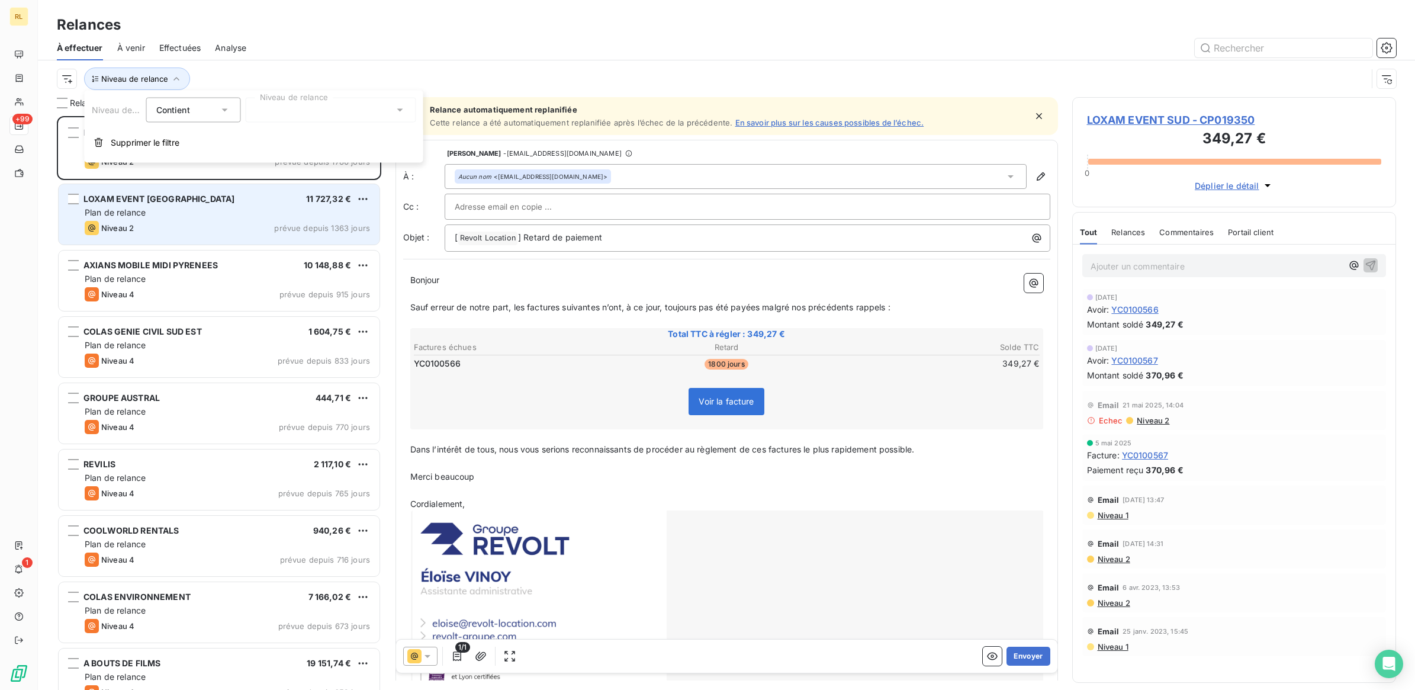
scroll to position [562, 313]
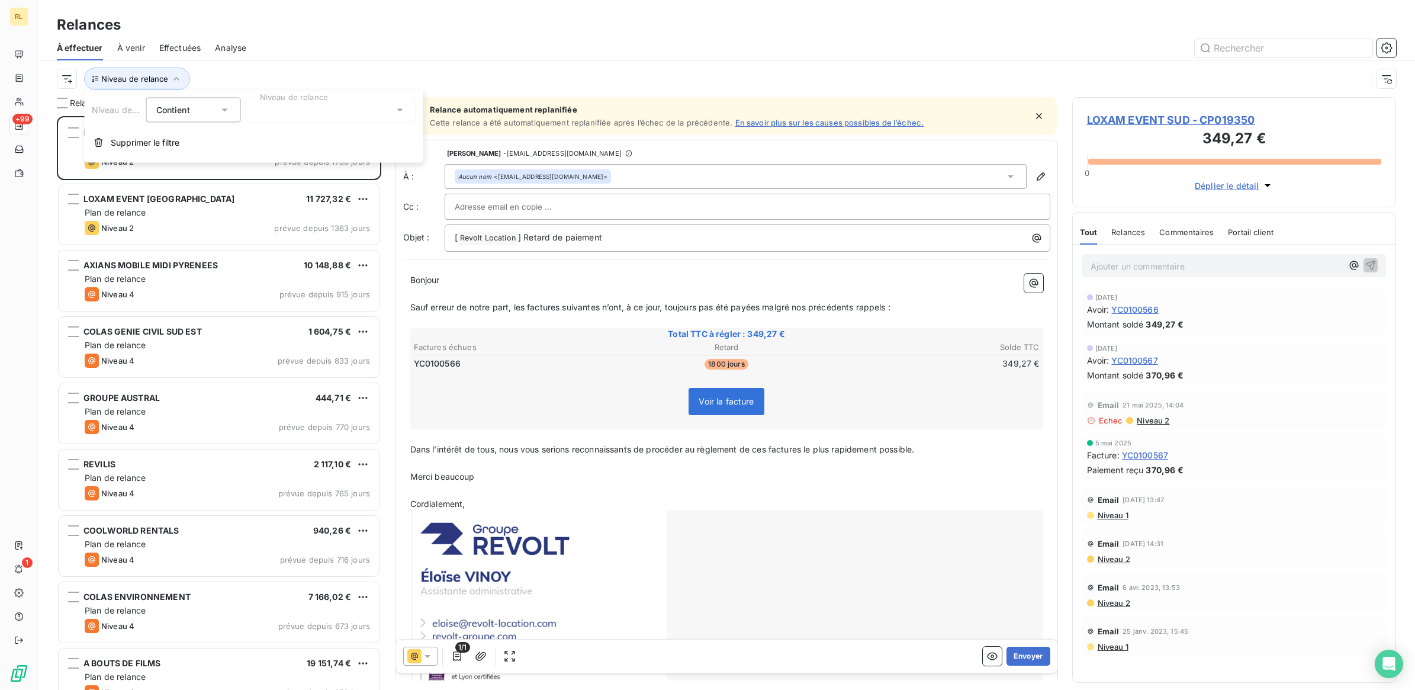
click at [221, 105] on icon at bounding box center [225, 110] width 12 height 12
click at [400, 107] on icon at bounding box center [400, 110] width 12 height 12
click at [300, 172] on span "Niveau 2" at bounding box center [286, 178] width 36 height 12
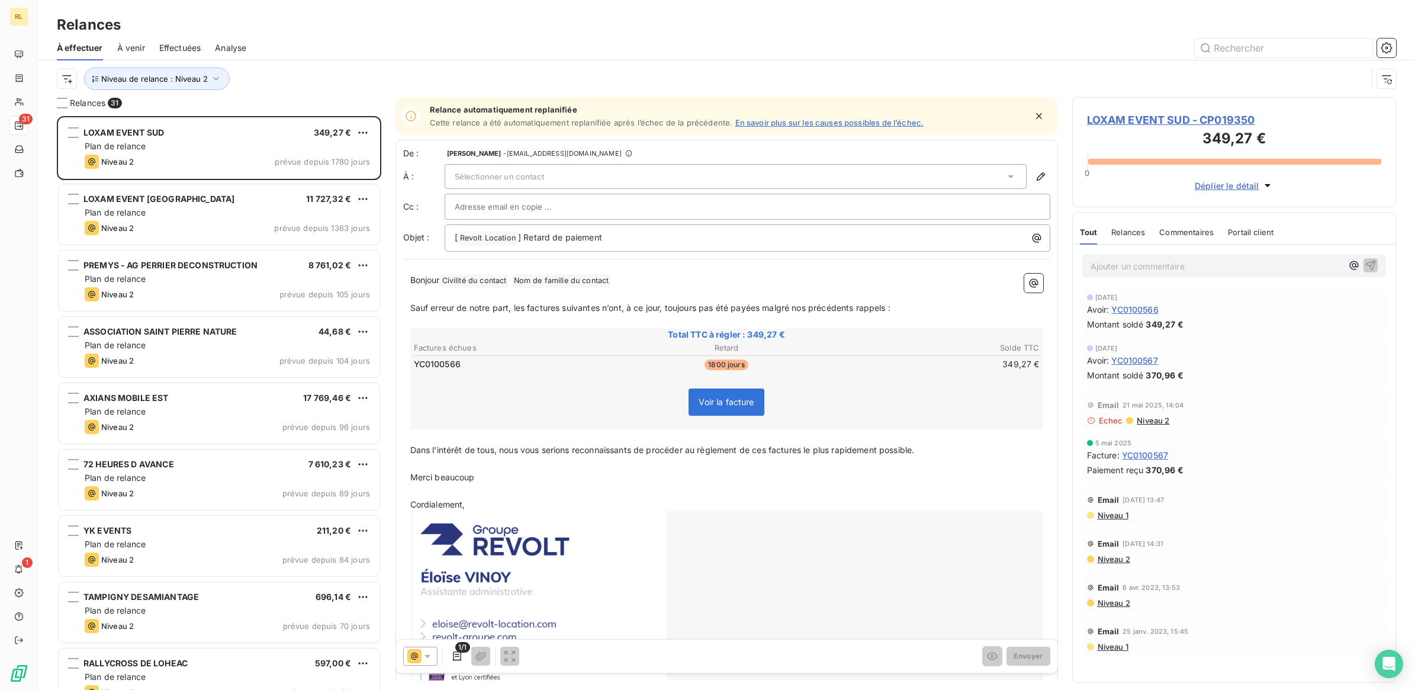
click at [356, 22] on div "Relances" at bounding box center [726, 24] width 1377 height 21
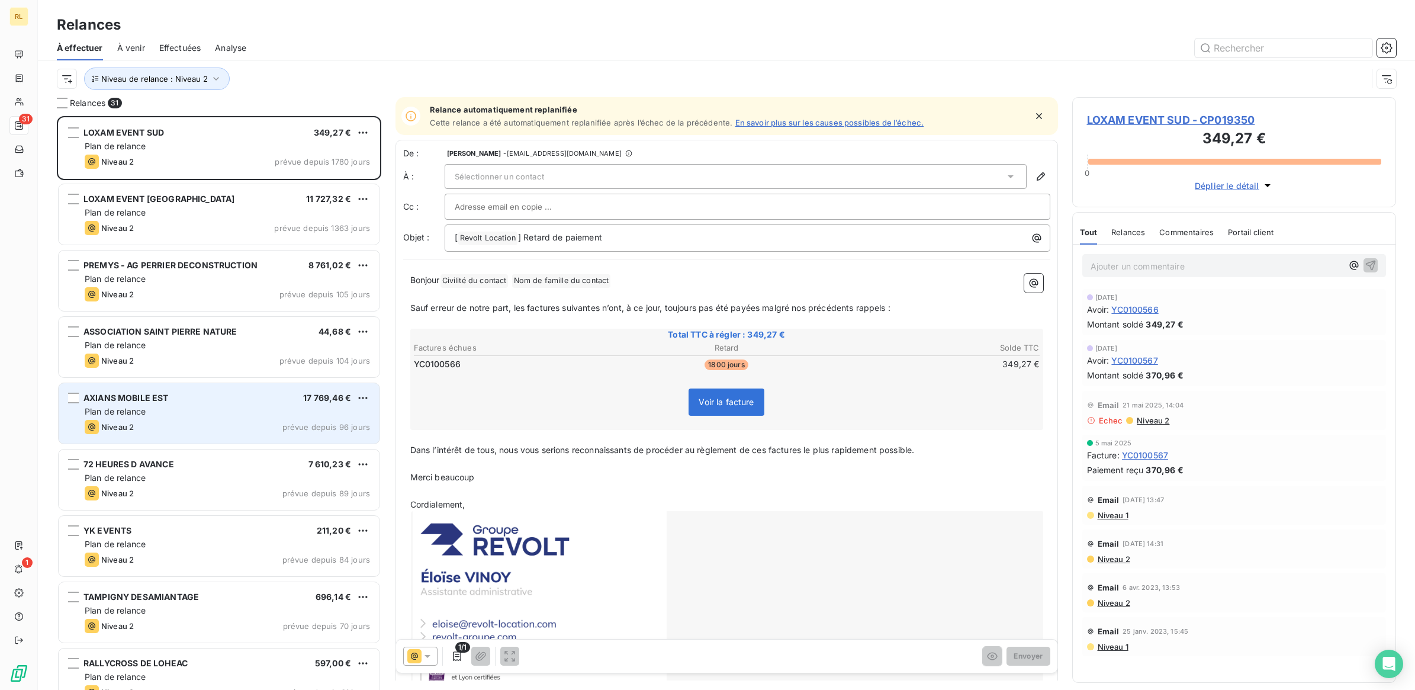
click at [214, 398] on div "AXIANS MOBILE EST 17 769,46 €" at bounding box center [227, 398] width 285 height 11
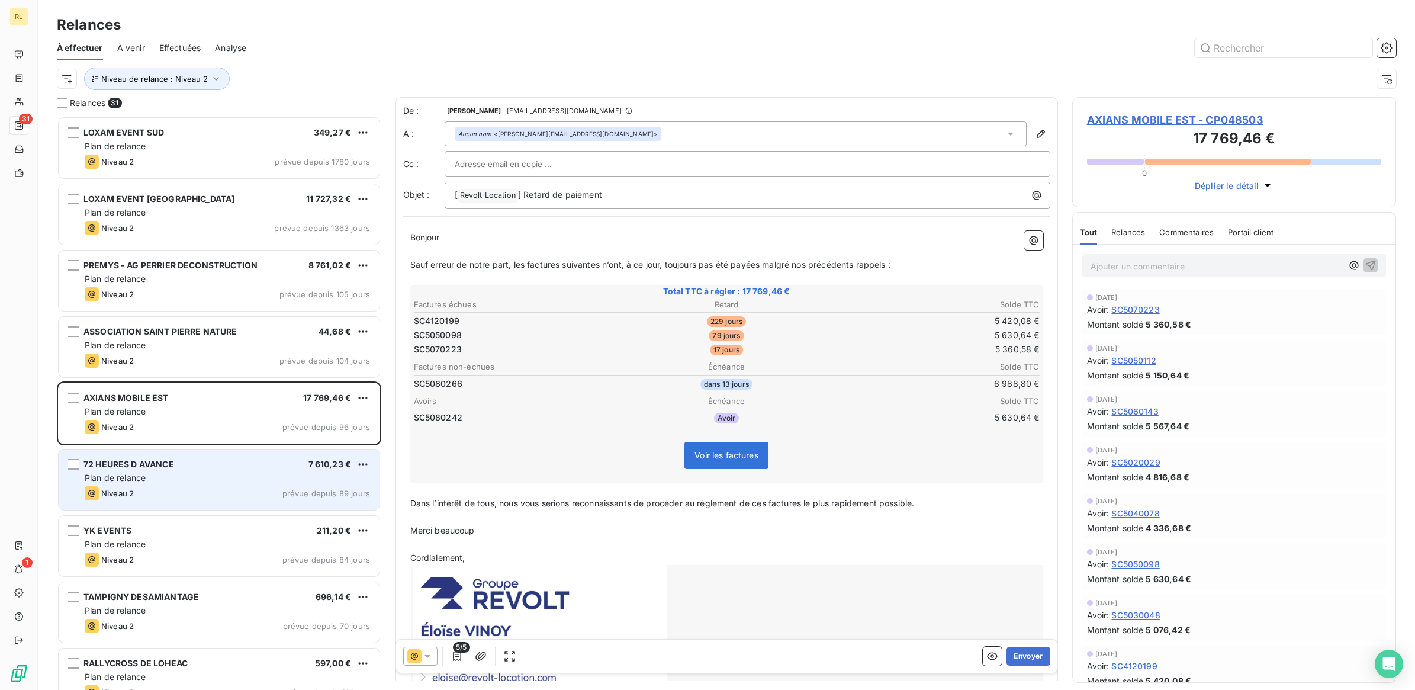
click at [249, 458] on div "72 HEURES D AVANCE 7 610,23 € Plan de relance Niveau 2 prévue depuis 89 jours" at bounding box center [219, 479] width 321 height 60
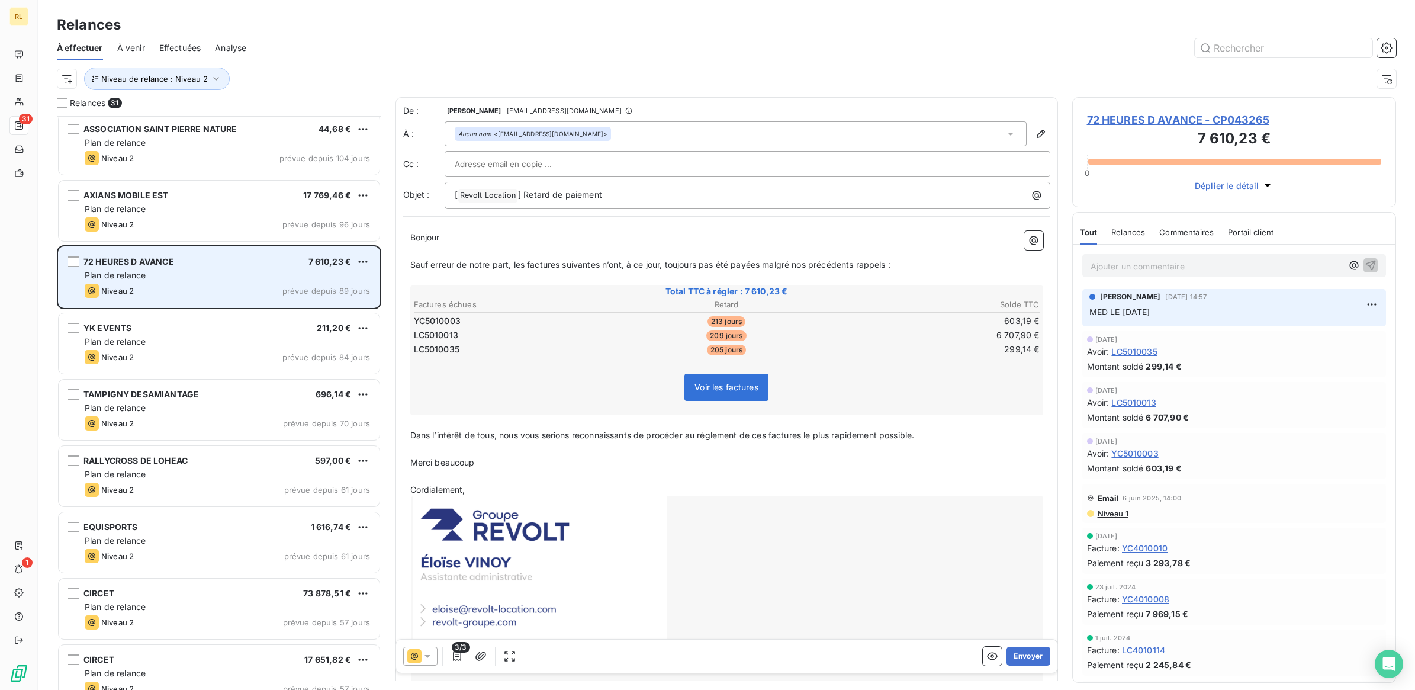
scroll to position [223, 0]
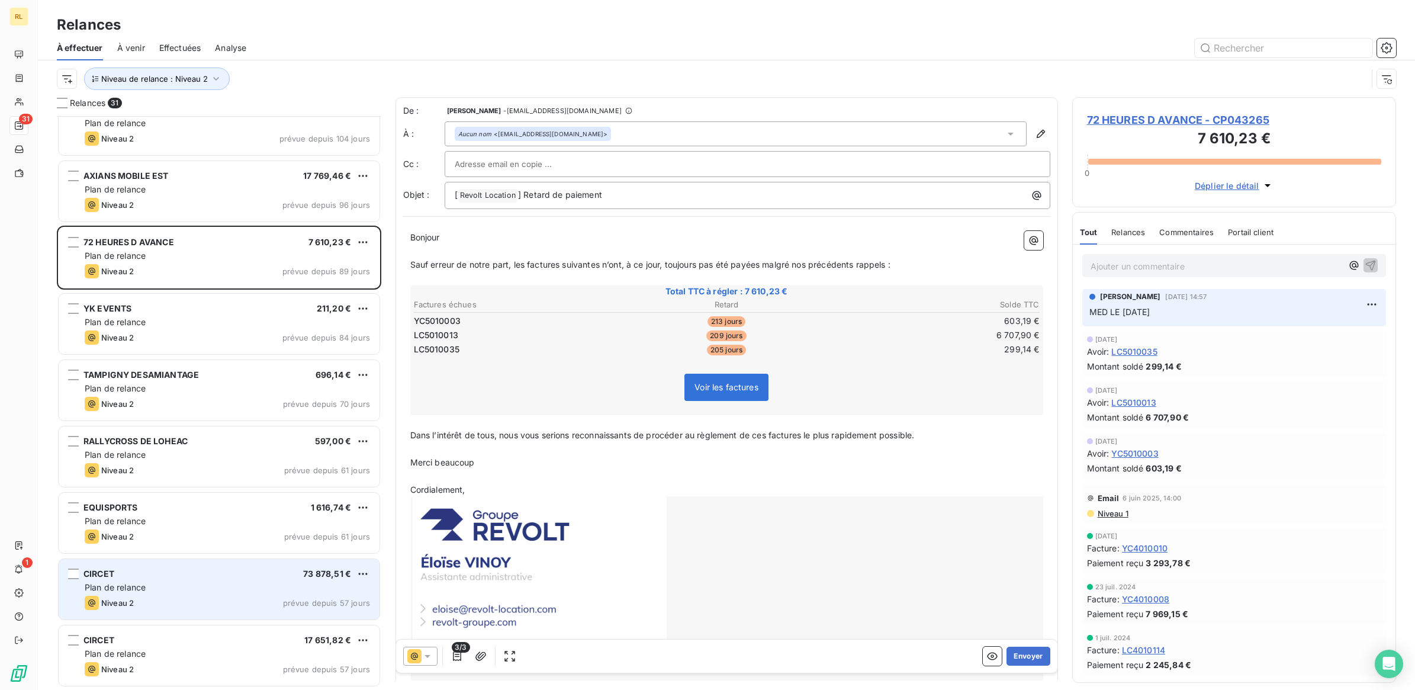
click at [258, 561] on div "CIRCET 73 878,51 € Plan de relance Niveau 2 prévue depuis 57 jours" at bounding box center [219, 589] width 321 height 60
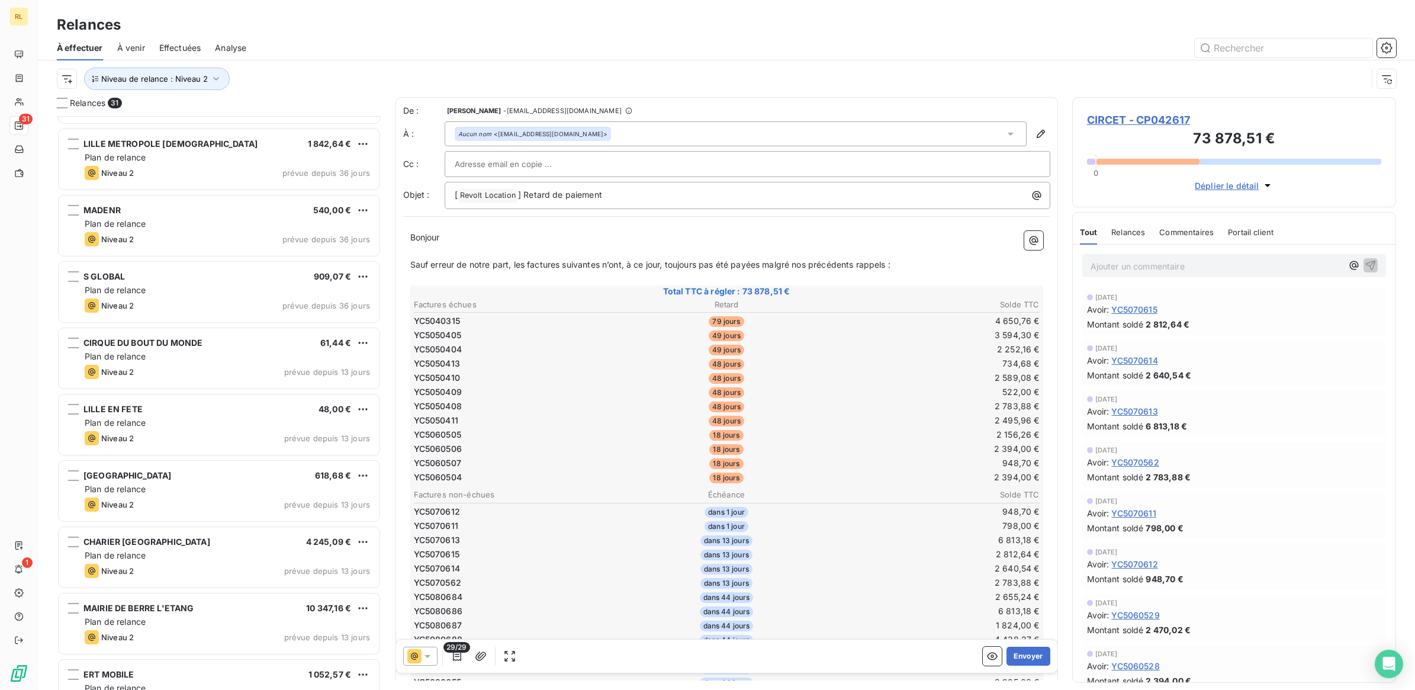
scroll to position [889, 0]
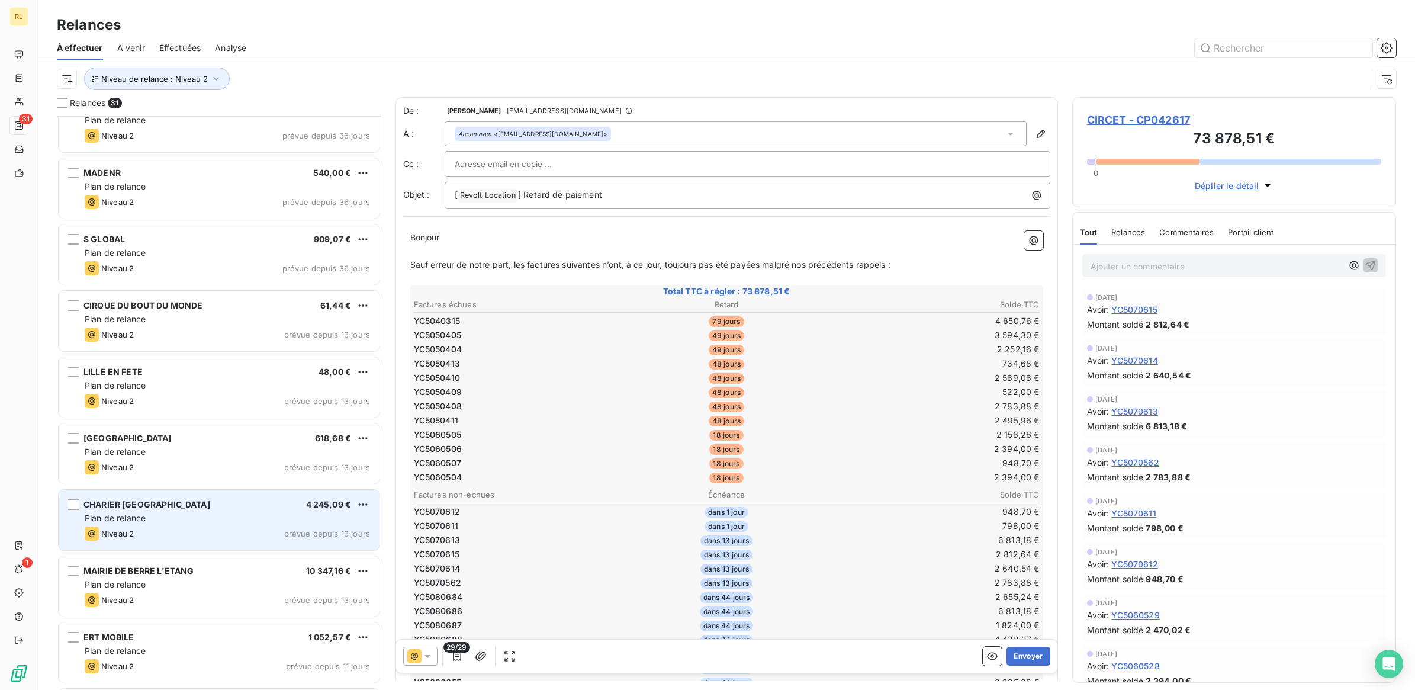
click at [207, 510] on div "CHARIER [GEOGRAPHIC_DATA] 4 245,09 € Plan de relance Niveau 2 prévue depuis 13 …" at bounding box center [219, 520] width 321 height 60
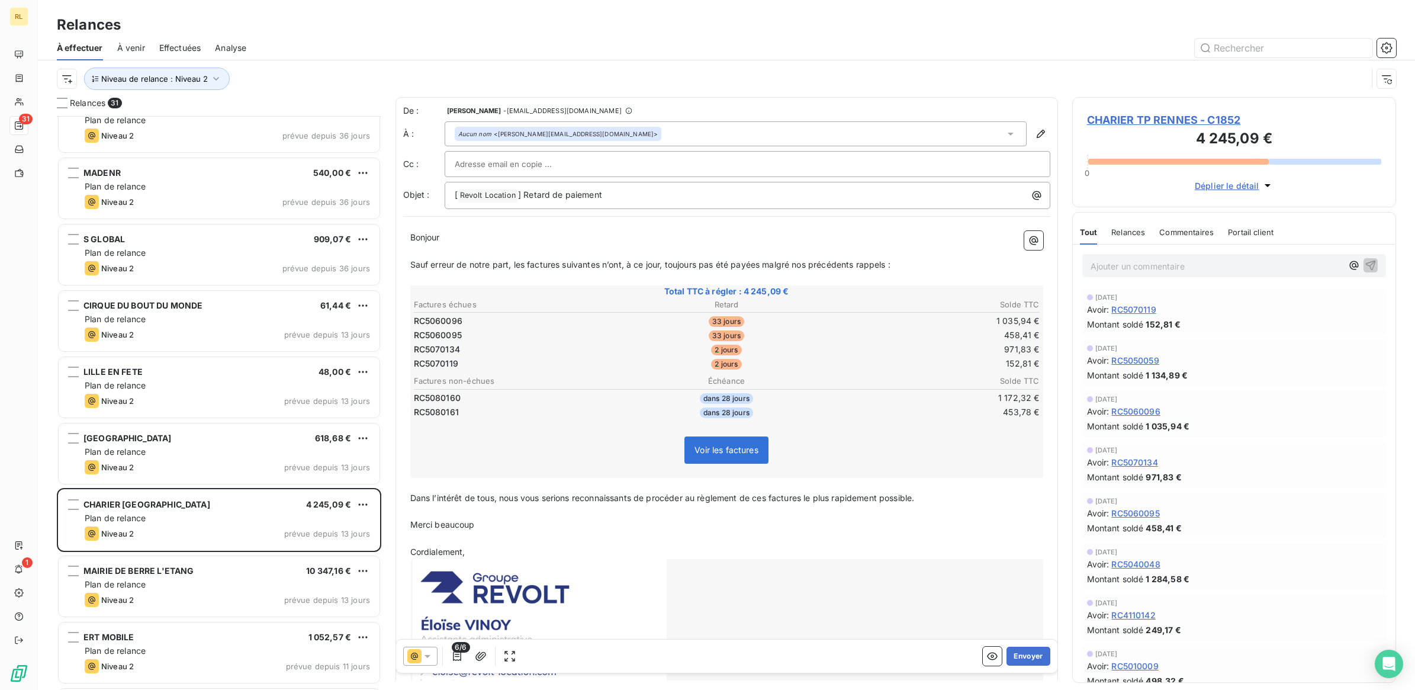
click at [431, 653] on icon at bounding box center [428, 656] width 12 height 12
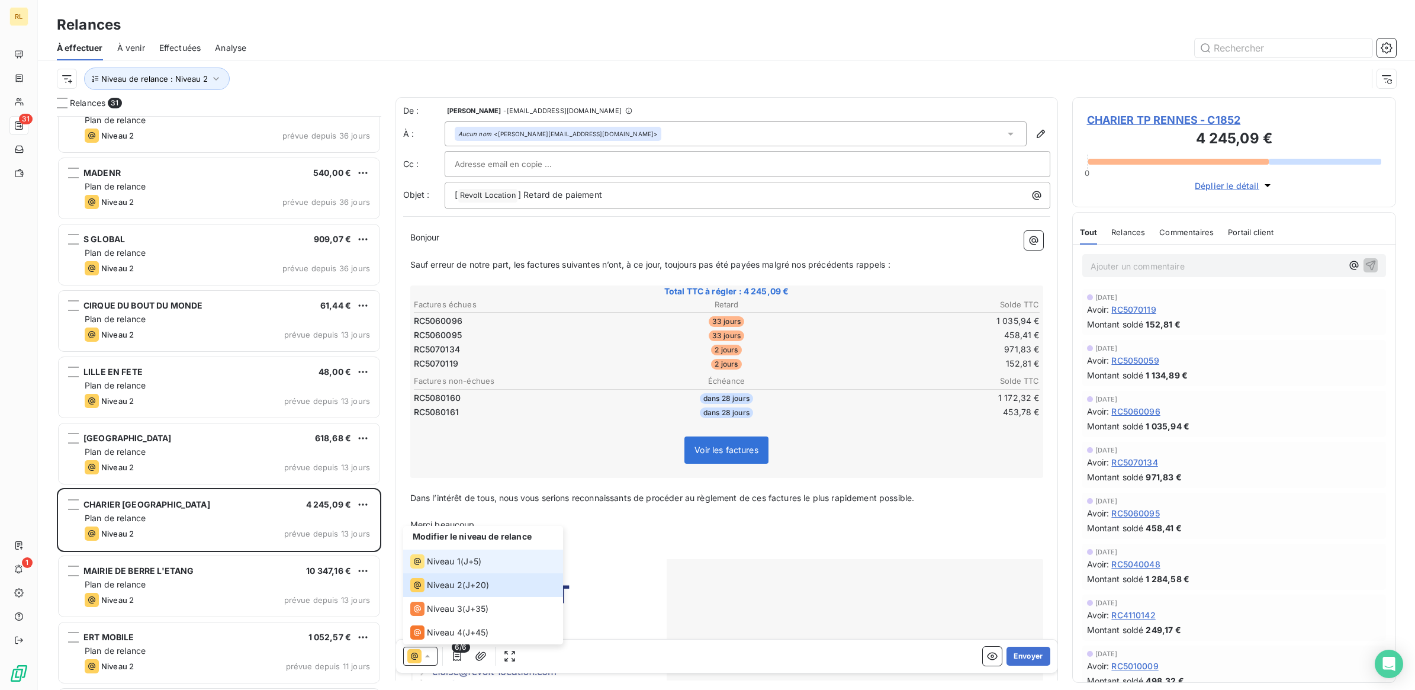
click at [448, 557] on span "Niveau 1" at bounding box center [444, 561] width 34 height 12
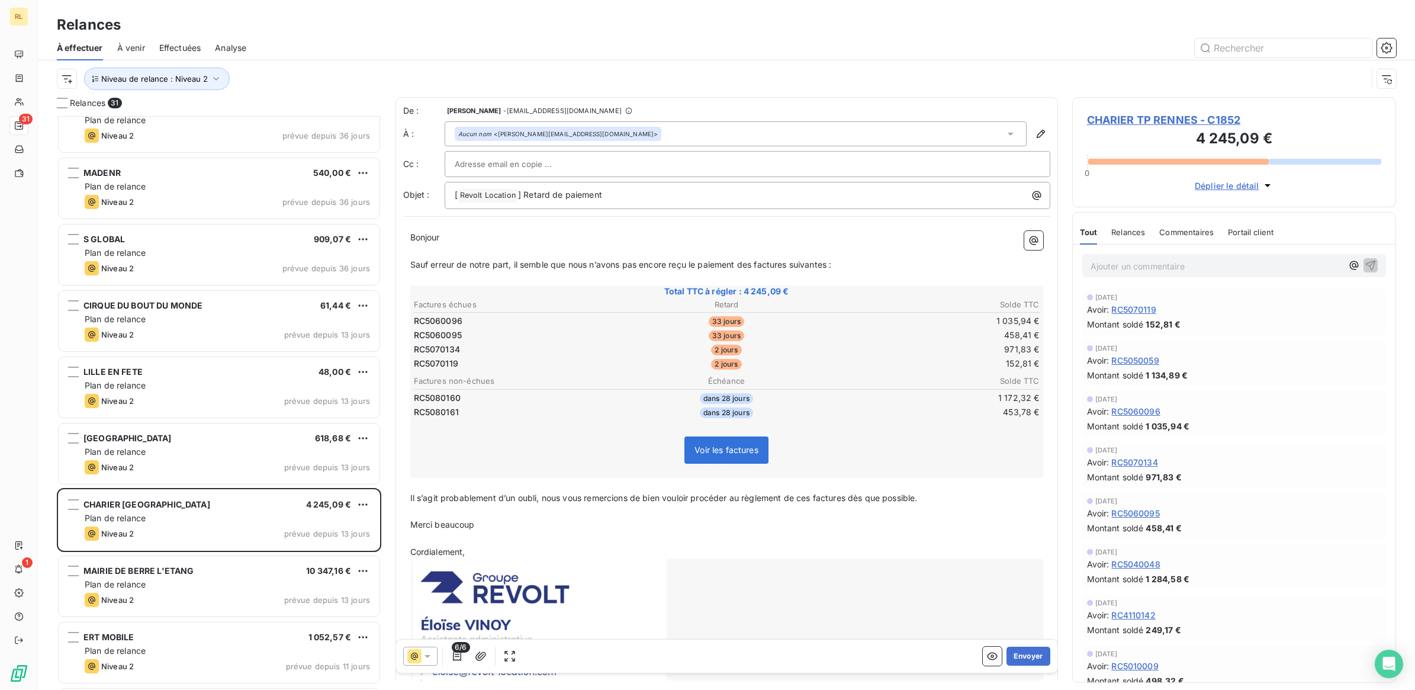
click at [426, 655] on icon at bounding box center [428, 656] width 6 height 3
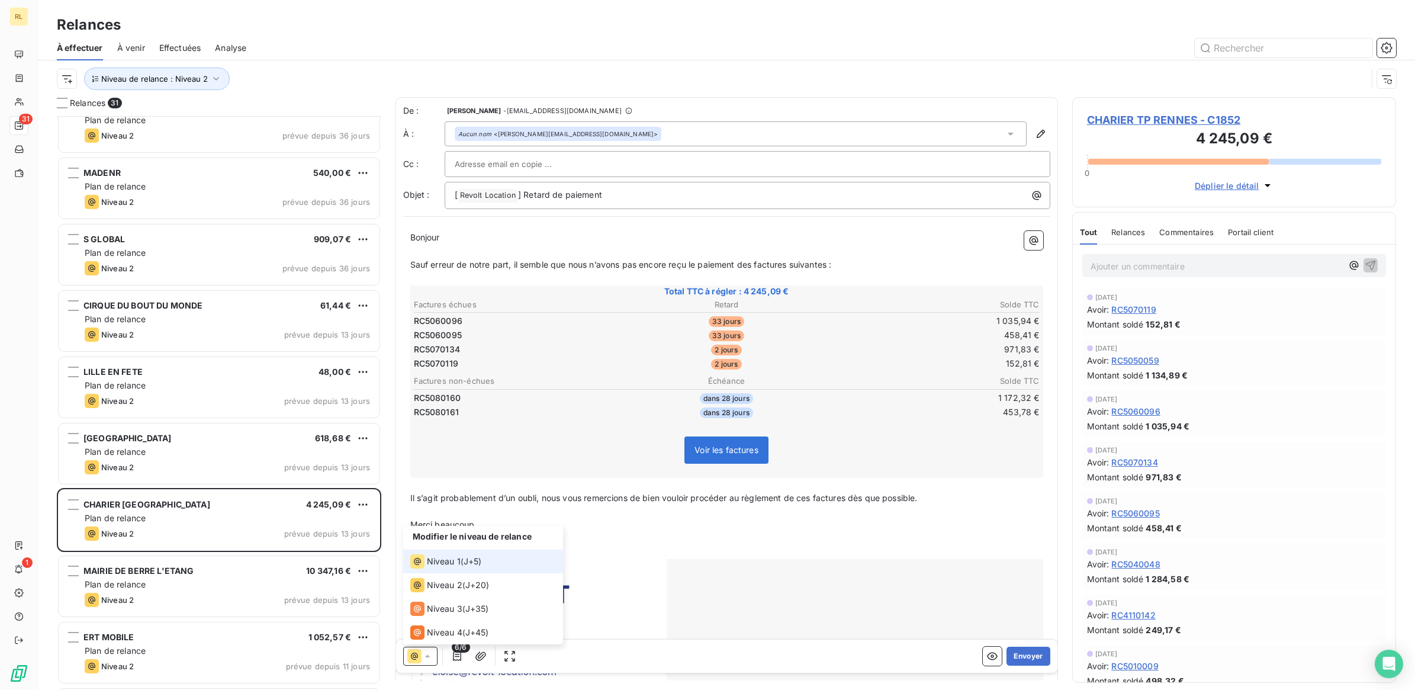
click at [459, 560] on span "Niveau 1" at bounding box center [444, 561] width 34 height 12
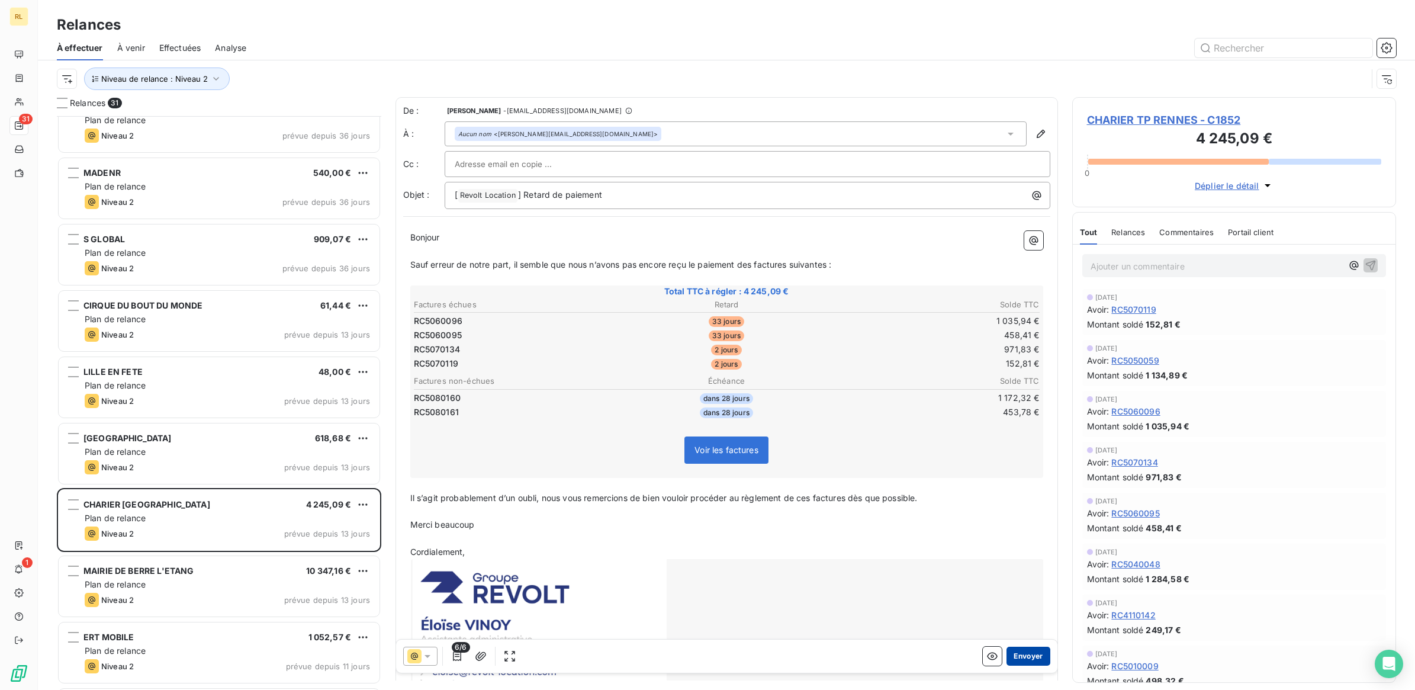
click at [1021, 655] on button "Envoyer" at bounding box center [1027, 656] width 43 height 19
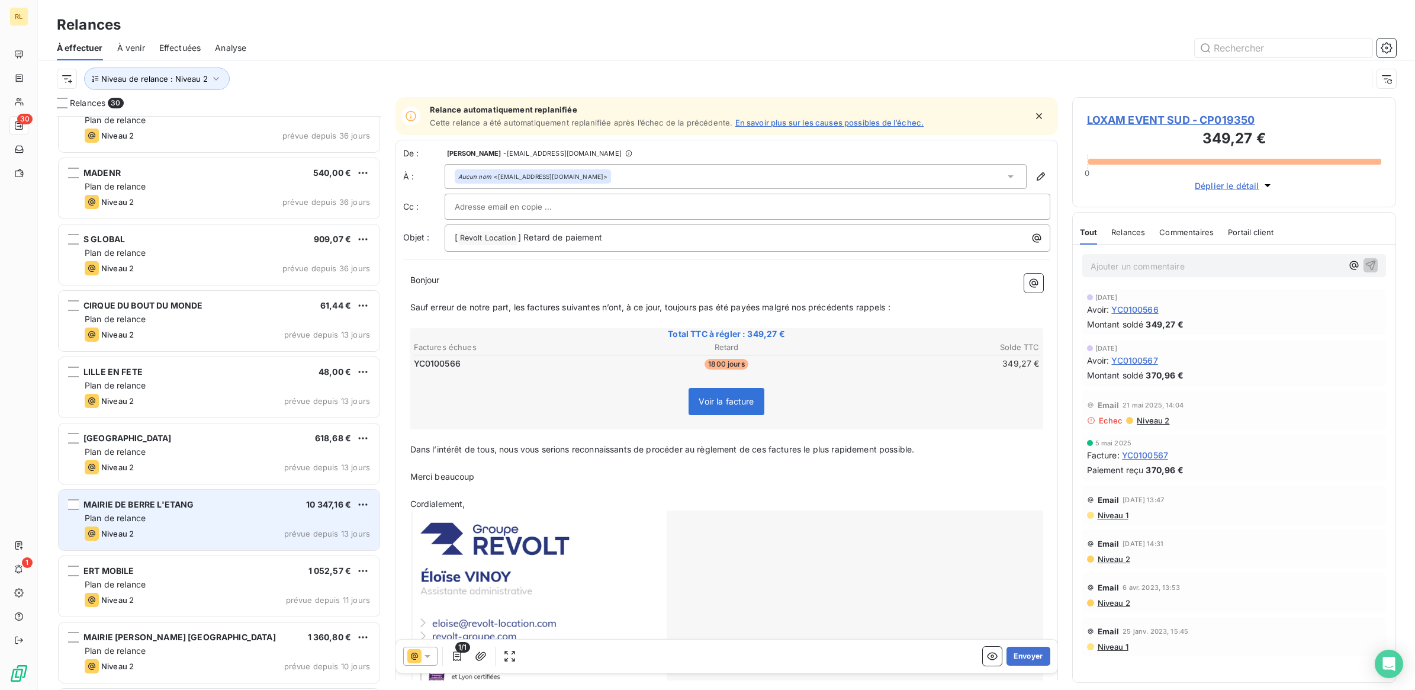
click at [245, 512] on div "Plan de relance" at bounding box center [227, 518] width 285 height 12
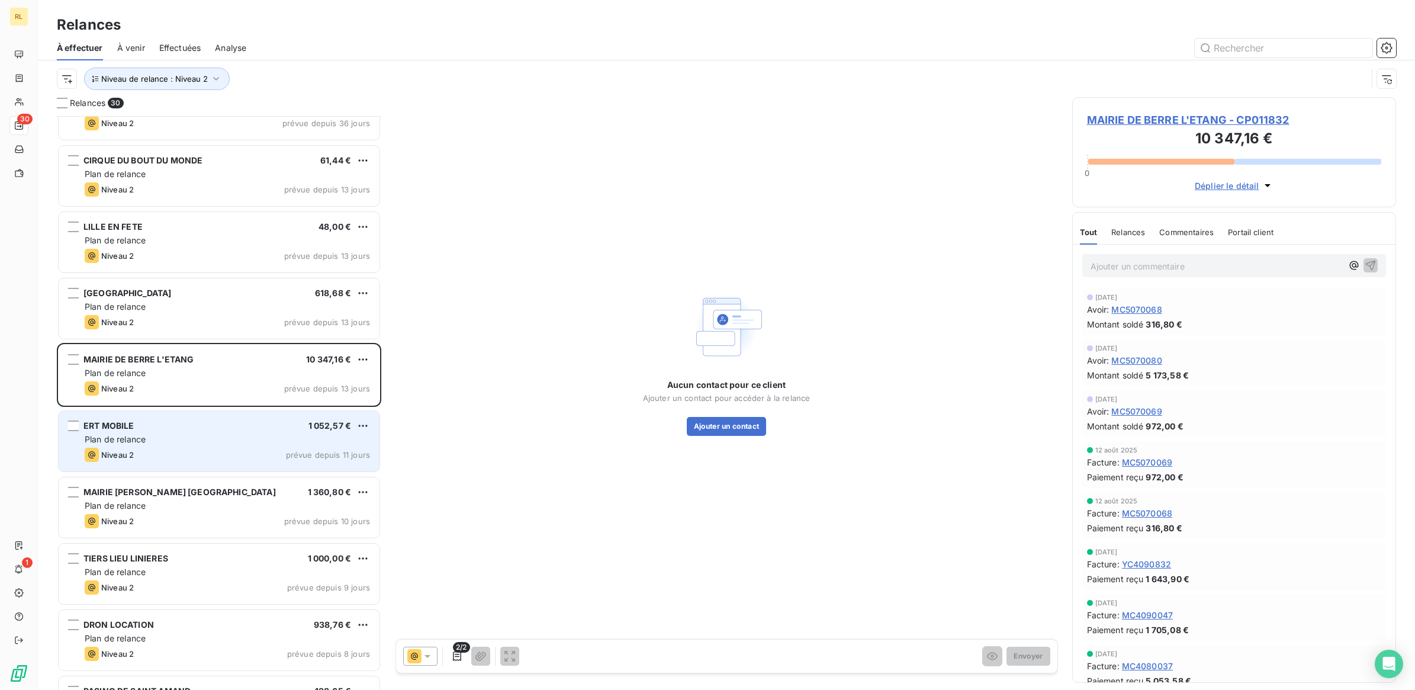
scroll to position [1037, 0]
click at [244, 561] on div "TIERS LIEU LINIERES 1 000,00 € Plan de relance Niveau 2 prévue depuis 9 jours" at bounding box center [219, 571] width 321 height 60
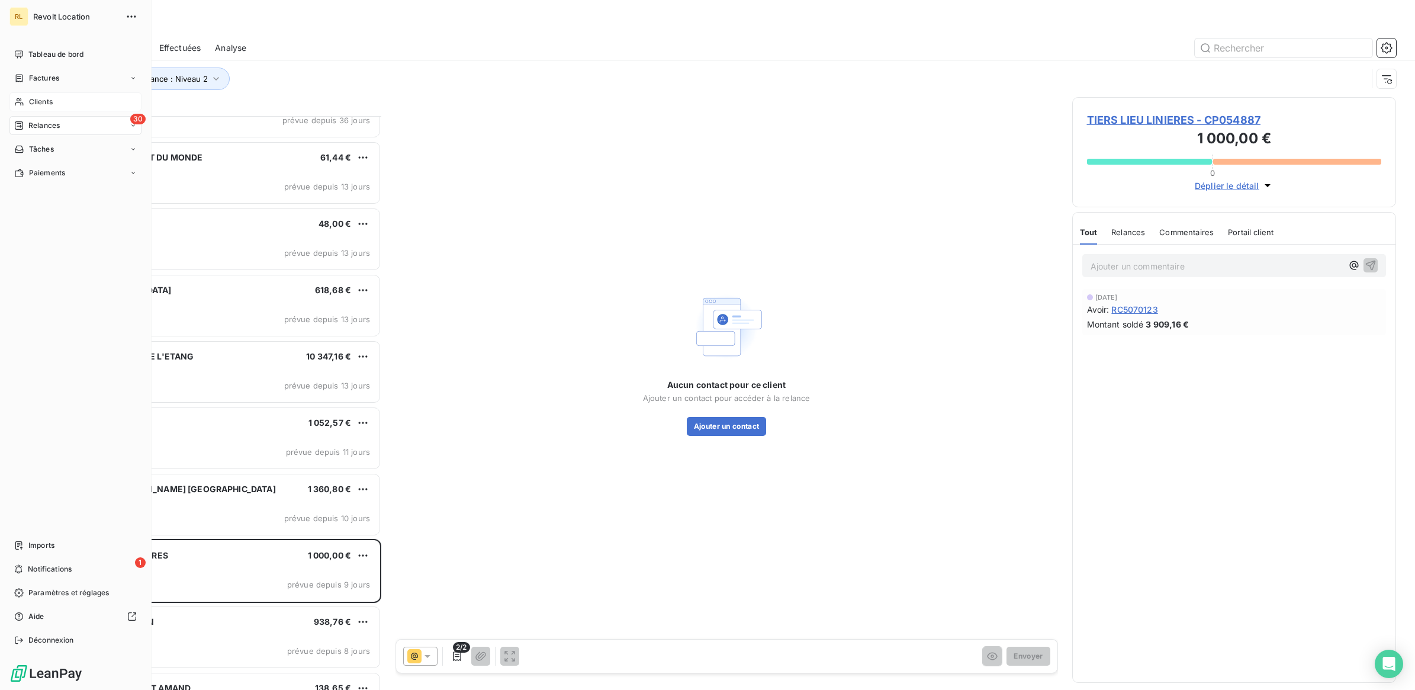
click at [57, 94] on div "Clients" at bounding box center [75, 101] width 132 height 19
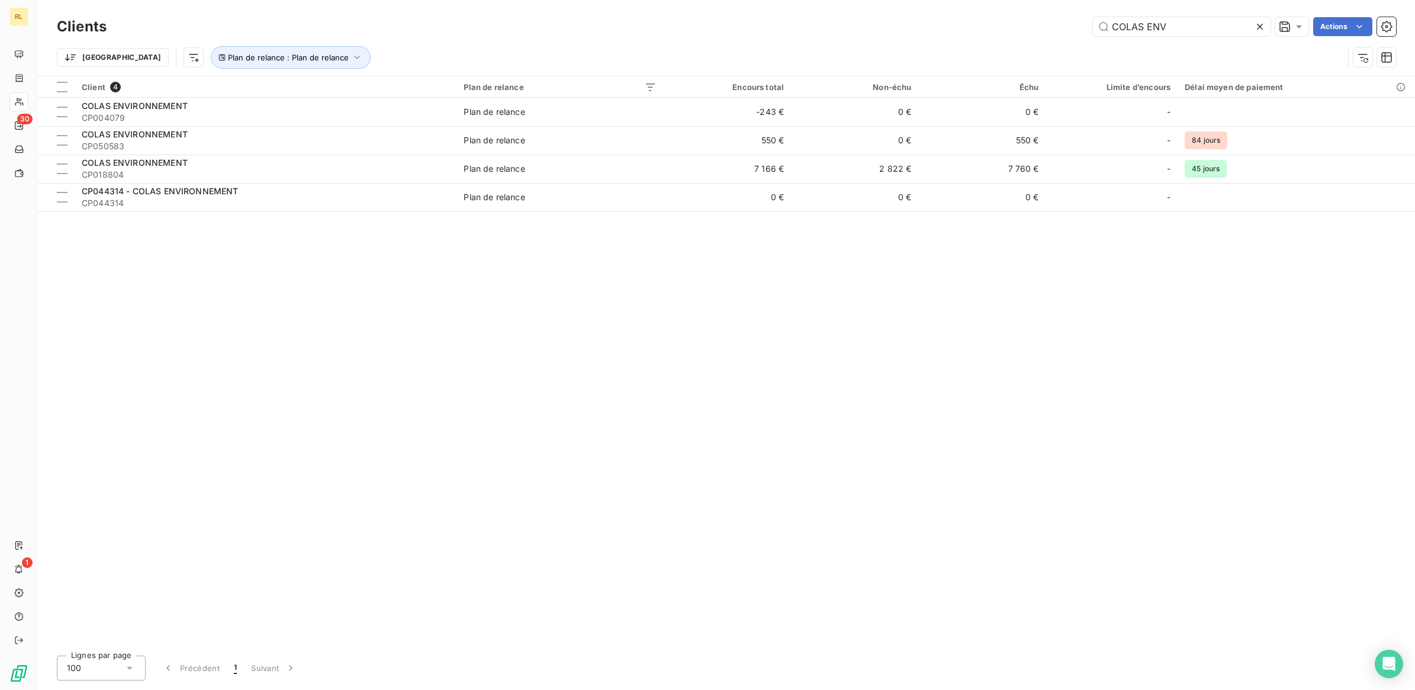
drag, startPoint x: 1185, startPoint y: 30, endPoint x: 976, endPoint y: 30, distance: 209.0
click at [976, 30] on div "COLAS ENV Actions" at bounding box center [758, 26] width 1275 height 19
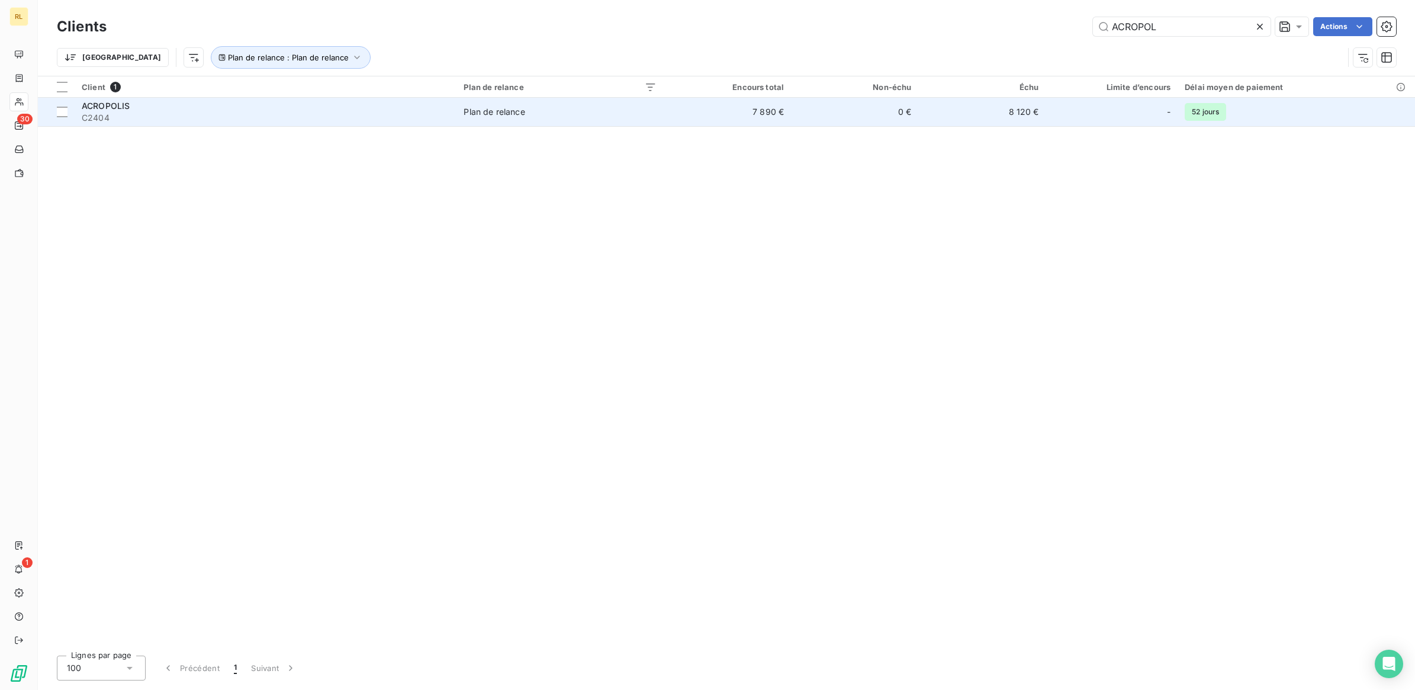
type input "ACROPOL"
click at [335, 105] on div "ACROPOLIS" at bounding box center [266, 106] width 368 height 12
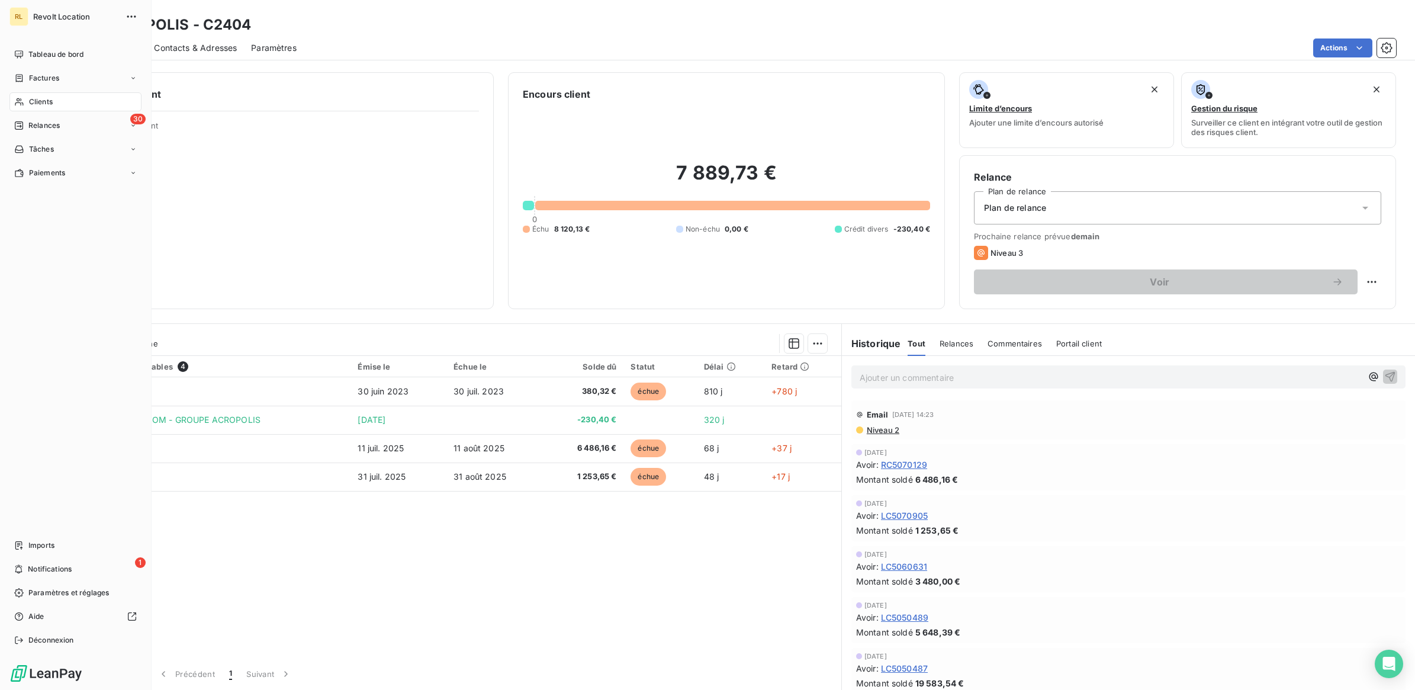
click at [61, 93] on div "Clients" at bounding box center [75, 101] width 132 height 19
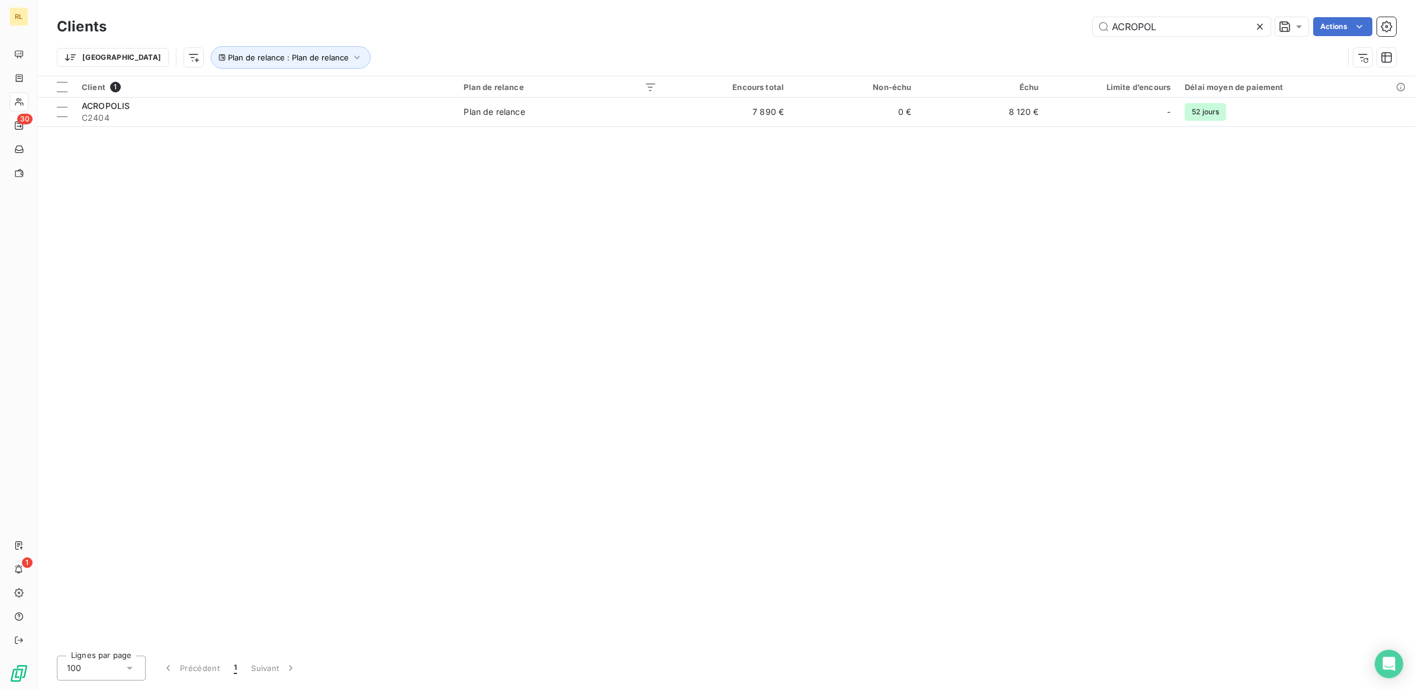
drag, startPoint x: 1177, startPoint y: 30, endPoint x: 1042, endPoint y: 24, distance: 135.1
click at [1042, 24] on div "ACROPOL Actions" at bounding box center [758, 26] width 1275 height 19
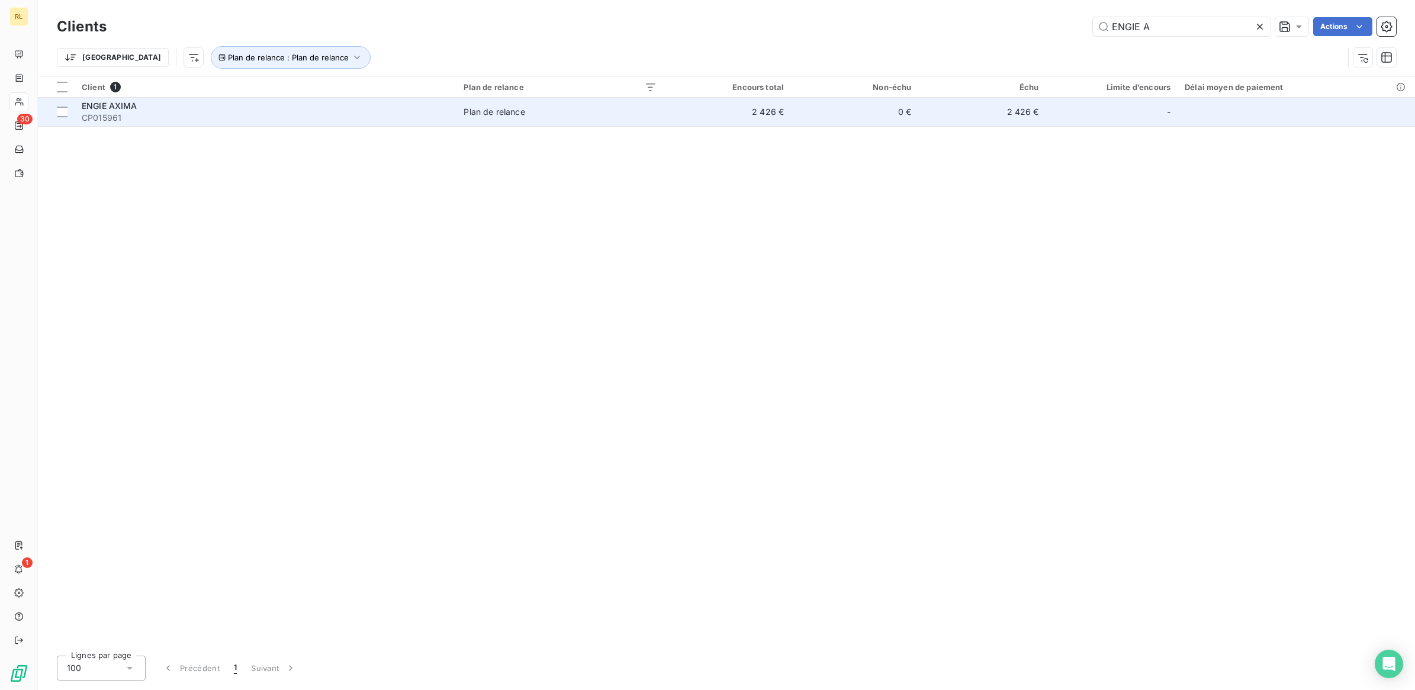
type input "ENGIE A"
click at [250, 110] on div "ENGIE AXIMA" at bounding box center [266, 106] width 368 height 12
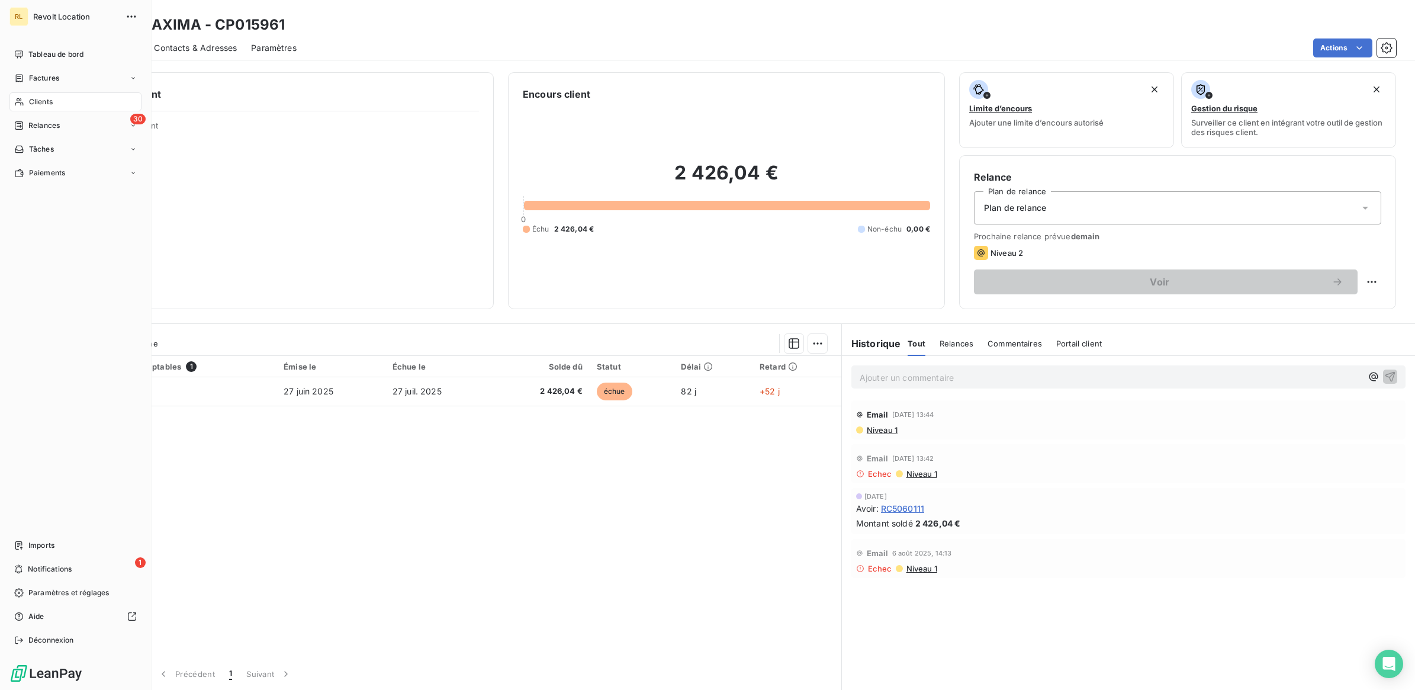
click at [40, 101] on span "Clients" at bounding box center [41, 102] width 24 height 11
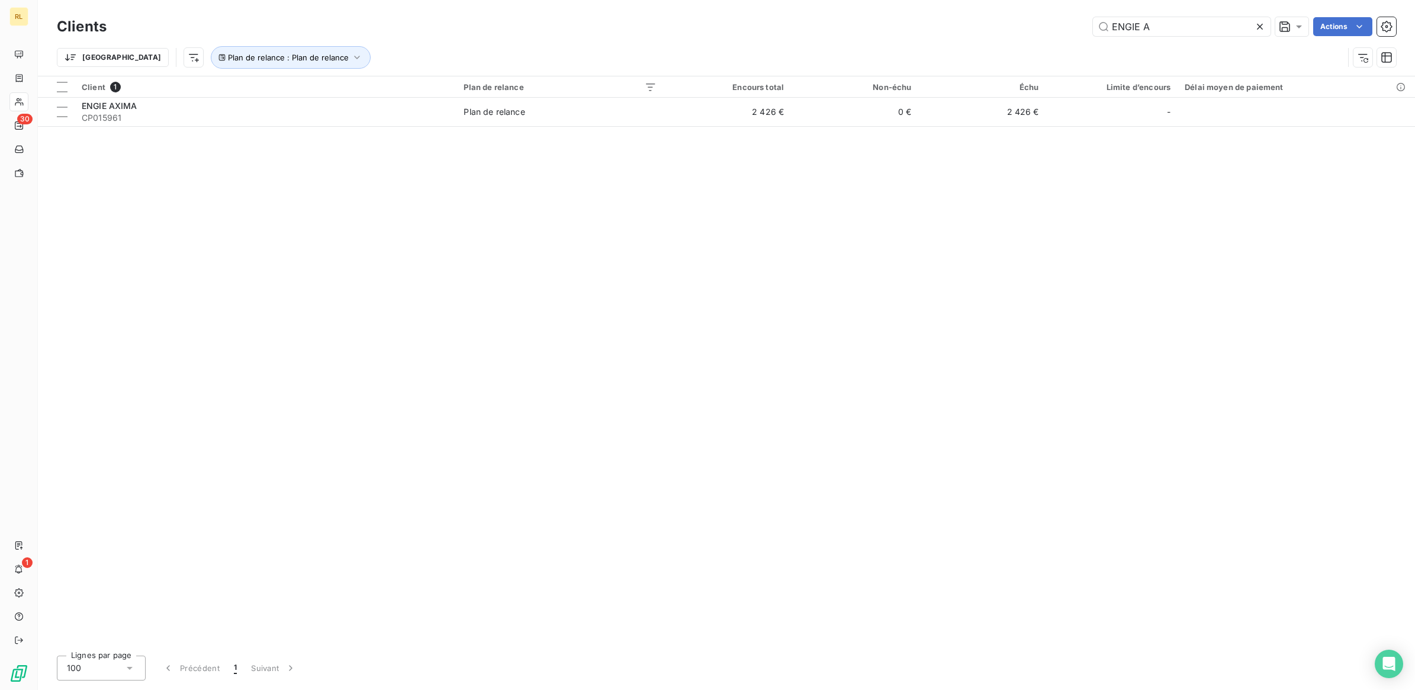
drag, startPoint x: 1164, startPoint y: 27, endPoint x: 1037, endPoint y: 17, distance: 127.7
click at [1037, 17] on div "ENGIE A Actions" at bounding box center [758, 26] width 1275 height 19
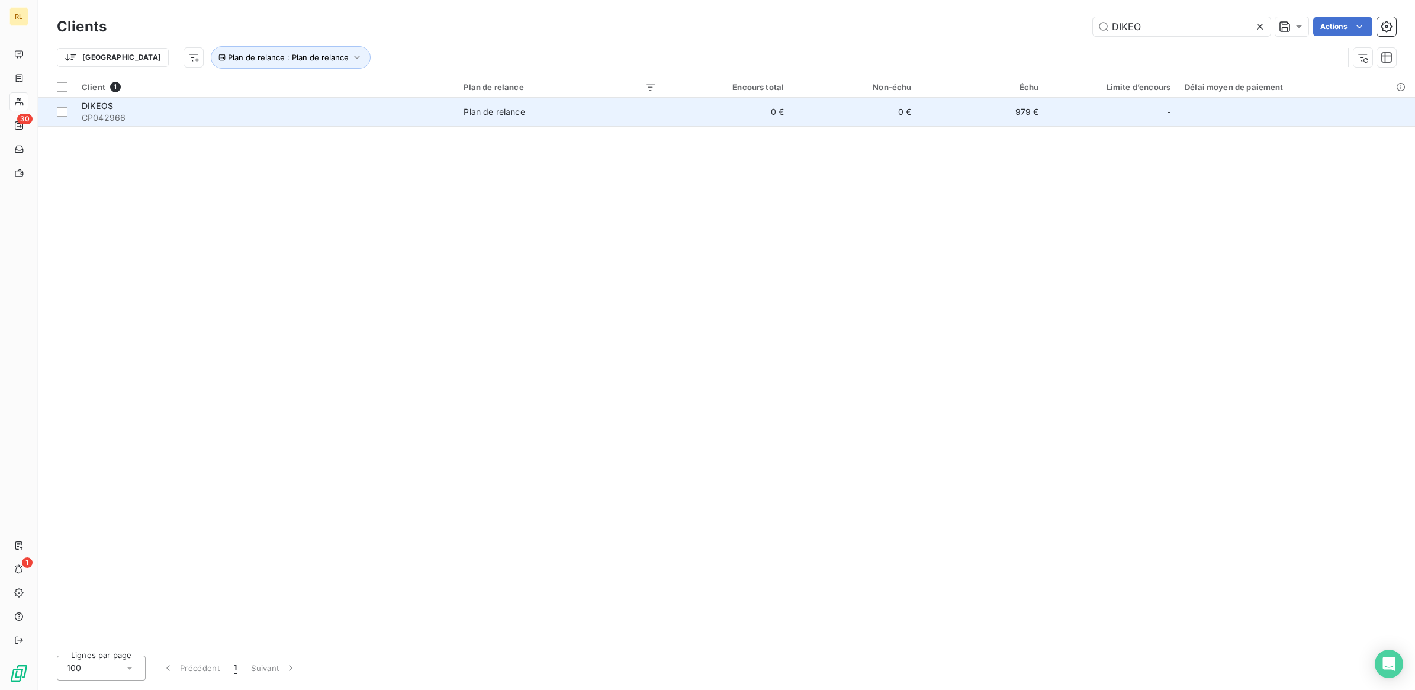
type input "DIKEO"
click at [295, 108] on div "DIKEOS" at bounding box center [266, 106] width 368 height 12
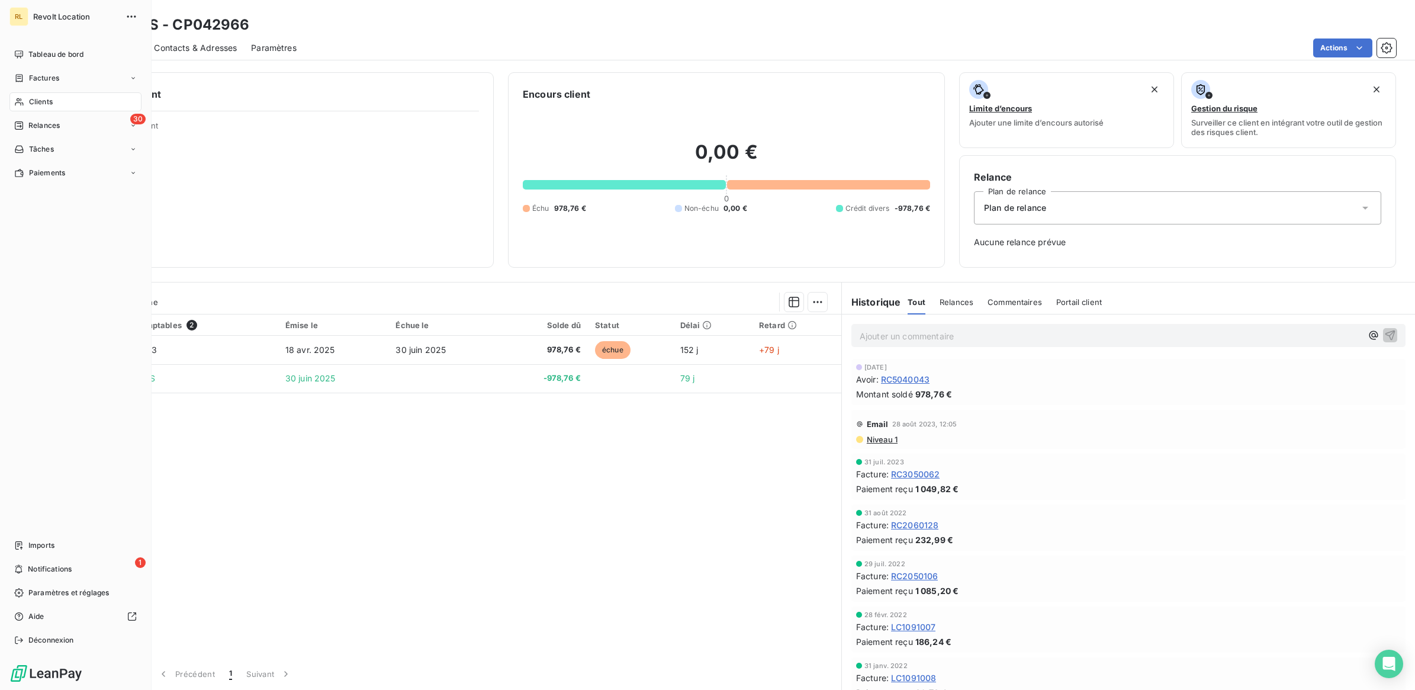
click at [40, 104] on span "Clients" at bounding box center [41, 102] width 24 height 11
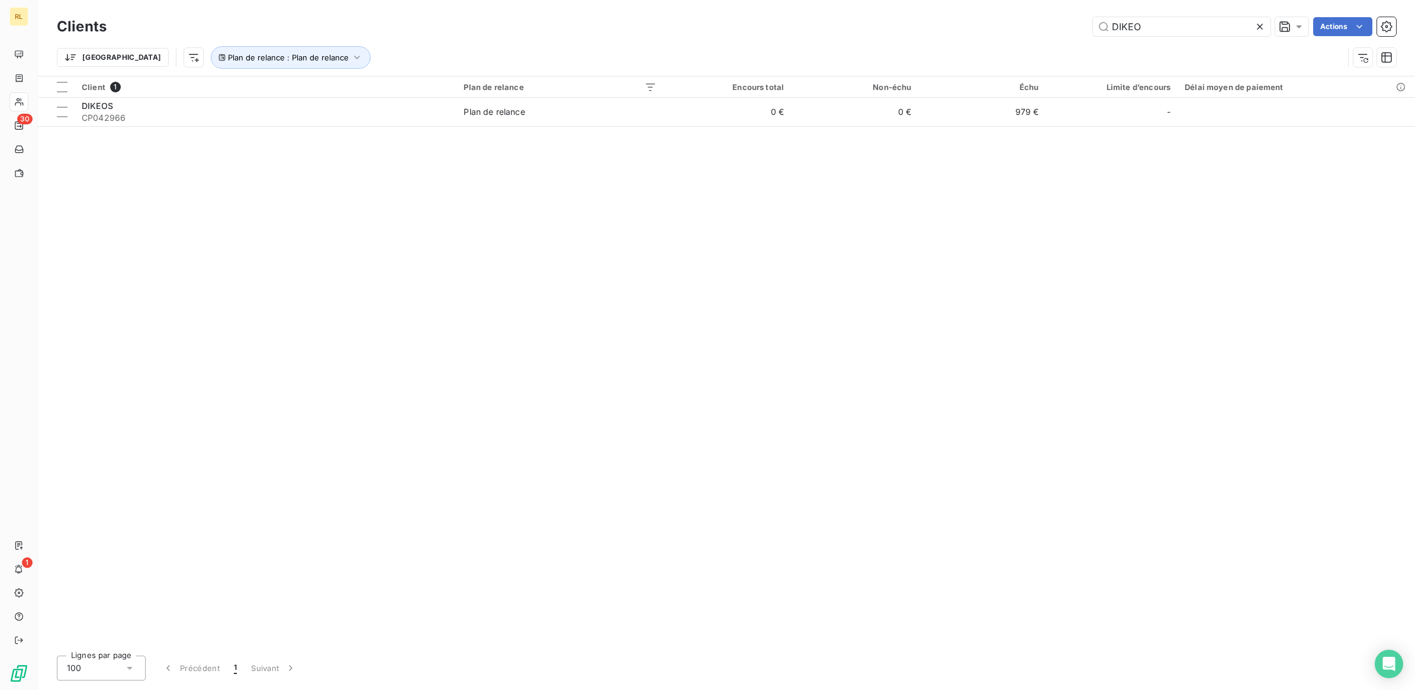
drag, startPoint x: 1153, startPoint y: 30, endPoint x: 1012, endPoint y: 25, distance: 140.4
click at [1012, 25] on div "DIKEO Actions" at bounding box center [758, 26] width 1275 height 19
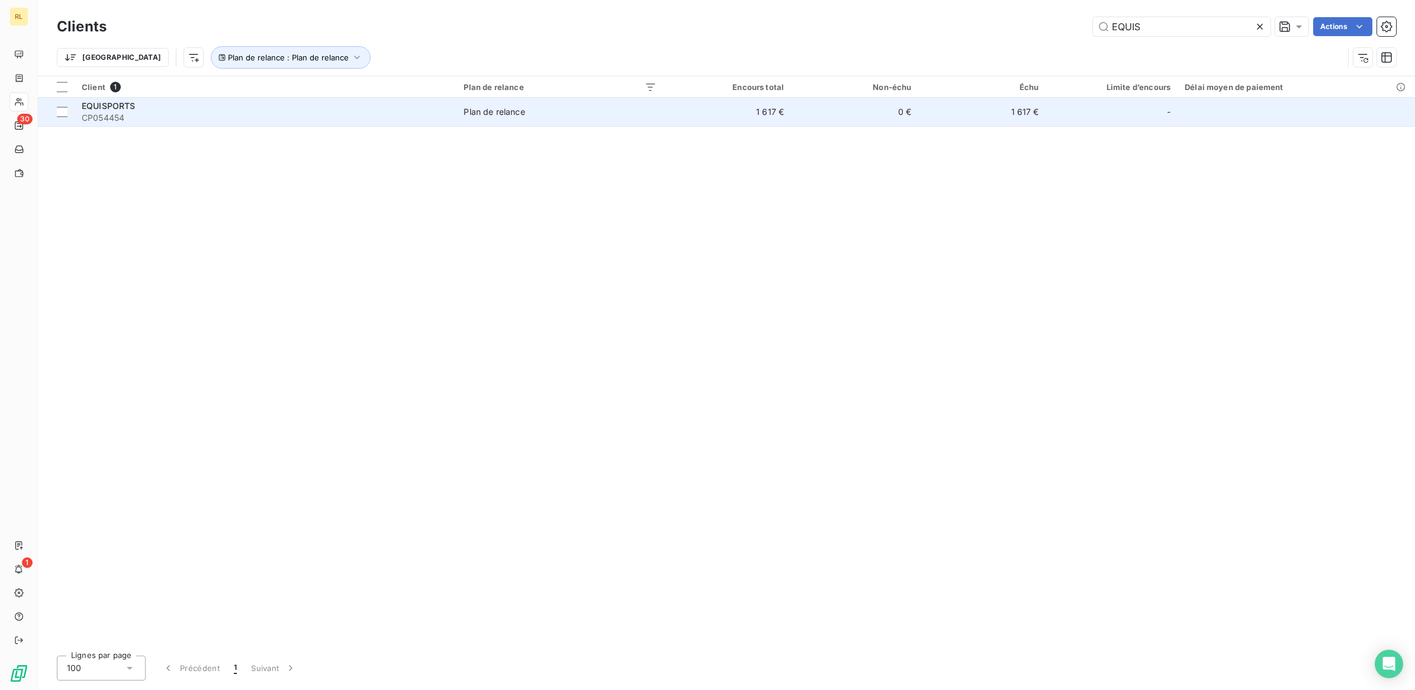
type input "EQUIS"
click at [292, 115] on span "CP054454" at bounding box center [266, 118] width 368 height 12
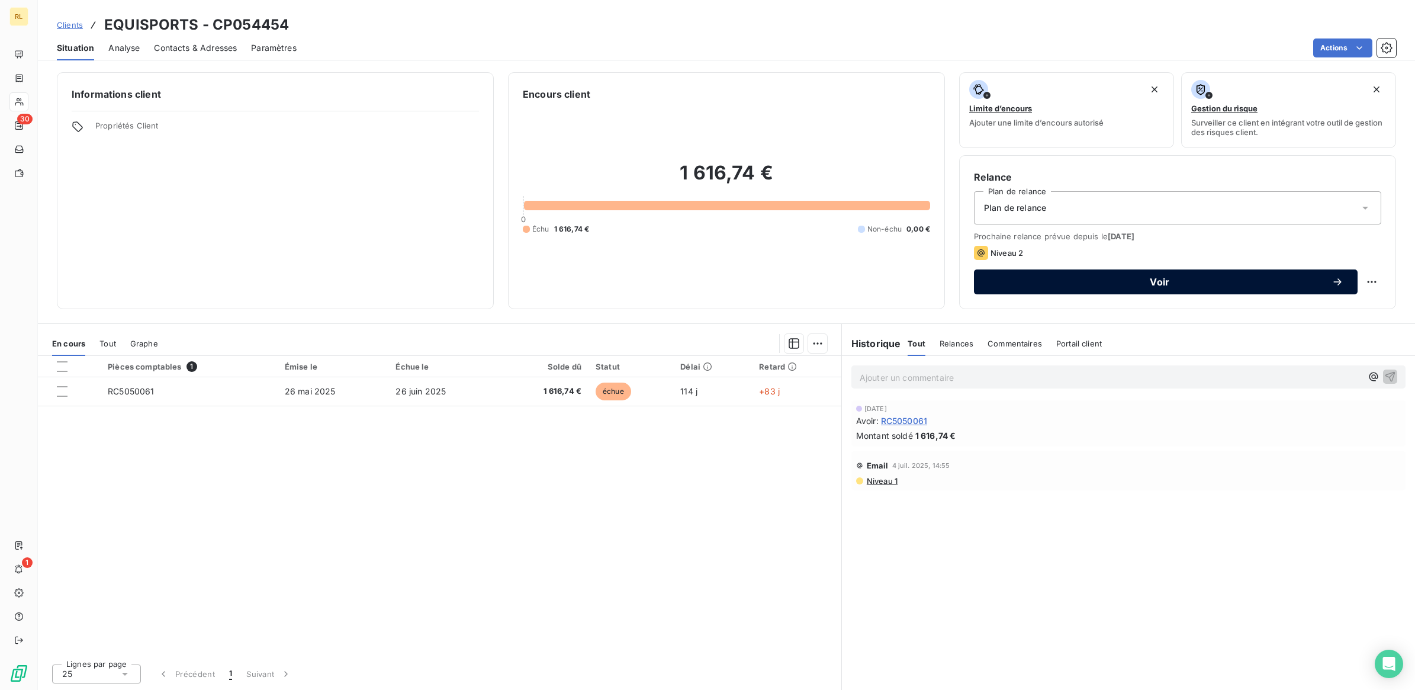
click at [1161, 278] on span "Voir" at bounding box center [1159, 281] width 343 height 9
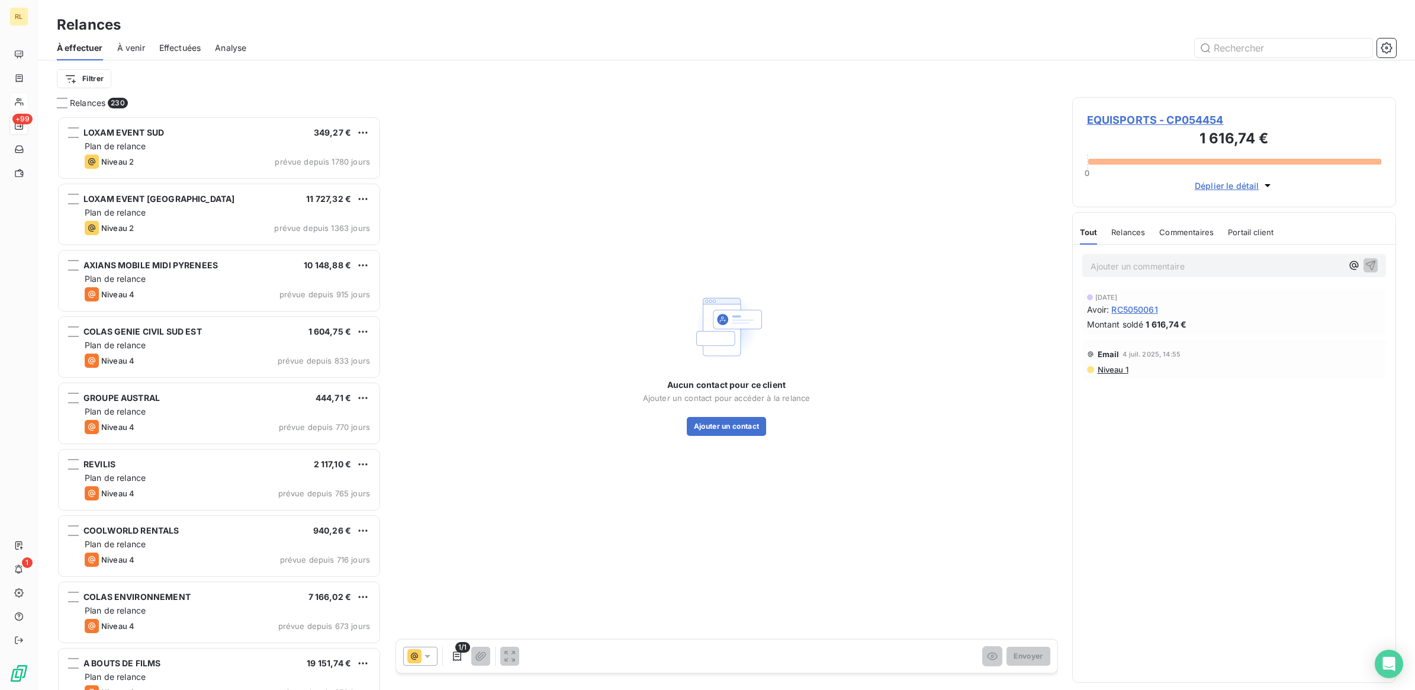
scroll to position [563, 313]
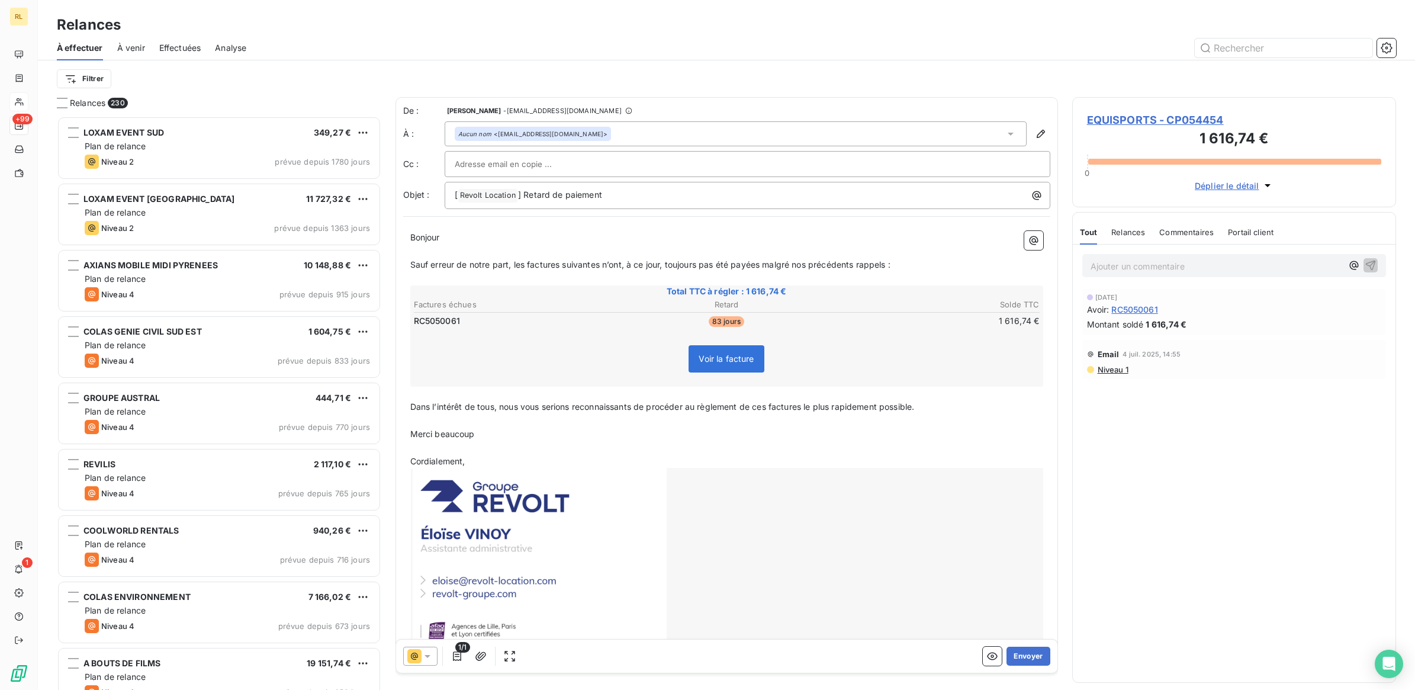
click at [427, 653] on icon at bounding box center [428, 656] width 12 height 12
click at [465, 579] on div "Niveau 2 ( J+20 )" at bounding box center [449, 585] width 79 height 14
click at [1020, 655] on button "Envoyer" at bounding box center [1027, 656] width 43 height 19
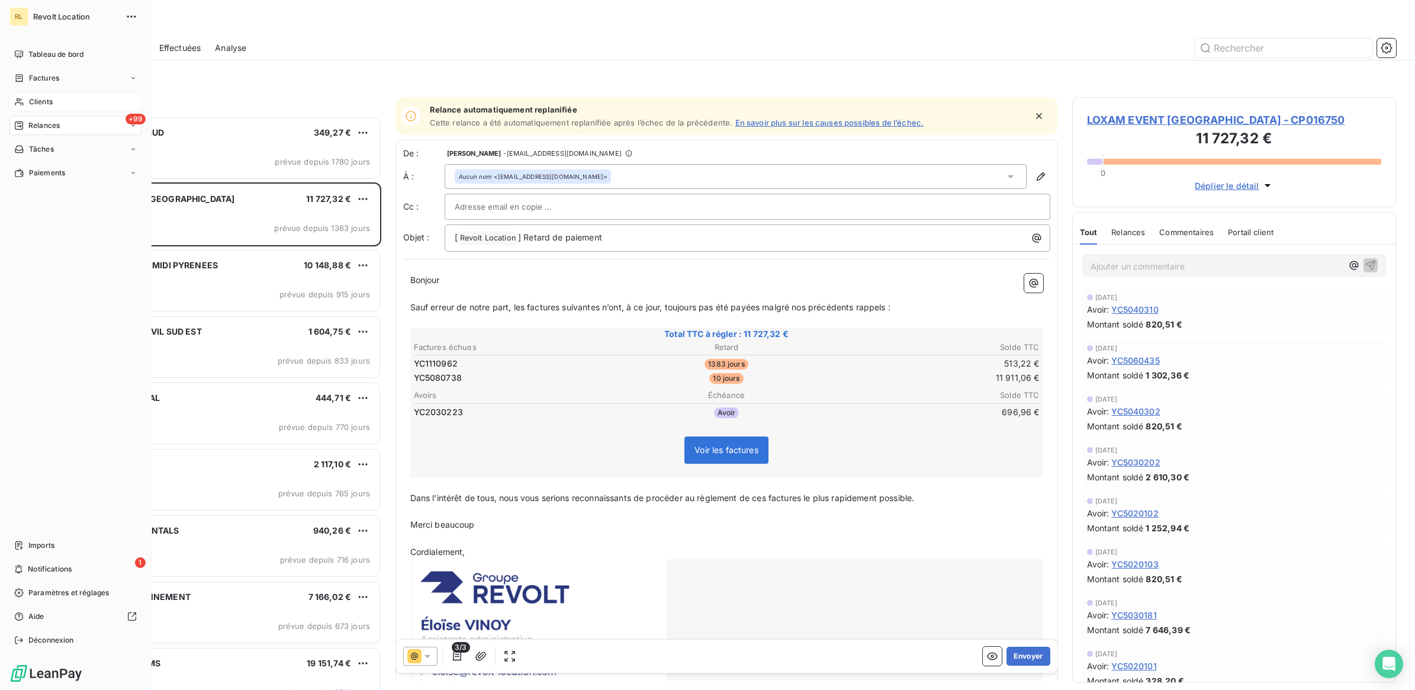
click at [46, 102] on span "Clients" at bounding box center [41, 102] width 24 height 11
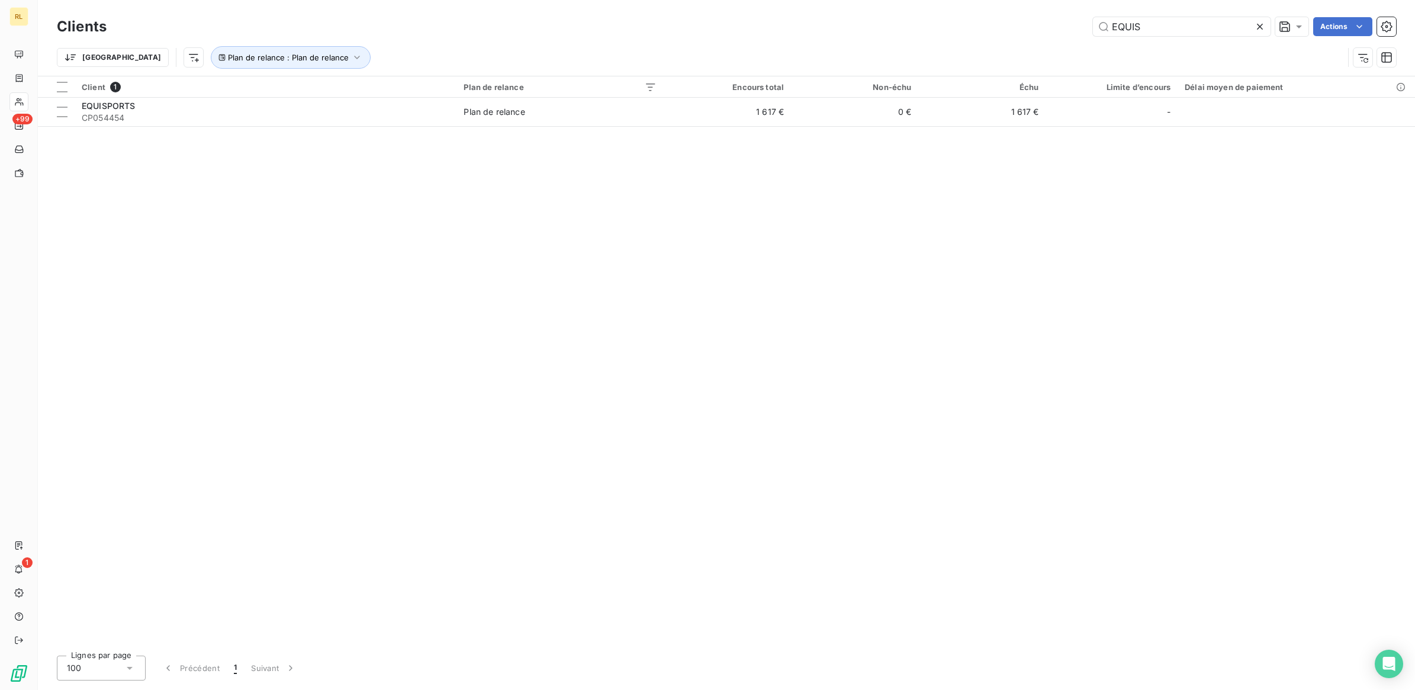
drag, startPoint x: 1144, startPoint y: 24, endPoint x: 980, endPoint y: 22, distance: 163.4
click at [980, 22] on div "EQUIS Actions" at bounding box center [758, 26] width 1275 height 19
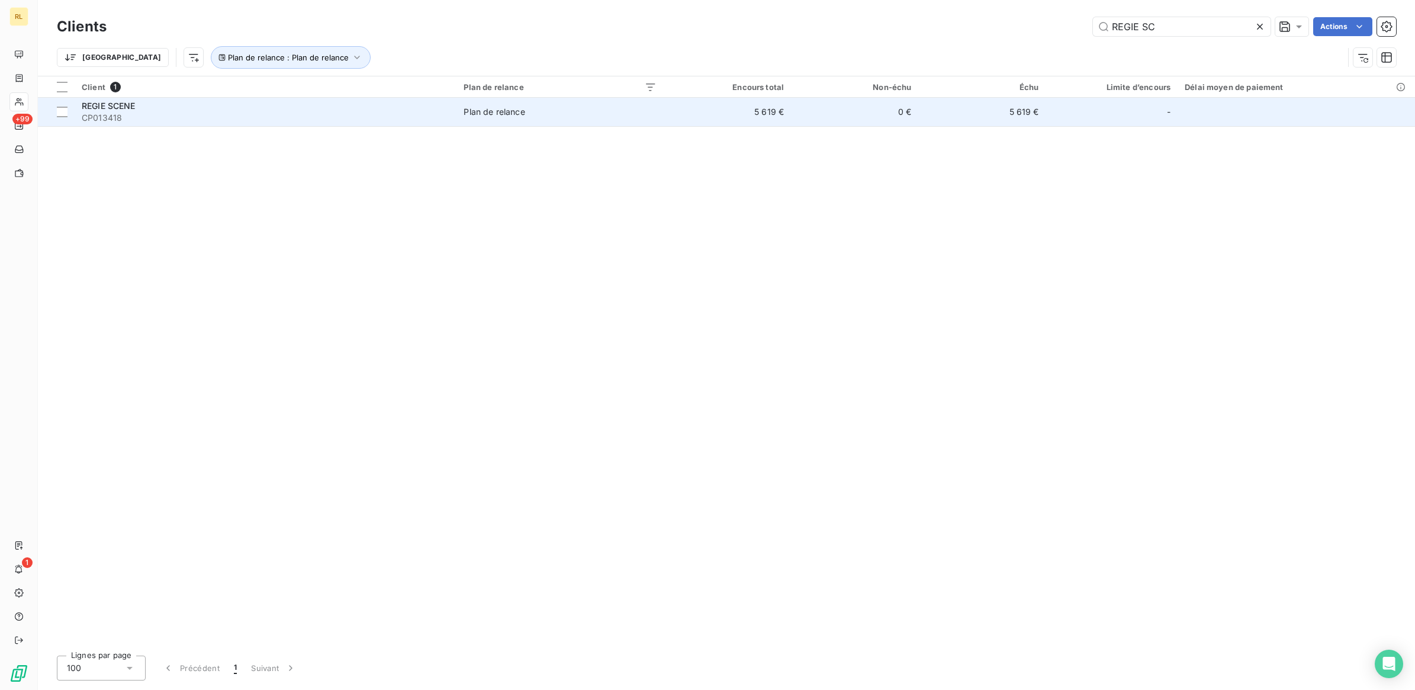
type input "REGIE SC"
click at [170, 110] on div "REGIE SCENE" at bounding box center [266, 106] width 368 height 12
